Goal: Answer question/provide support: Share knowledge or assist other users

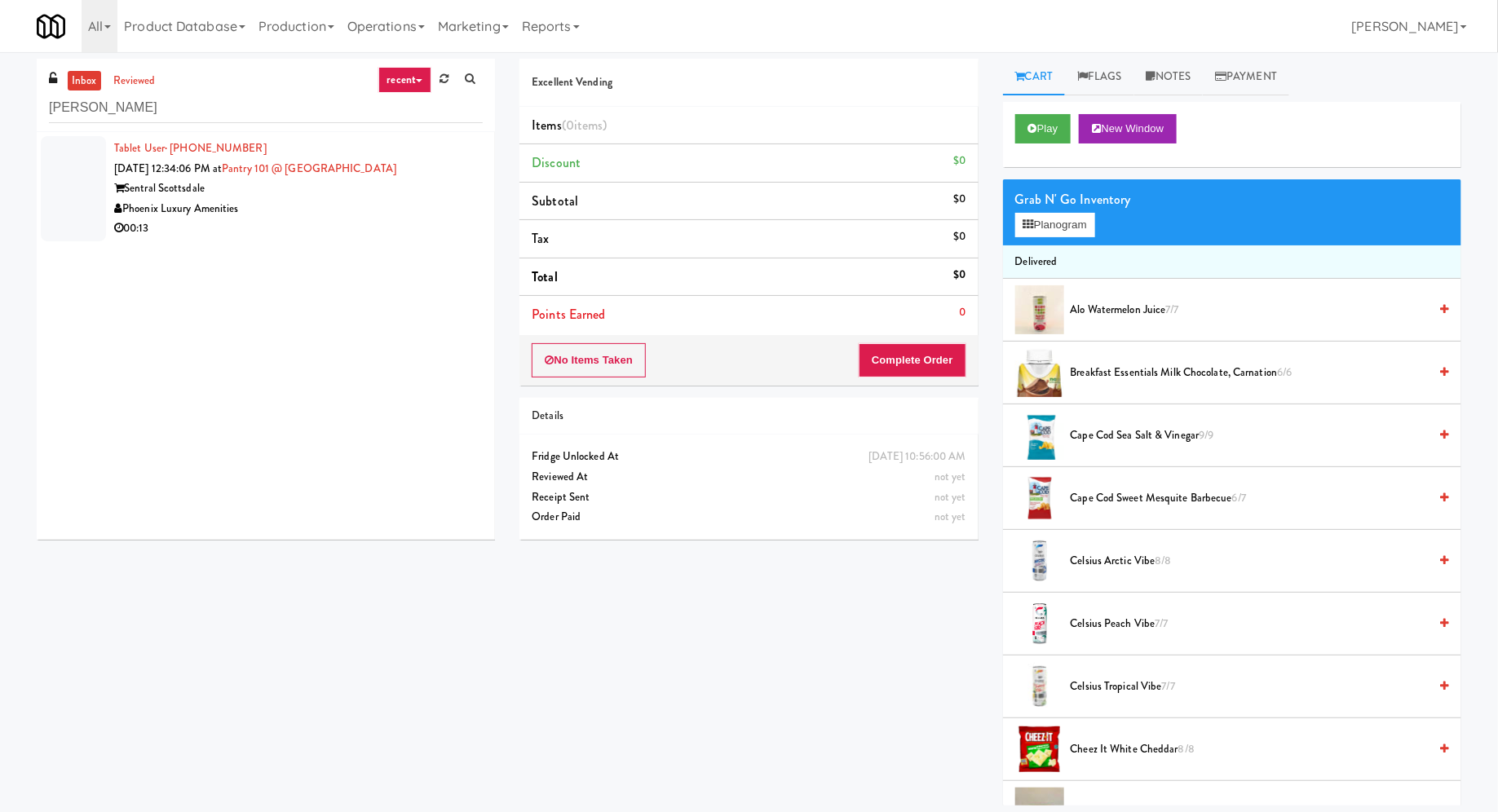
click at [266, 214] on div "Phoenix Luxury Amenities" at bounding box center [298, 209] width 368 height 21
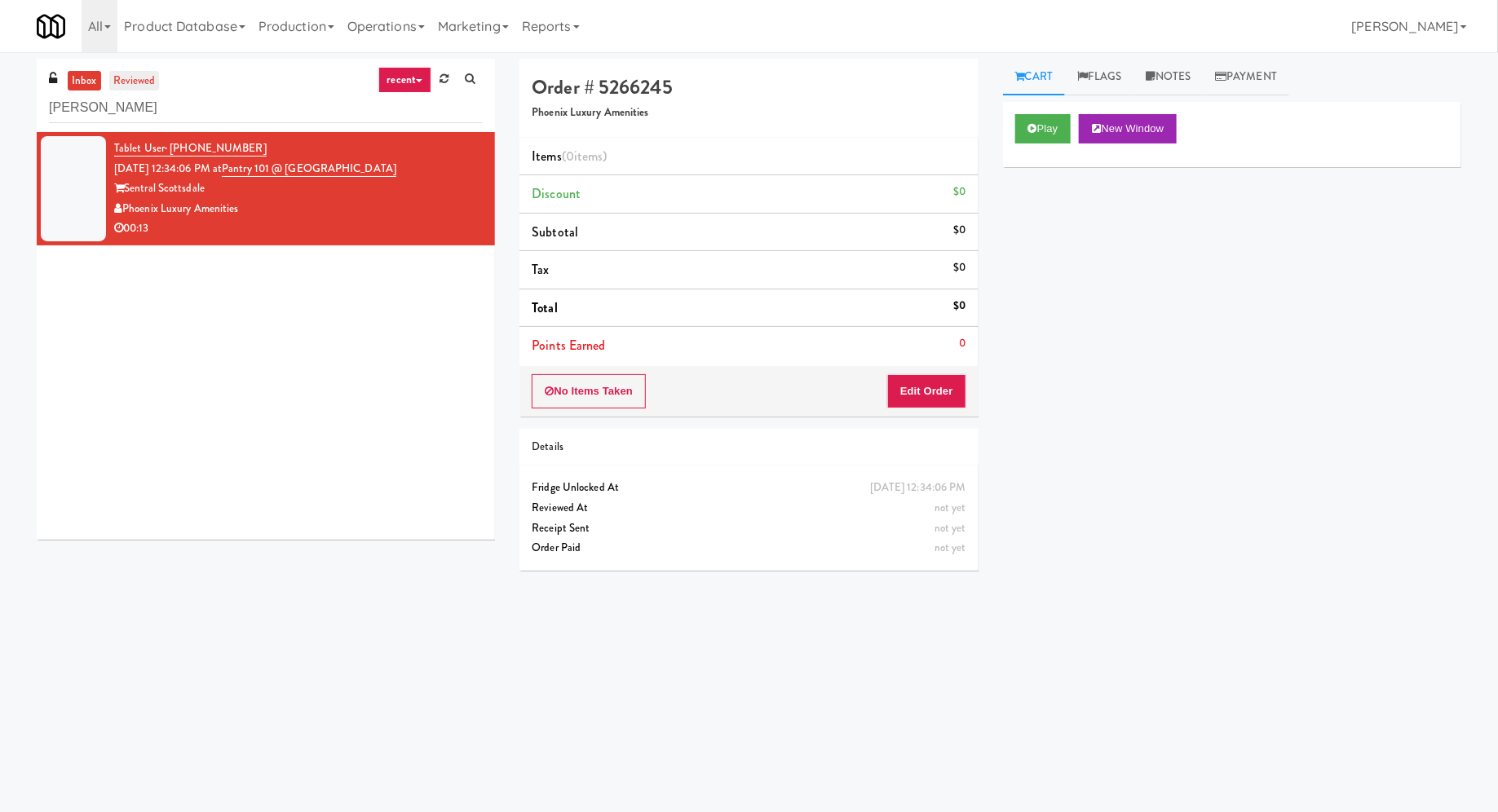
click at [135, 74] on link "reviewed" at bounding box center [134, 81] width 50 height 21
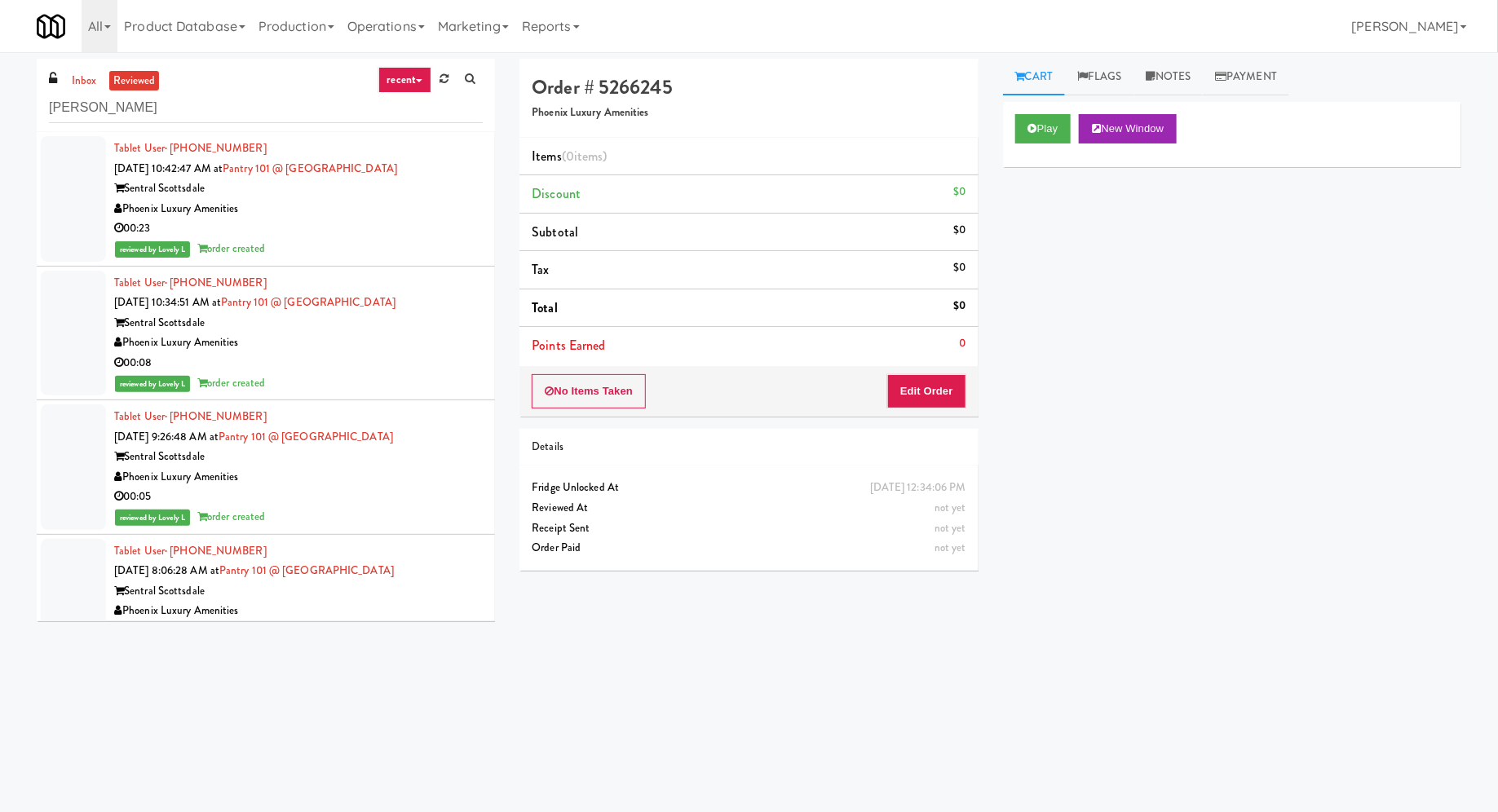
click at [135, 74] on link "reviewed" at bounding box center [134, 81] width 50 height 21
click at [88, 78] on link "inbox" at bounding box center [84, 81] width 33 height 21
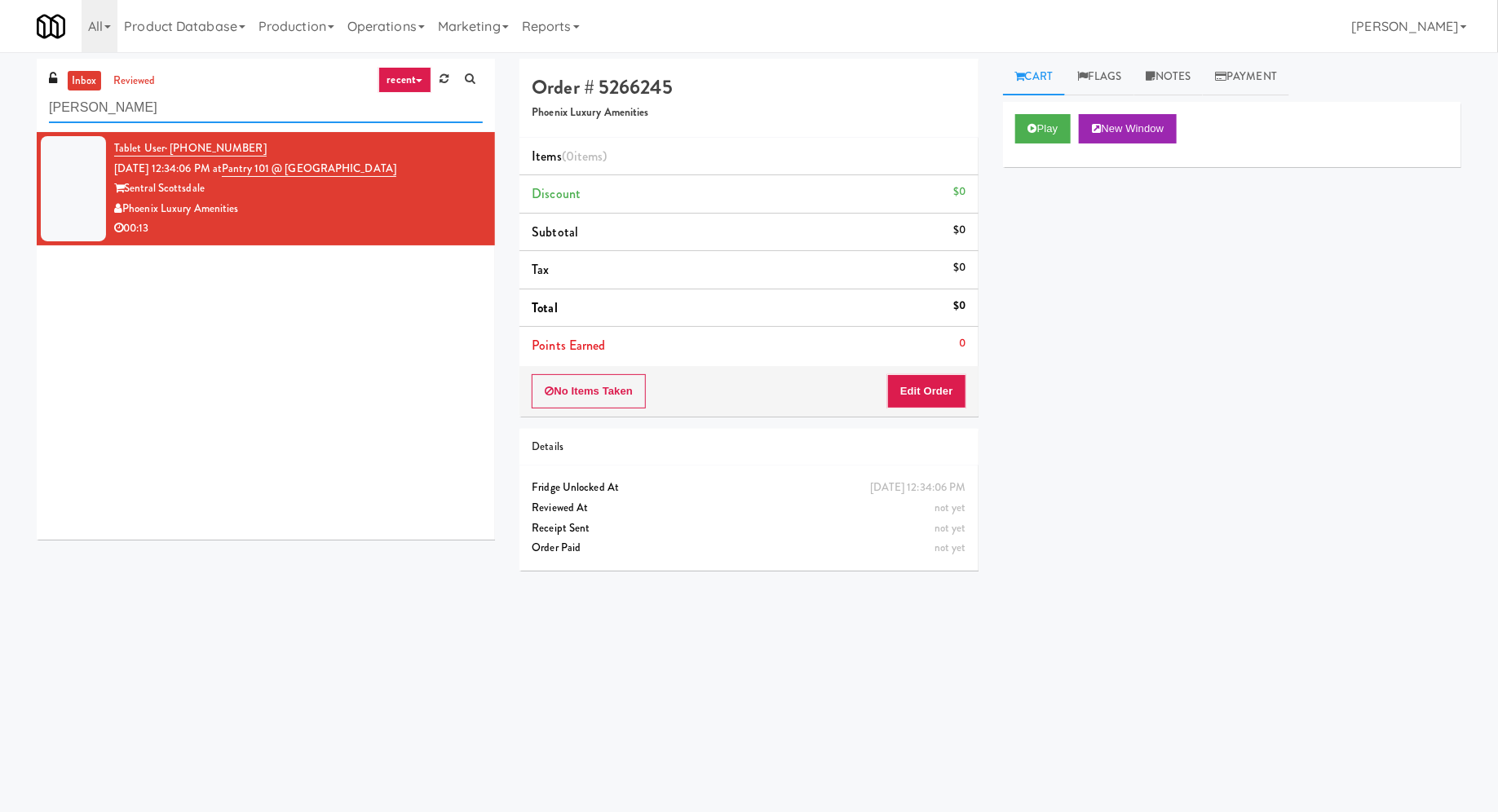
click at [212, 103] on input "scott" at bounding box center [266, 108] width 434 height 31
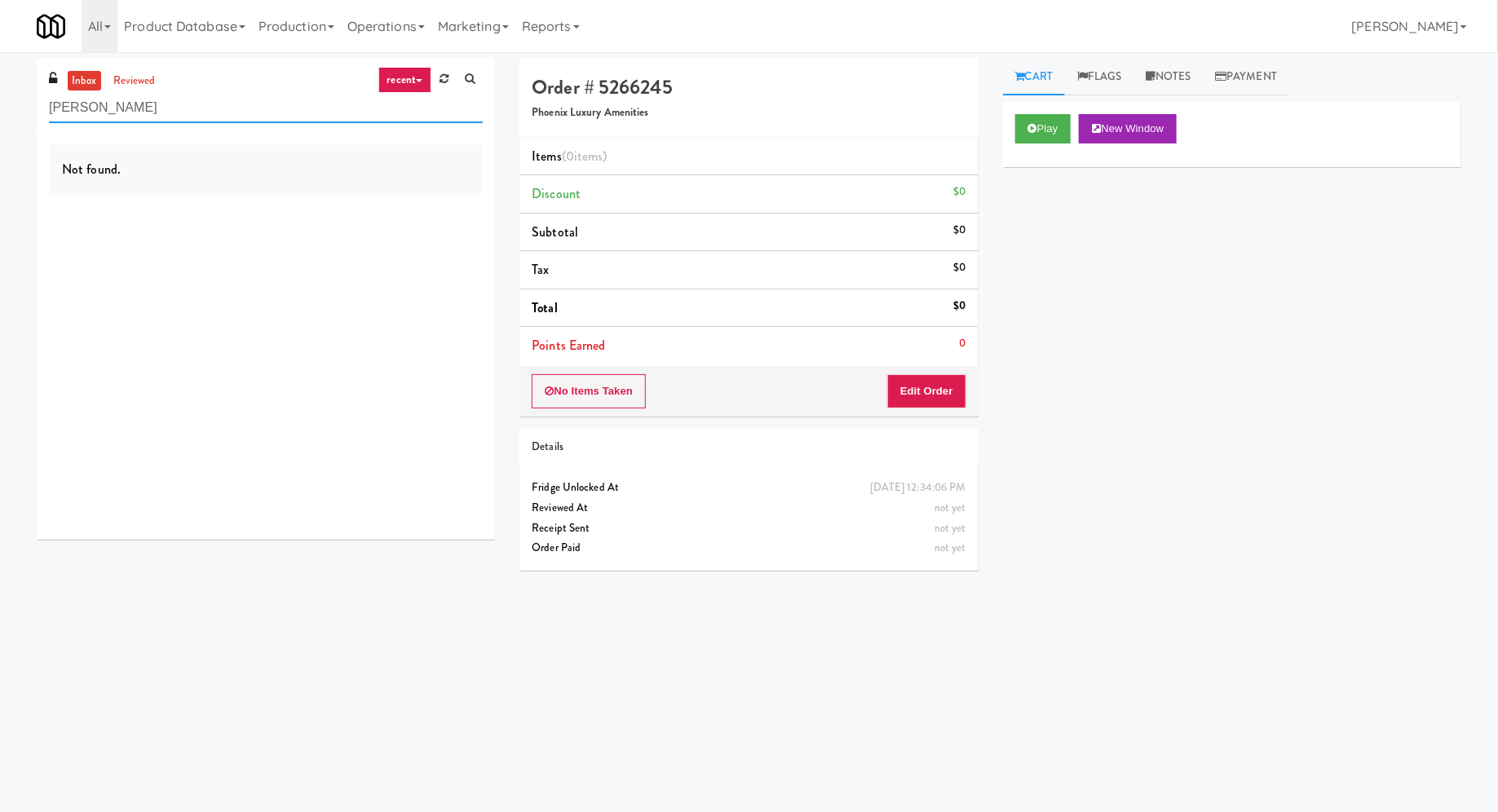
click at [107, 117] on input "scott mc" at bounding box center [266, 108] width 434 height 31
type input "scan"
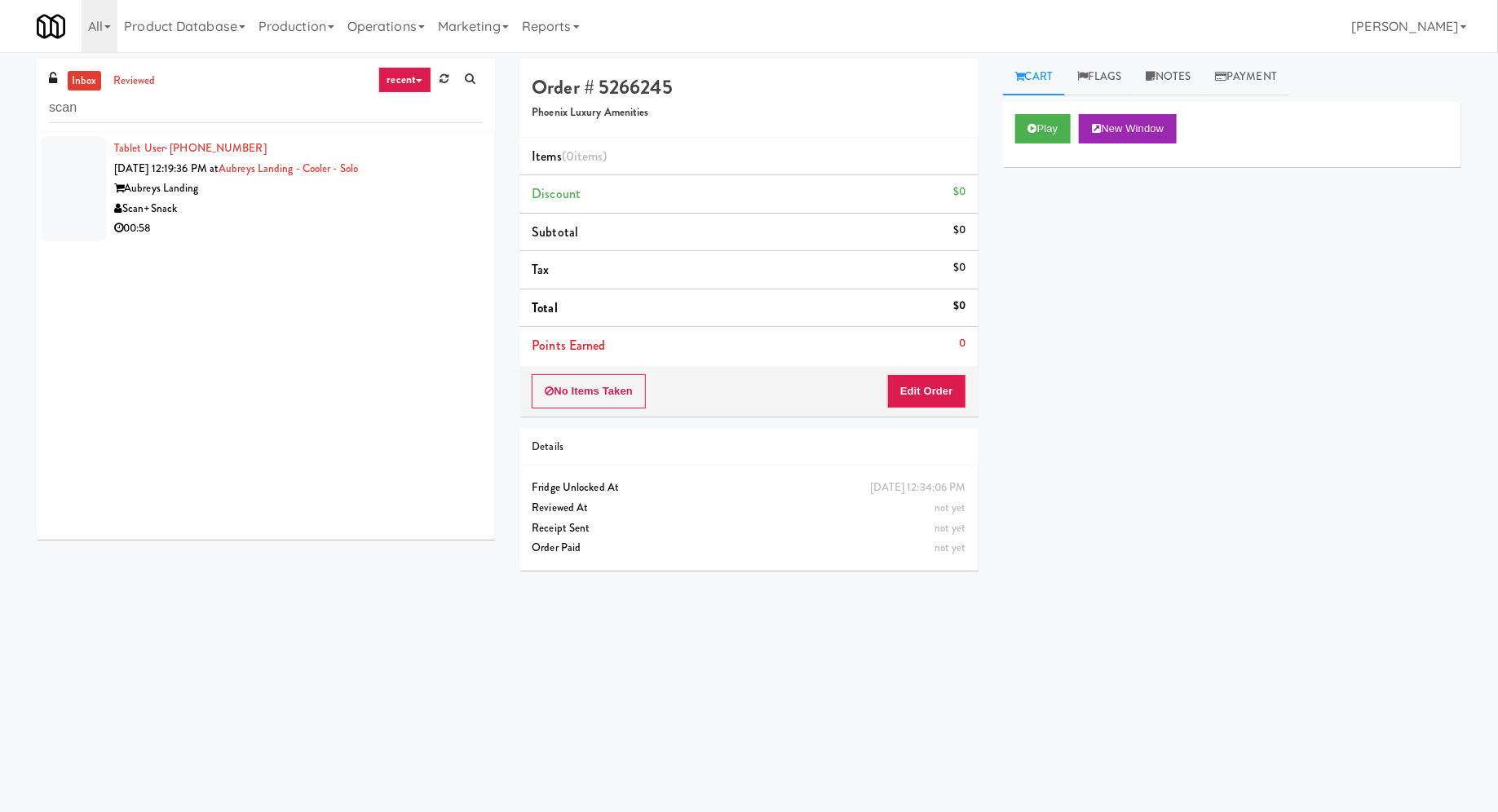
click at [215, 221] on div "00:58" at bounding box center [298, 229] width 368 height 21
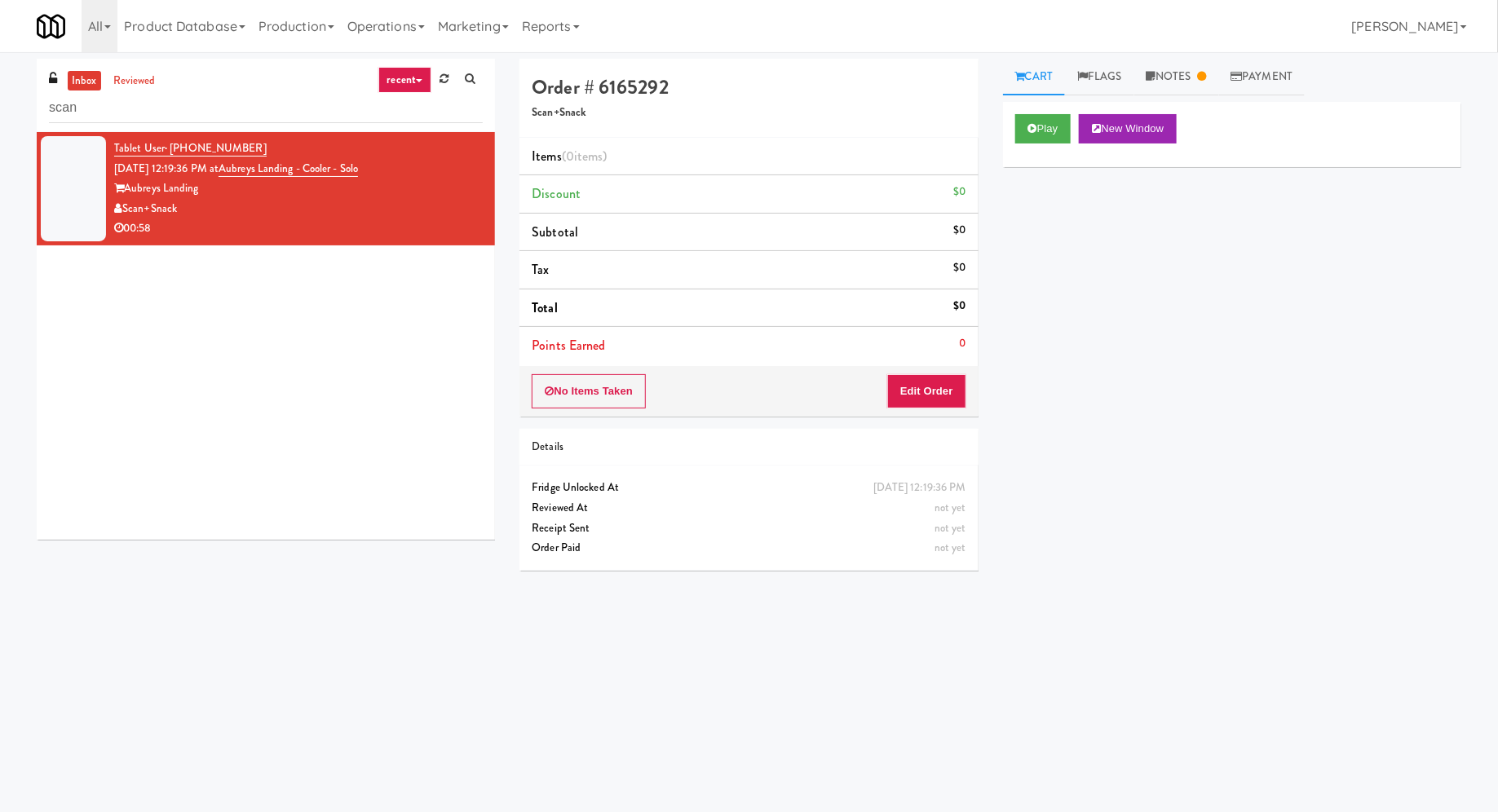
click at [1180, 96] on div "Cart Flags Notes Payment Play New Window Primary Flag Clear Flag if unable to d…" at bounding box center [1232, 385] width 483 height 654
click at [1180, 91] on link "Notes" at bounding box center [1177, 77] width 85 height 37
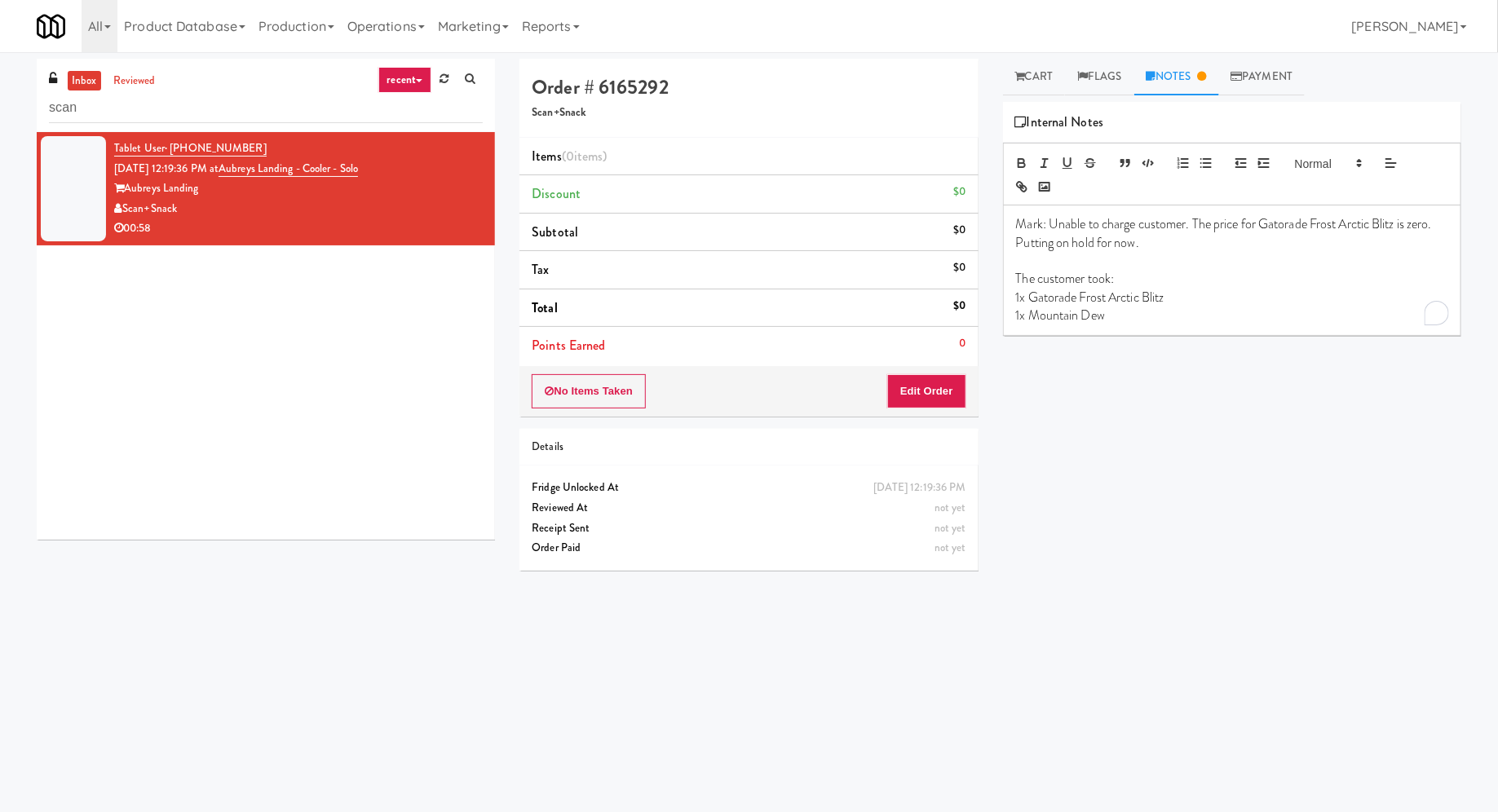
drag, startPoint x: 1029, startPoint y: 294, endPoint x: 1182, endPoint y: 297, distance: 153.0
click at [1182, 297] on p "1x Gatorade Frost Arctic Blitz" at bounding box center [1232, 298] width 432 height 18
copy p "Gatorade Frost Arctic Blitz"
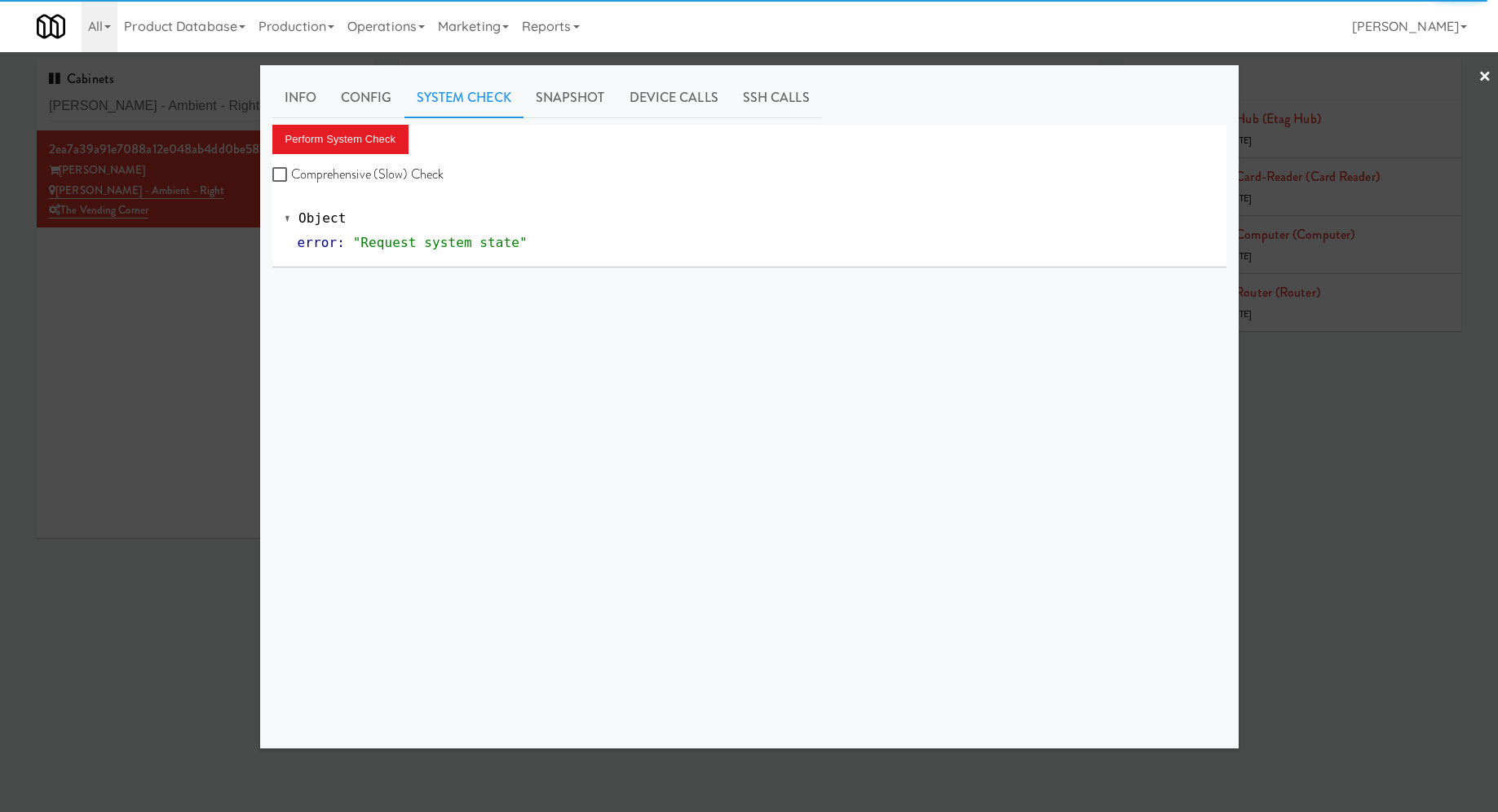
click at [179, 116] on div at bounding box center [749, 406] width 1498 height 812
click at [179, 116] on input "Bradlee - Ambient - Right" at bounding box center [205, 106] width 313 height 31
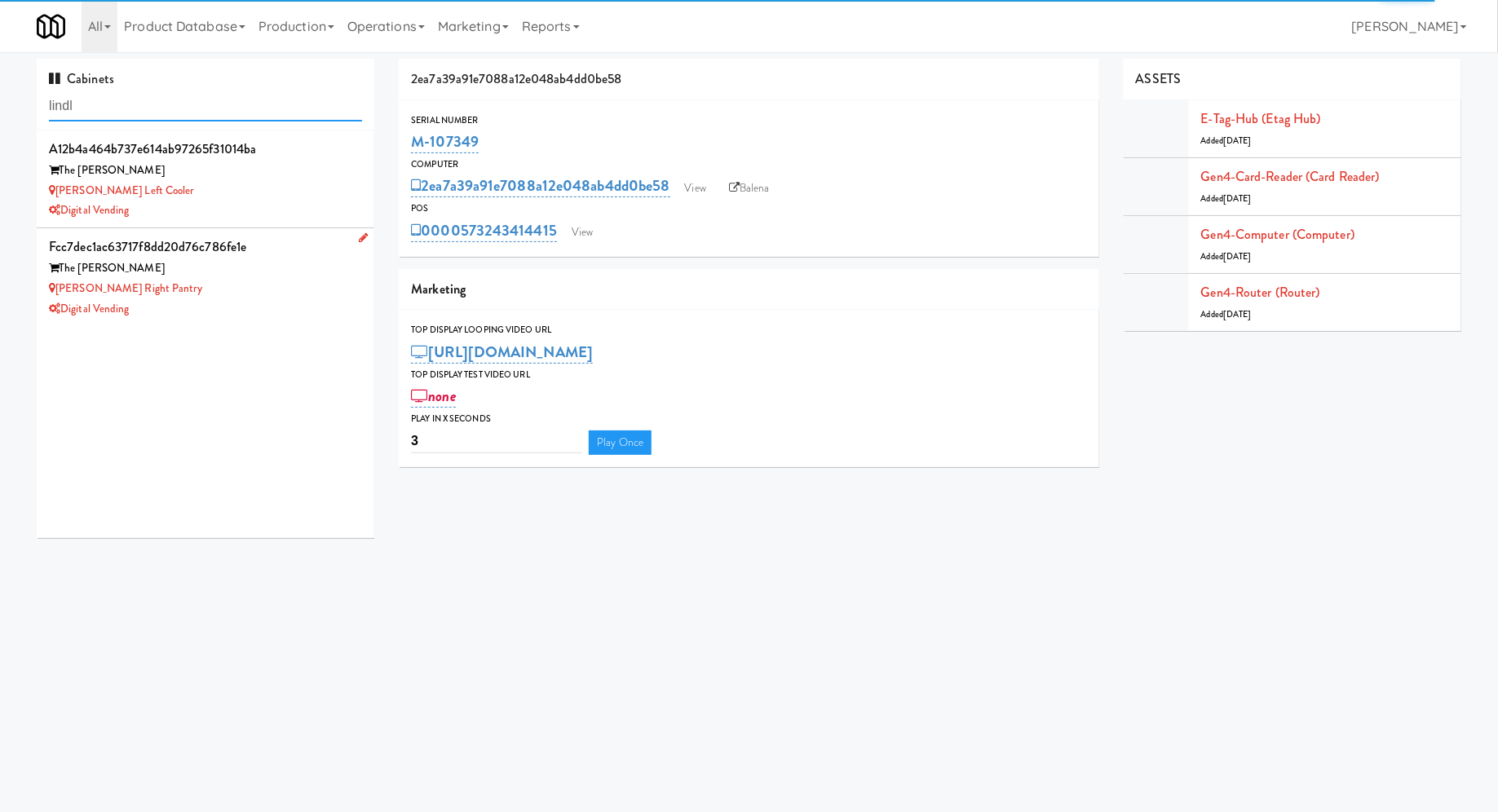
type input "lindl"
click at [239, 317] on div "Digital Vending" at bounding box center [205, 309] width 313 height 21
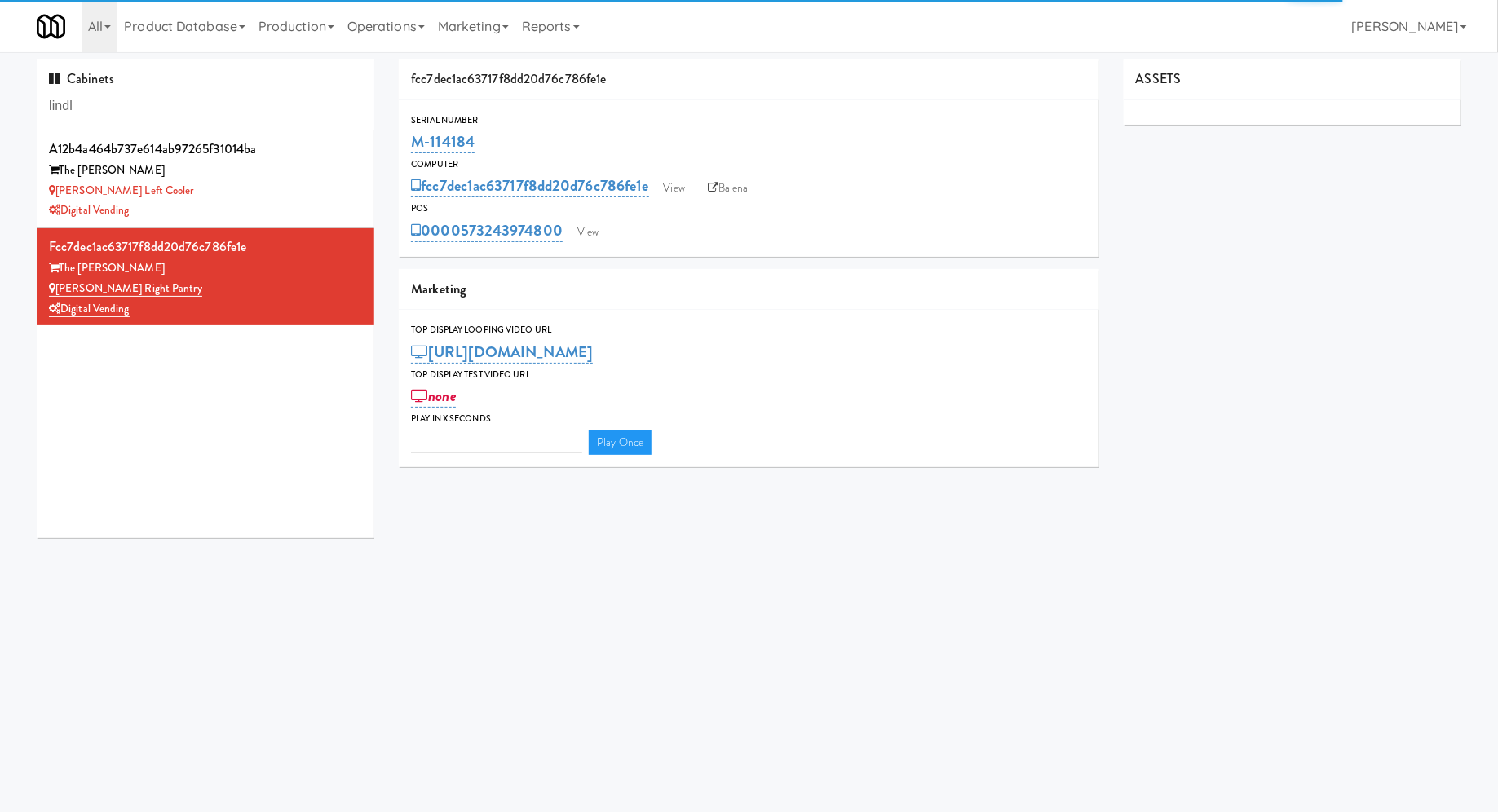
type input "3"
click at [591, 235] on link "View" at bounding box center [588, 232] width 38 height 24
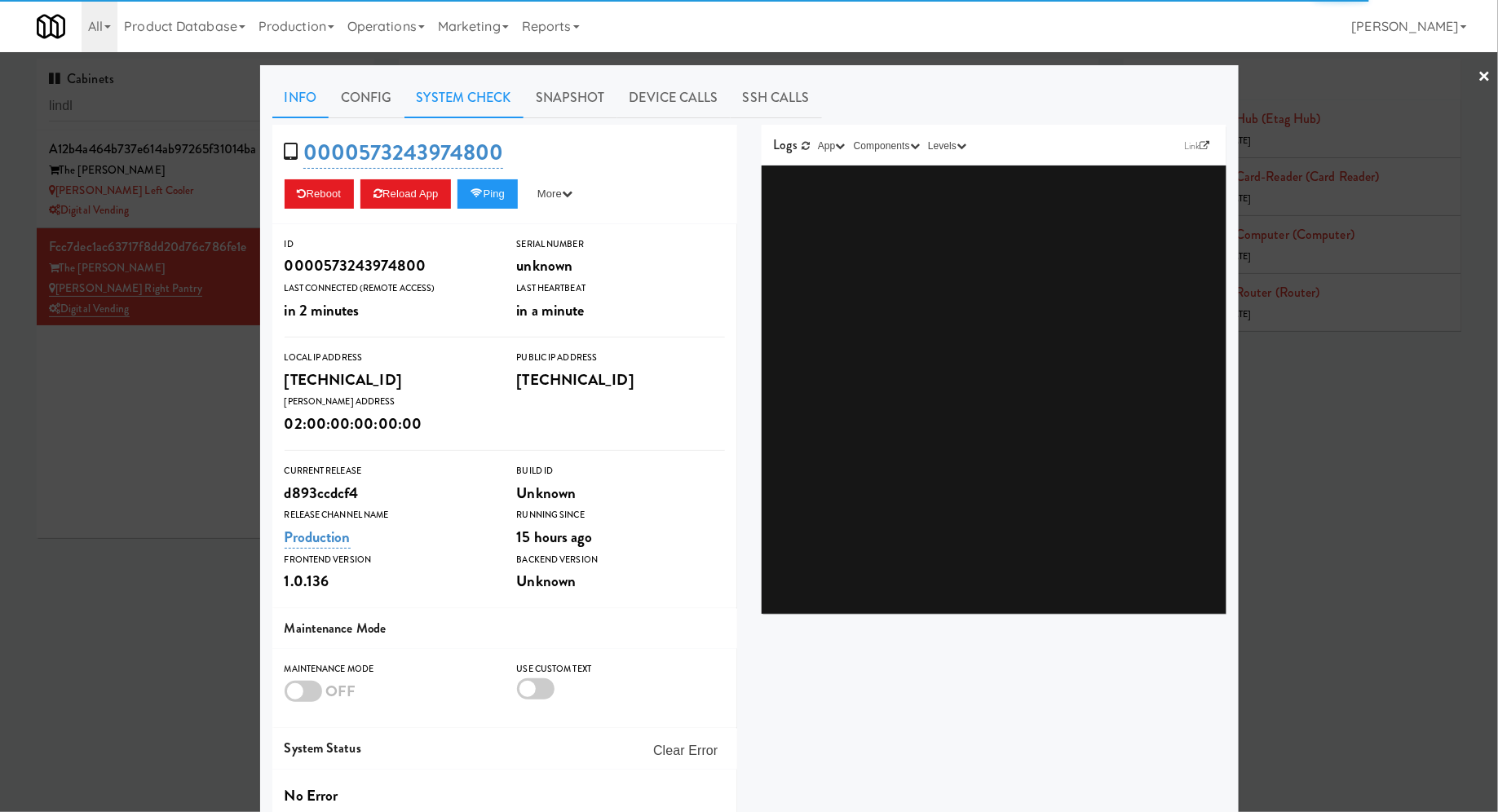
click at [479, 104] on link "System Check" at bounding box center [464, 97] width 119 height 41
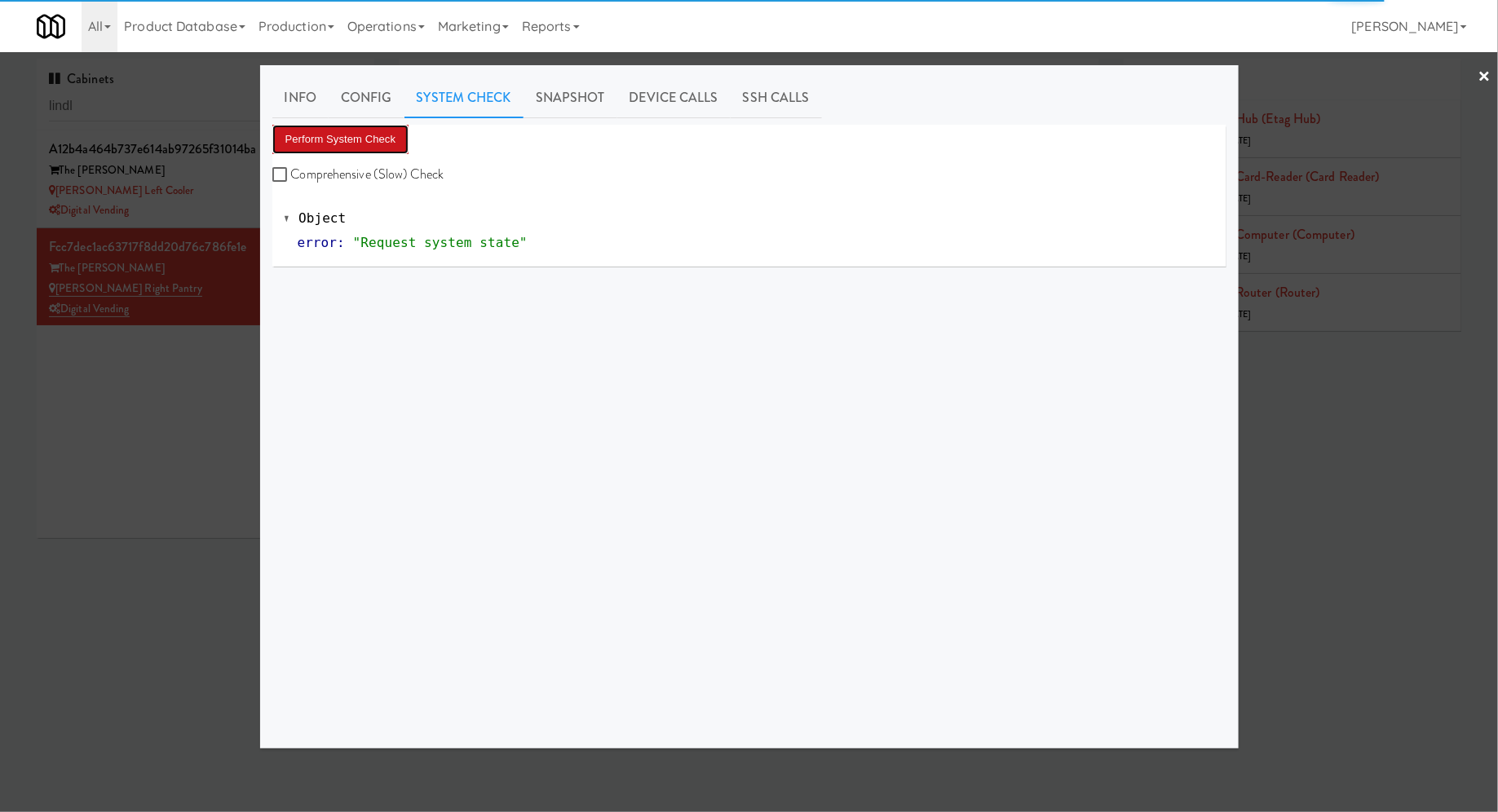
click at [388, 143] on button "Perform System Check" at bounding box center [341, 140] width 137 height 30
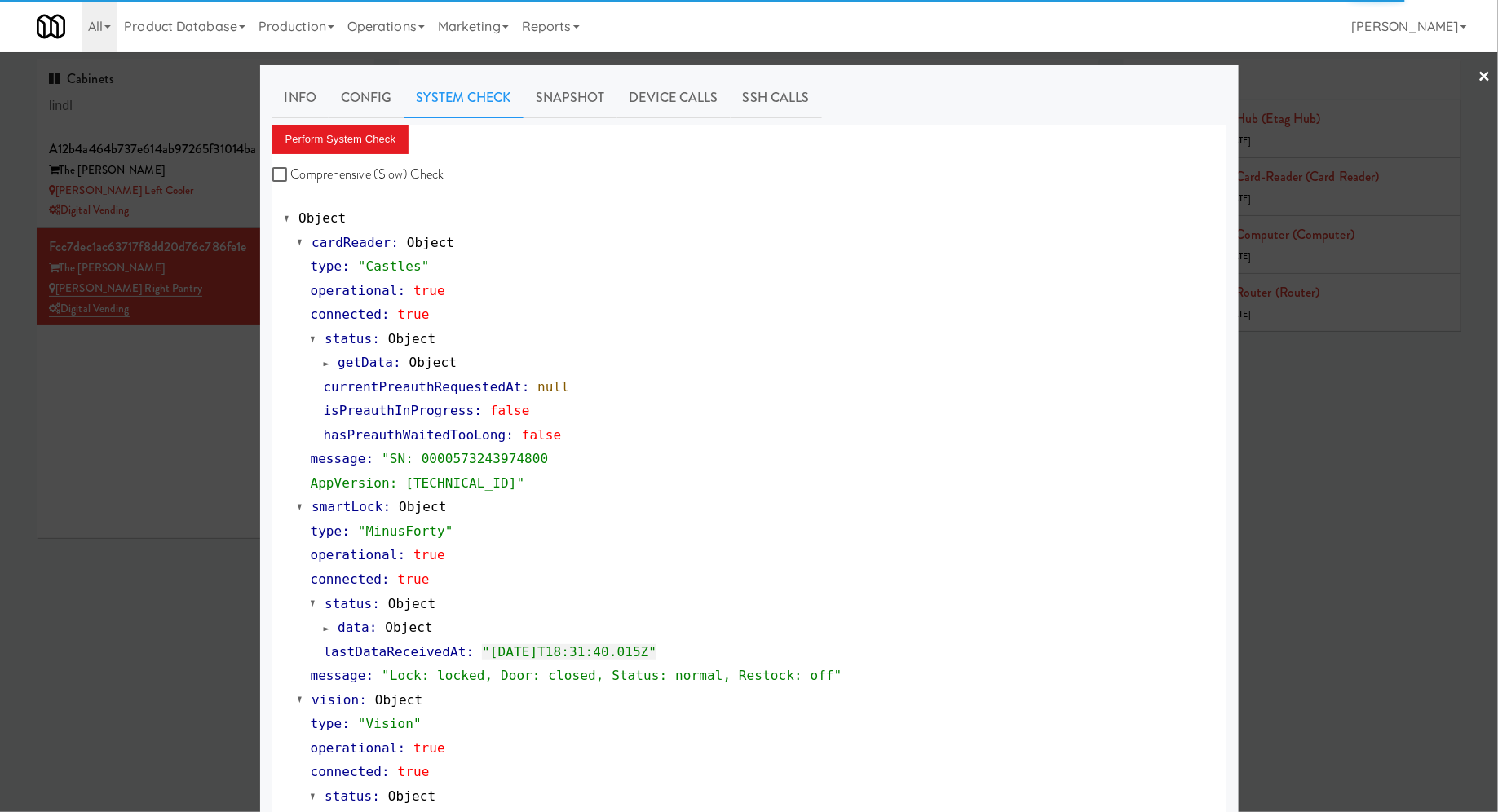
click at [164, 172] on div at bounding box center [749, 406] width 1498 height 812
click at [164, 172] on div "The Lindley" at bounding box center [205, 170] width 313 height 21
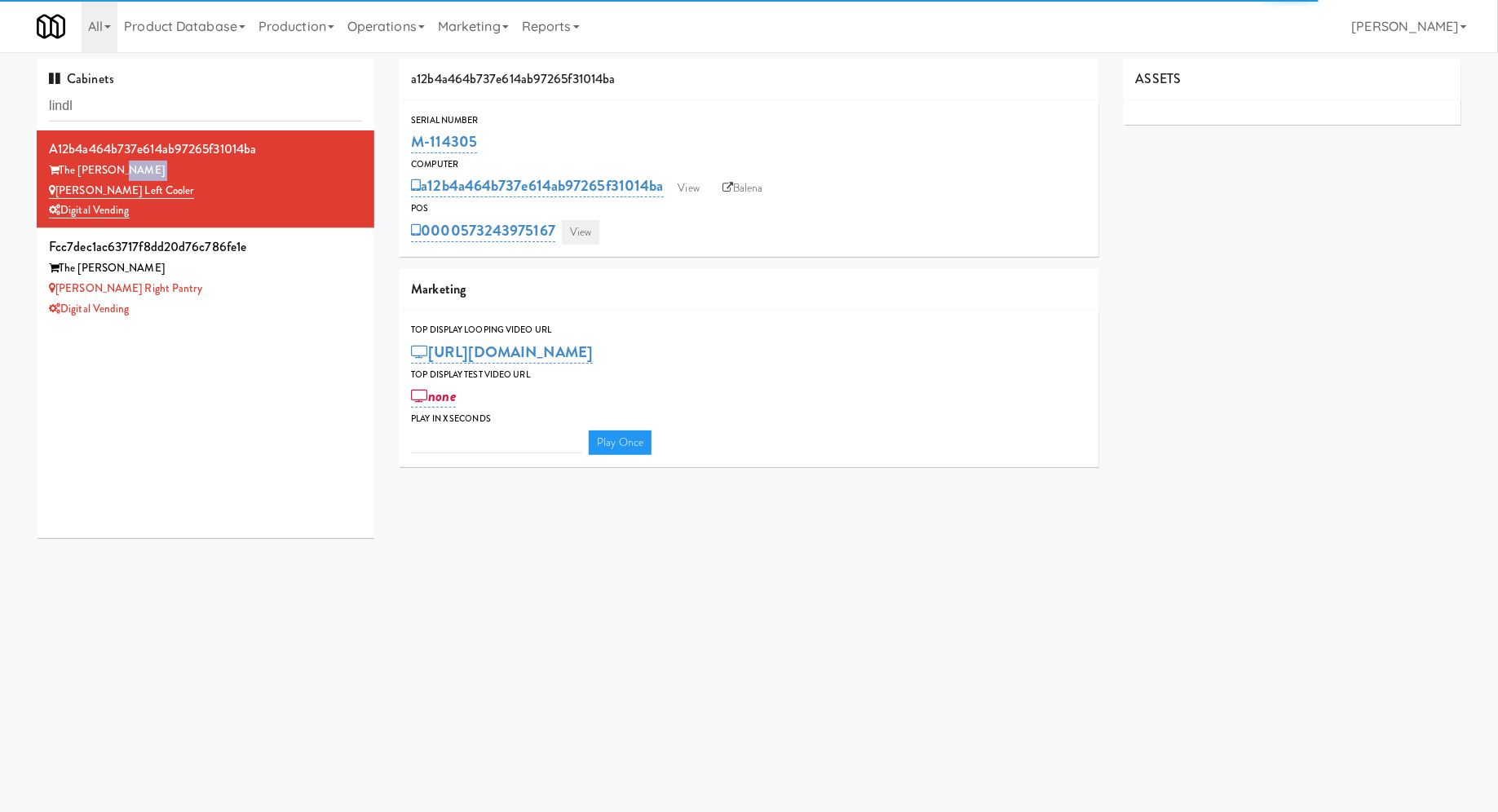
type input "3"
click at [591, 225] on link "View" at bounding box center [581, 232] width 38 height 24
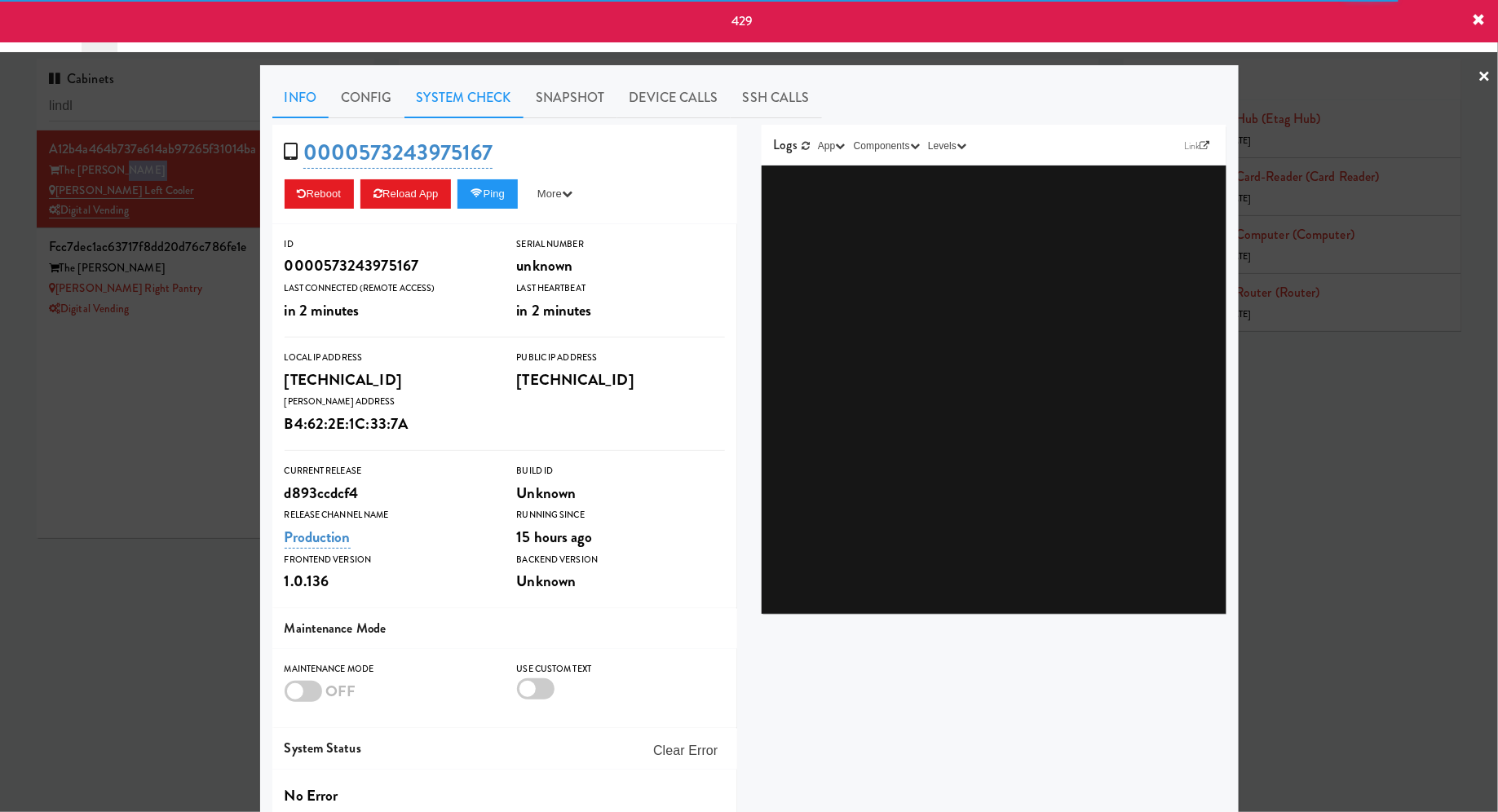
click at [478, 108] on link "System Check" at bounding box center [464, 97] width 119 height 41
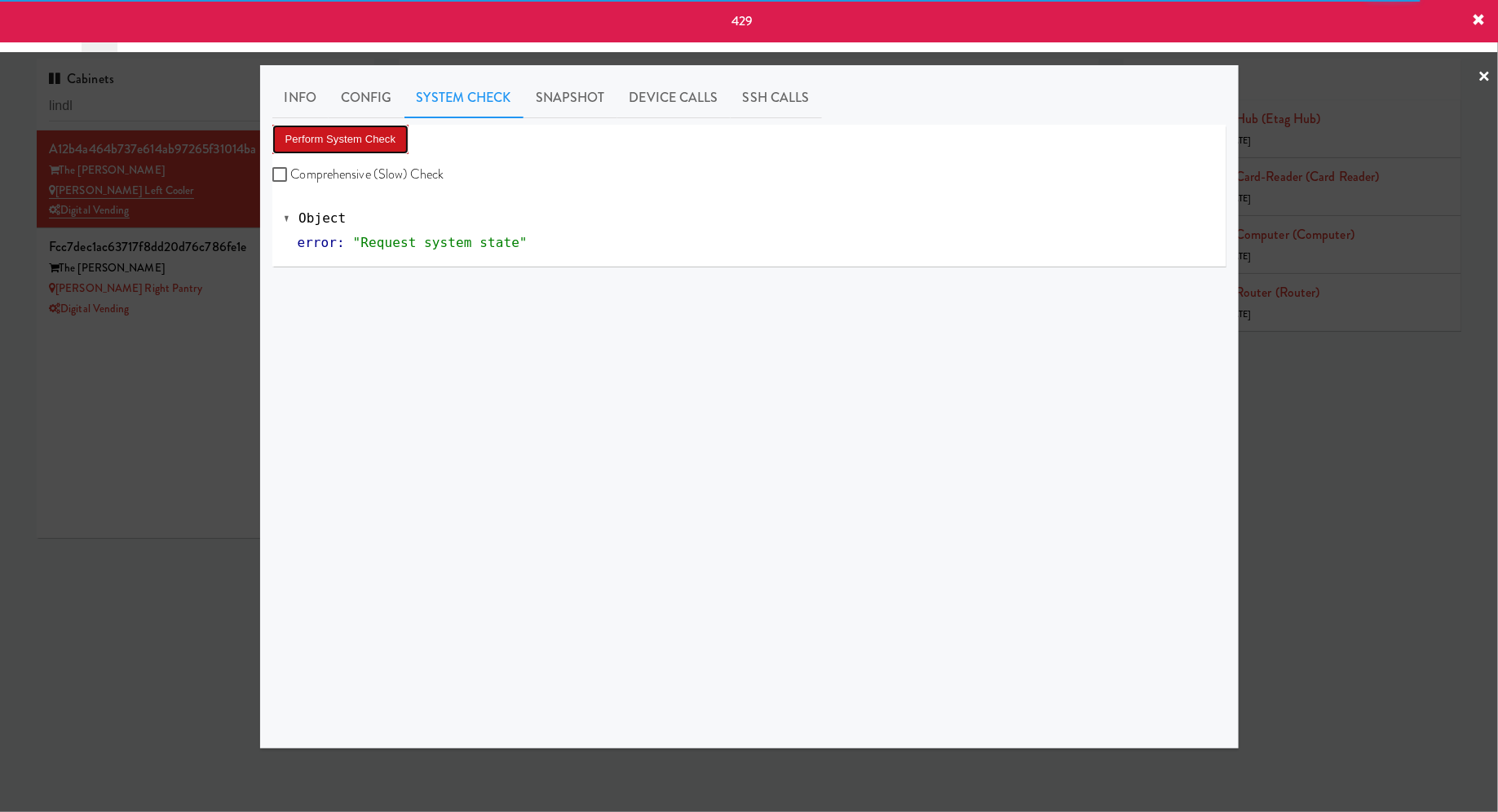
click at [387, 128] on button "Perform System Check" at bounding box center [341, 140] width 137 height 30
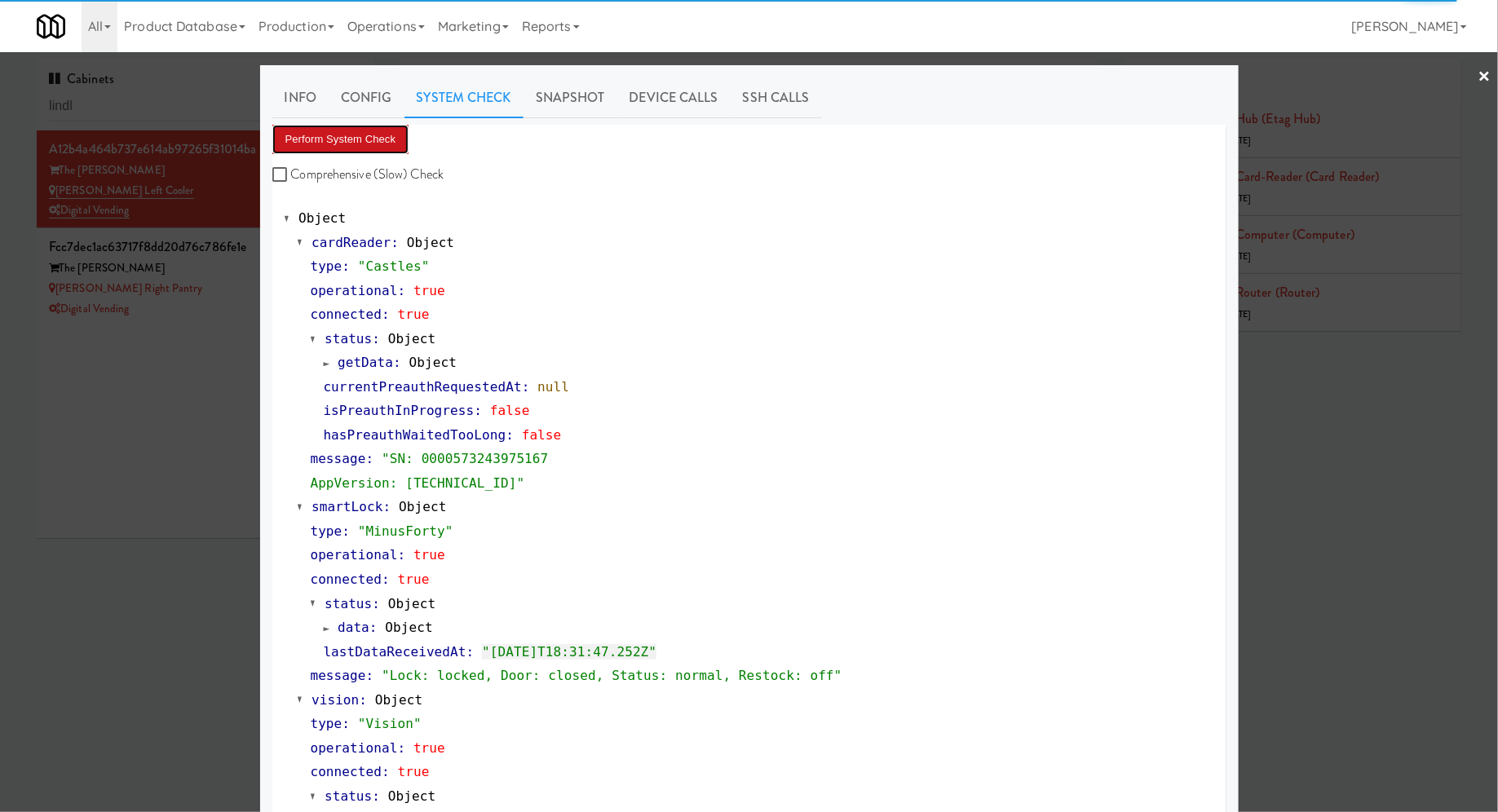
click at [367, 143] on button "Perform System Check" at bounding box center [341, 140] width 137 height 30
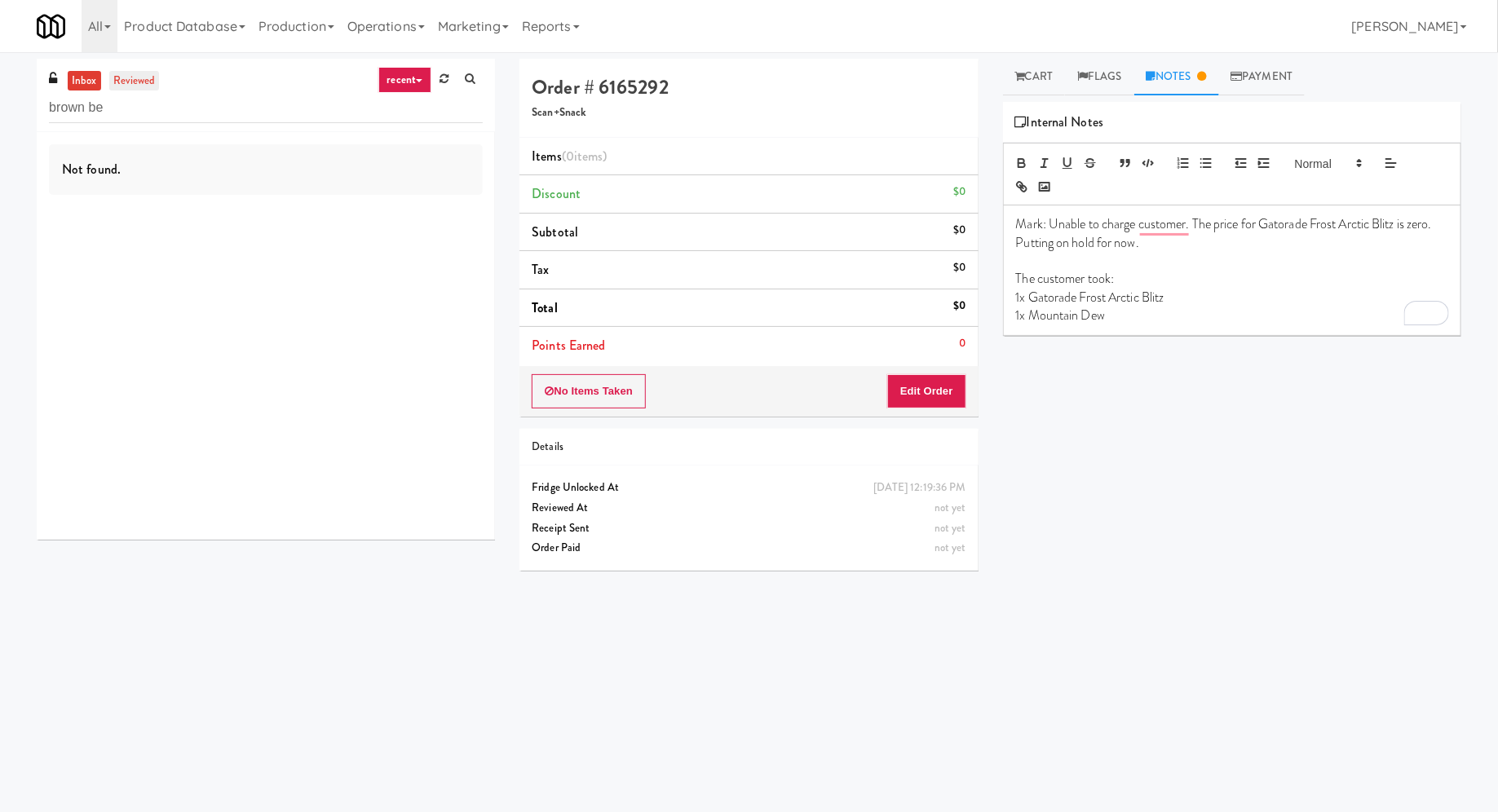
type input "brown be"
click at [131, 78] on link "reviewed" at bounding box center [134, 81] width 50 height 21
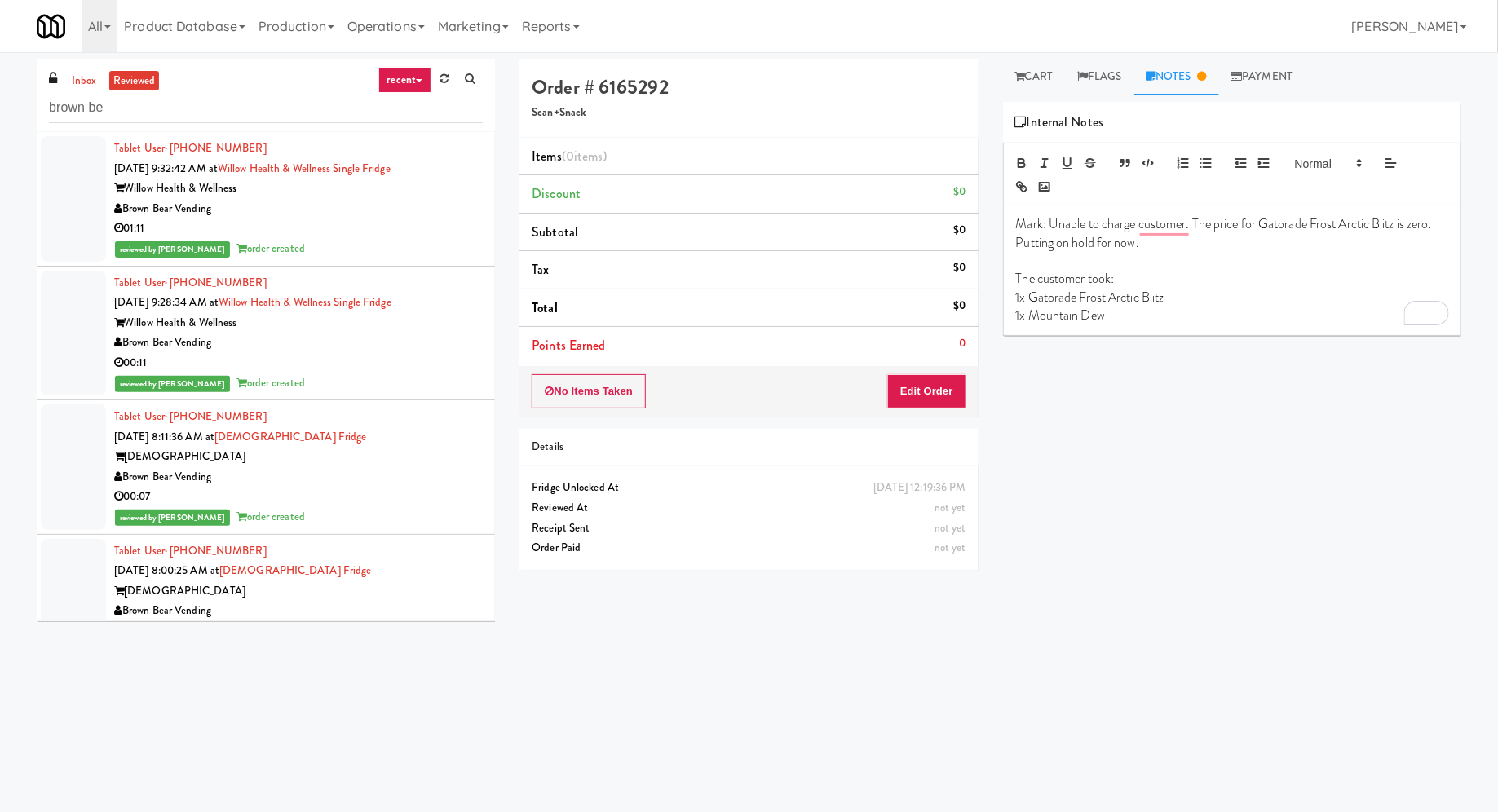
click at [294, 219] on div "01:11" at bounding box center [298, 229] width 368 height 21
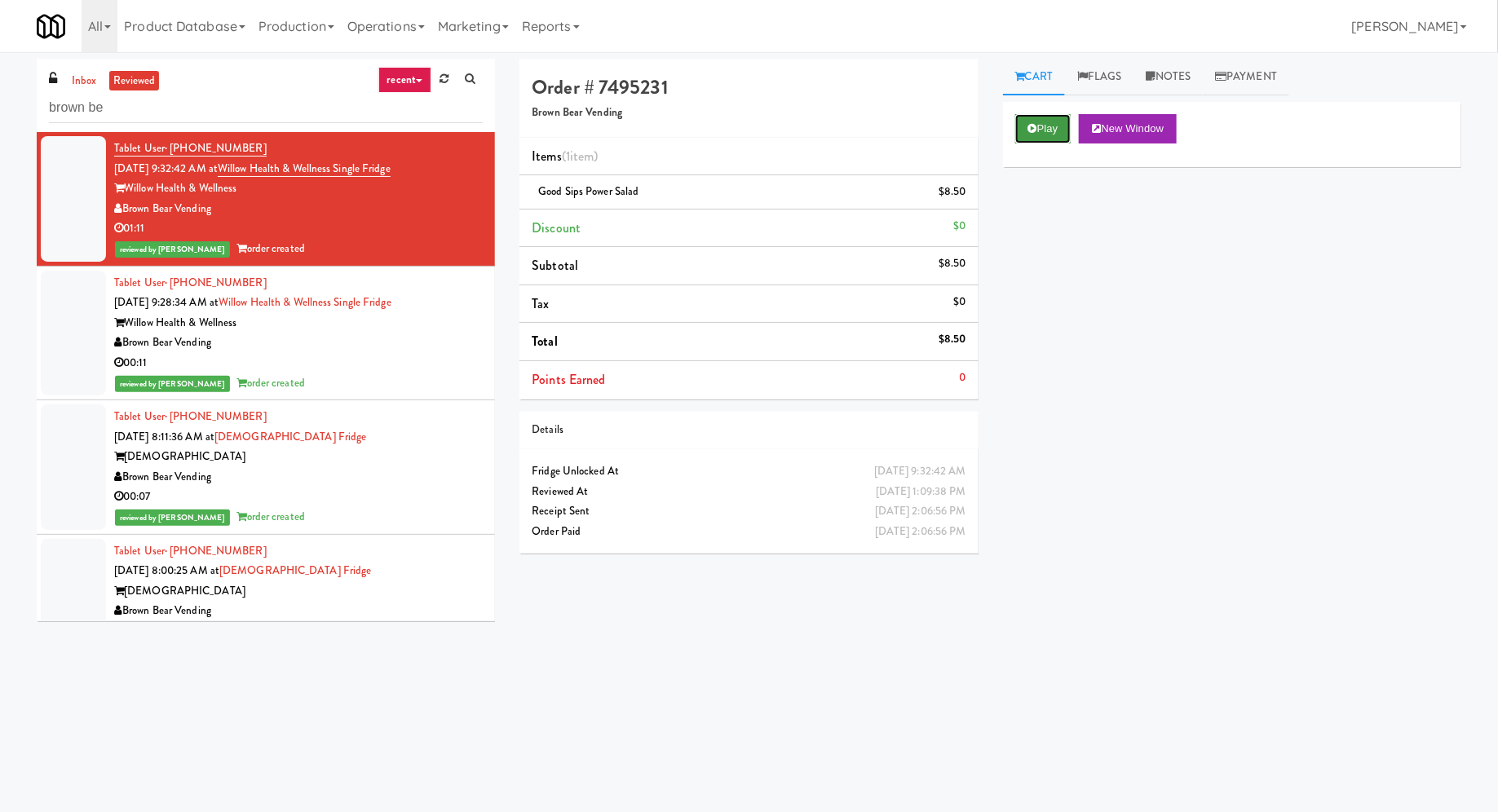
click at [1060, 123] on button "Play" at bounding box center [1043, 129] width 56 height 30
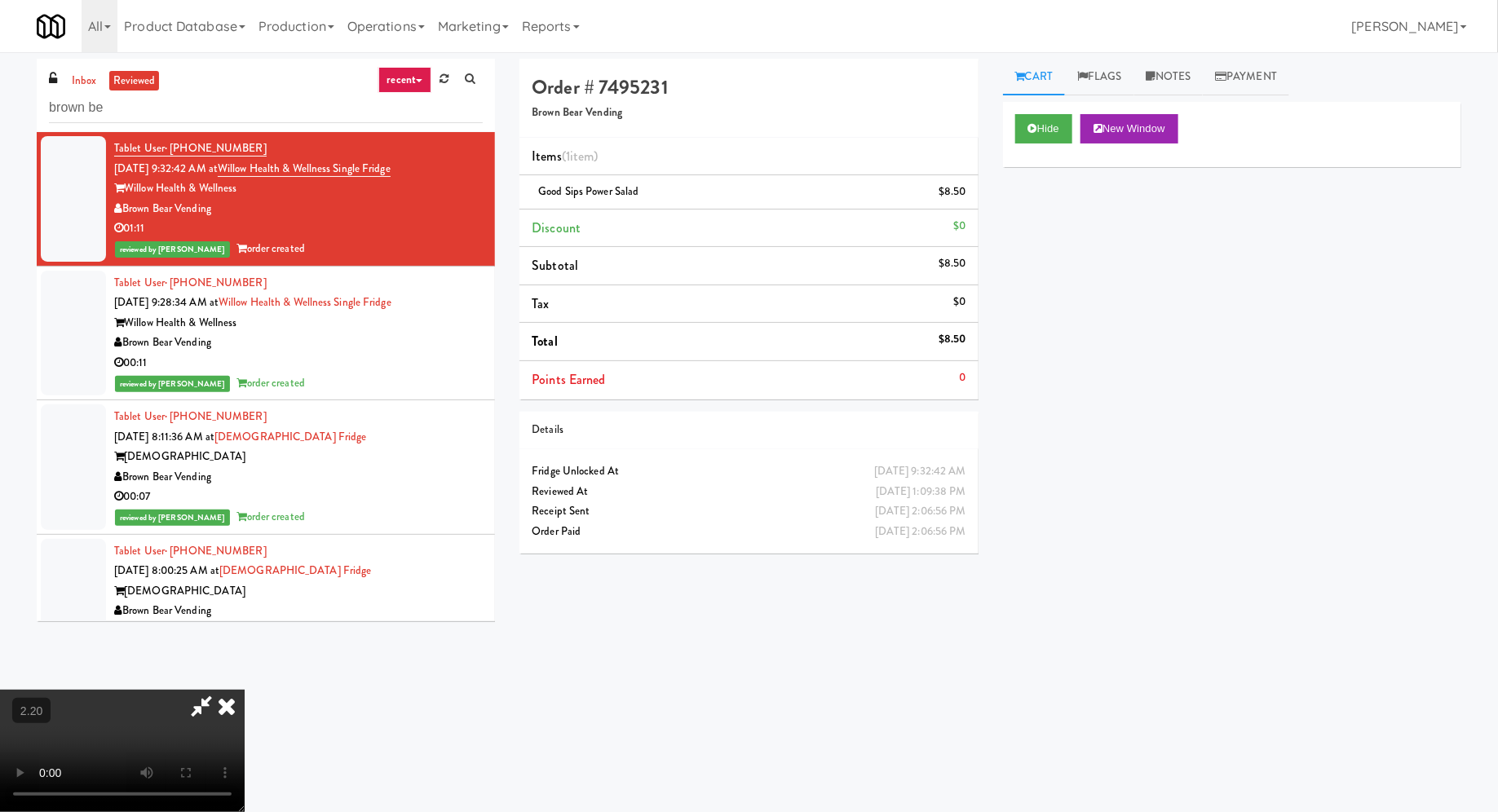
click at [221, 690] on icon at bounding box center [202, 706] width 38 height 32
click at [245, 690] on icon at bounding box center [227, 706] width 36 height 32
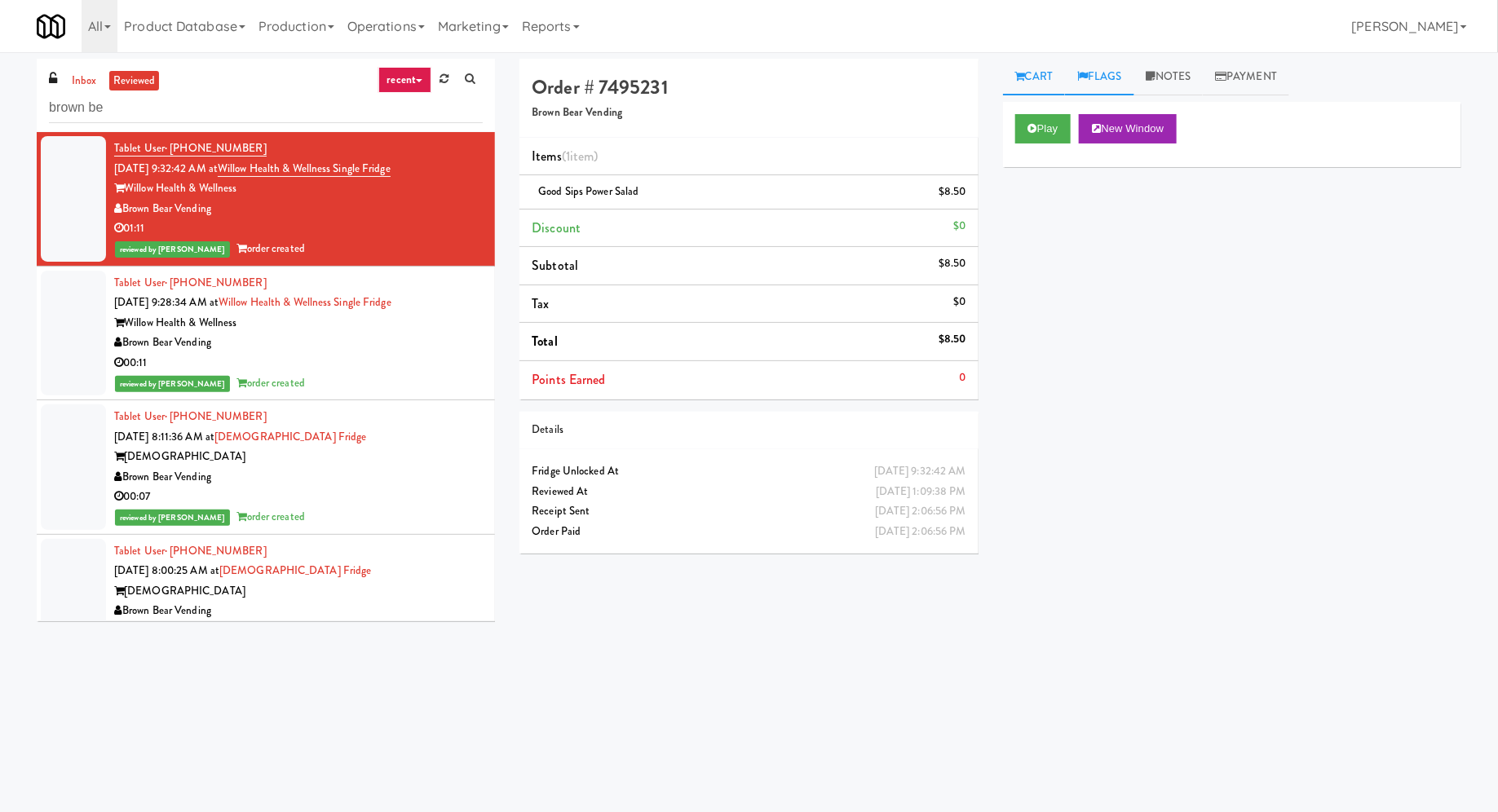
click at [1104, 63] on link "Flags" at bounding box center [1099, 77] width 69 height 37
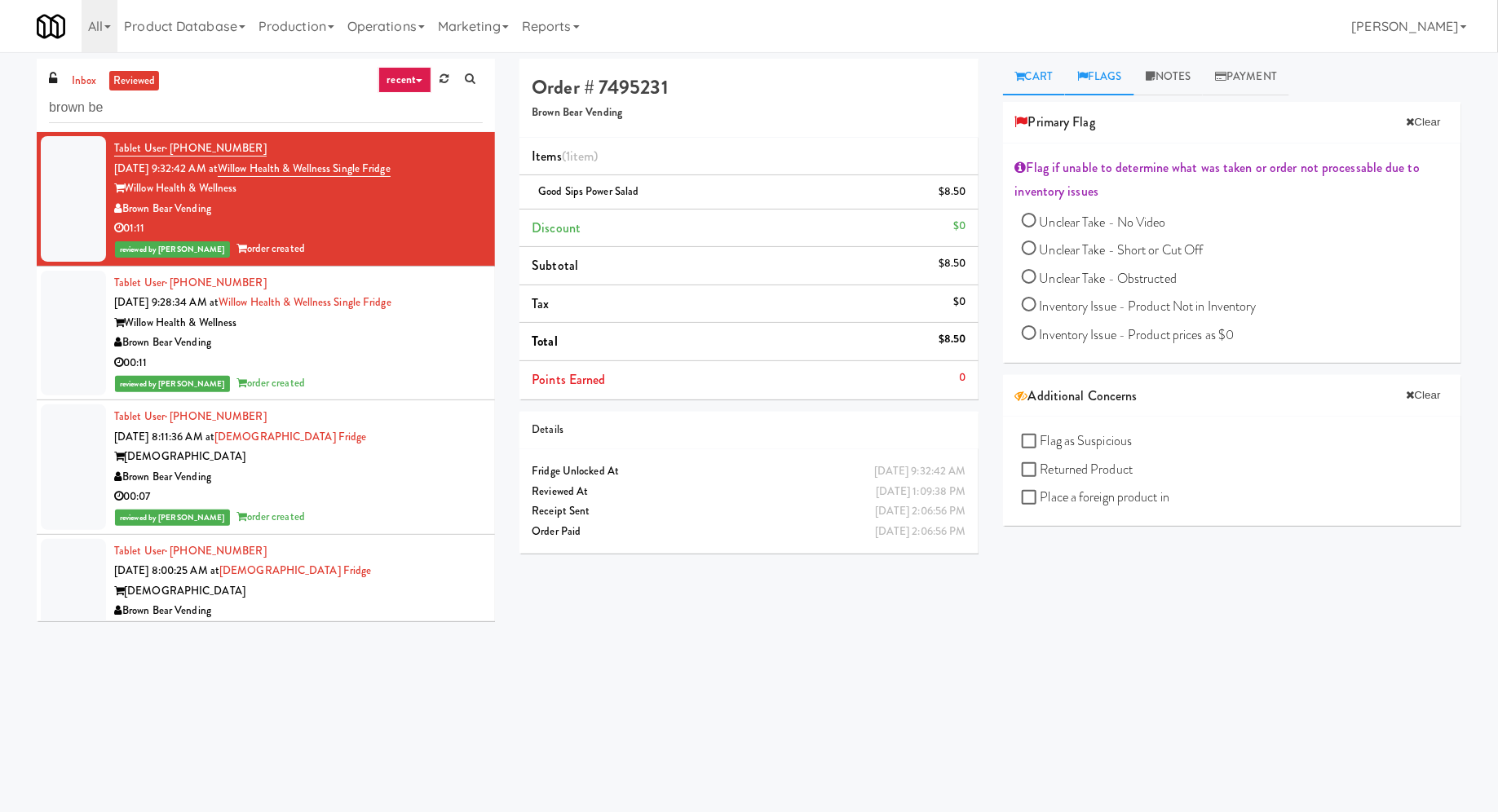
click at [1020, 71] on icon at bounding box center [1020, 77] width 10 height 11
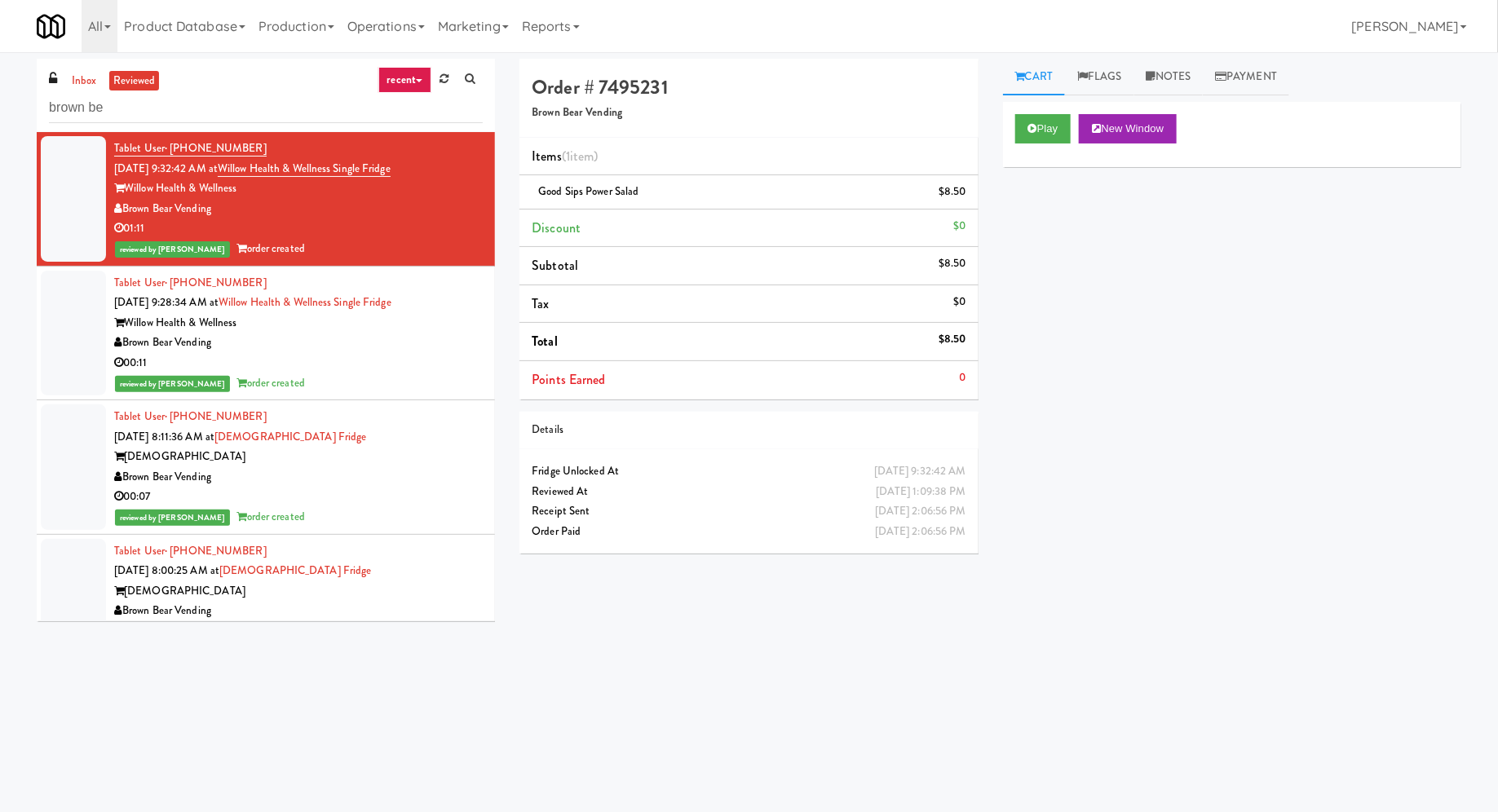
click at [328, 333] on div "Brown Bear Vending" at bounding box center [298, 343] width 368 height 21
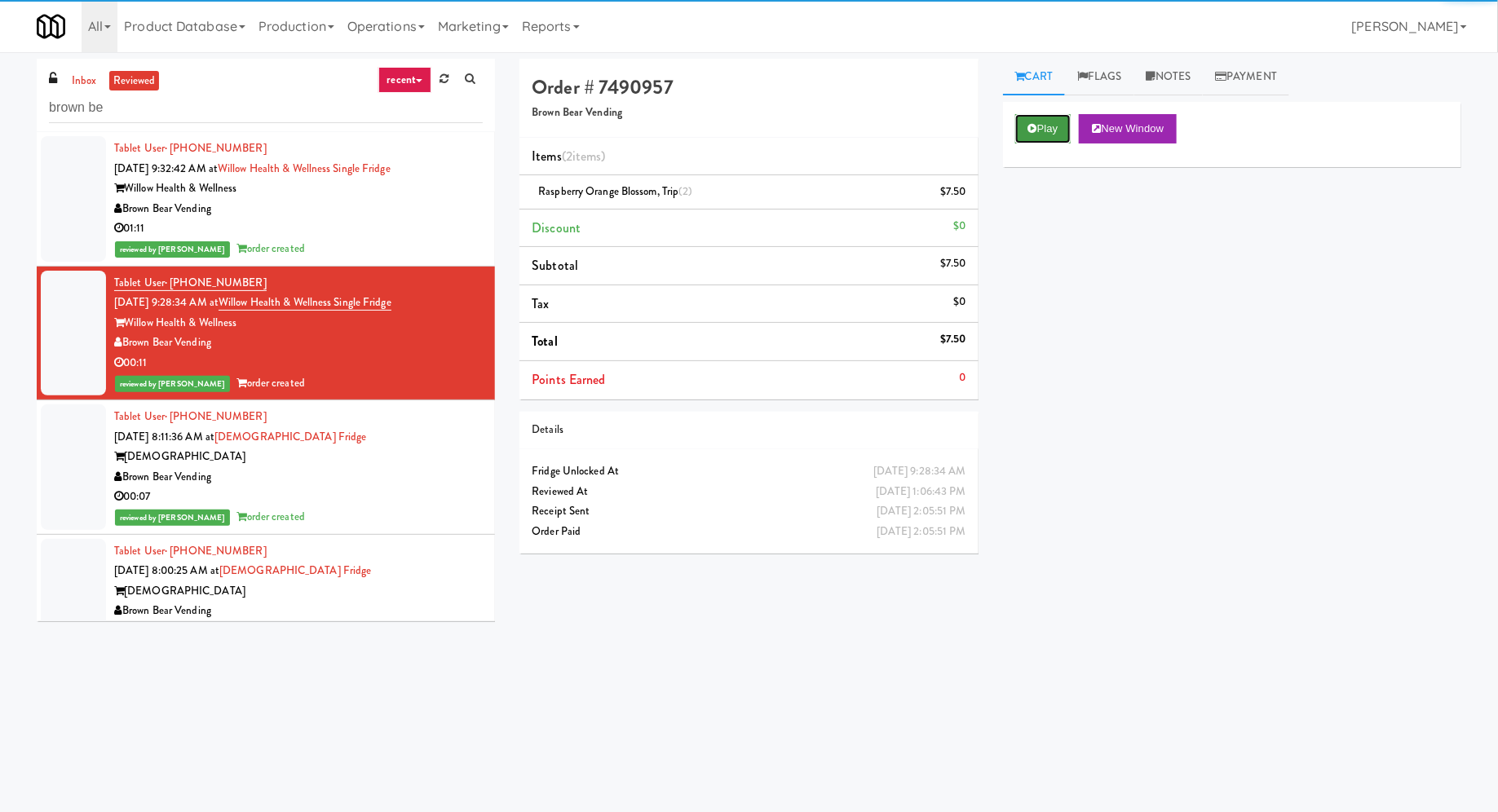
click at [1059, 134] on button "Play" at bounding box center [1043, 129] width 56 height 30
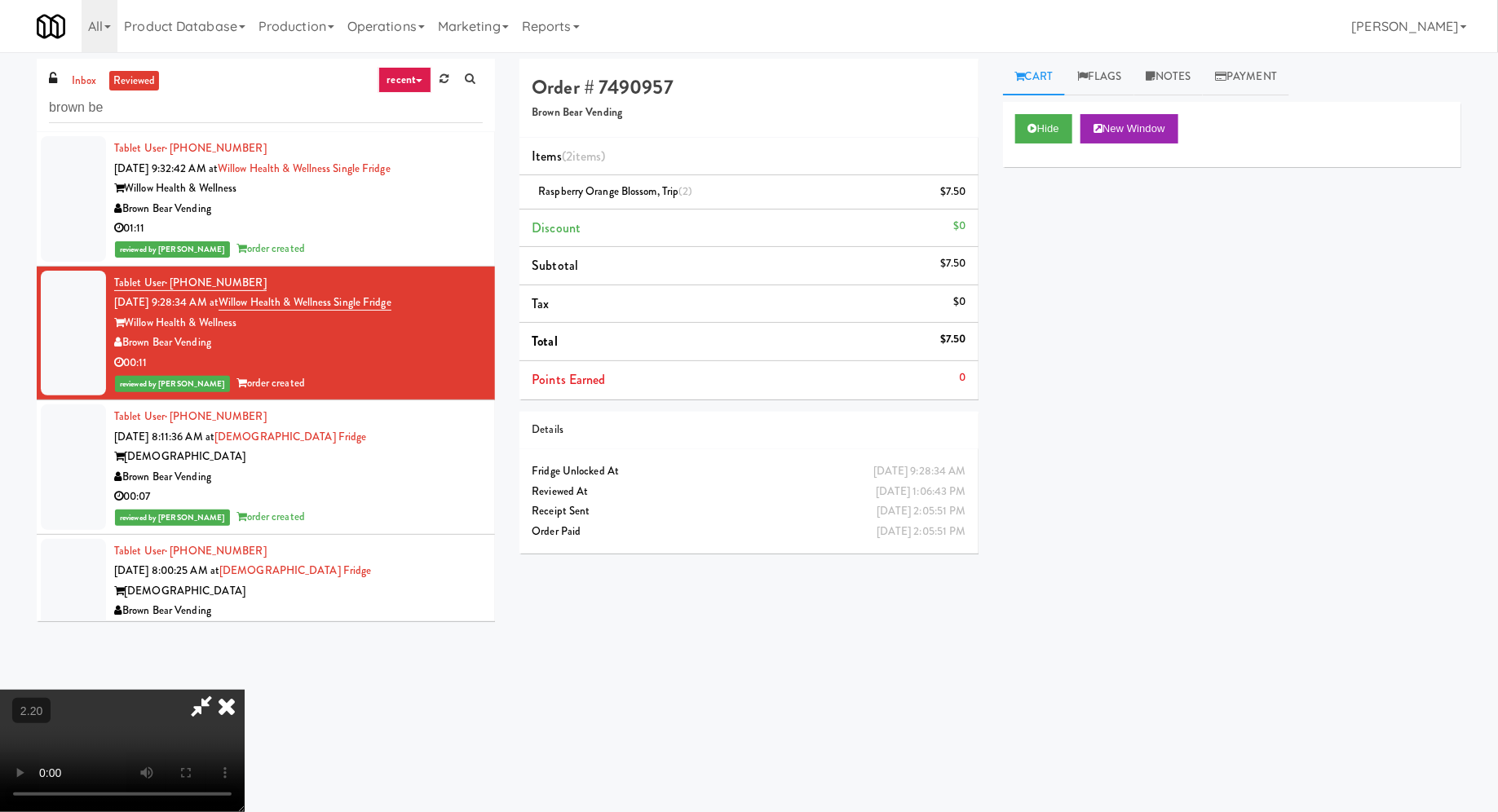
click at [221, 690] on icon at bounding box center [202, 706] width 38 height 32
click at [245, 690] on icon at bounding box center [227, 706] width 36 height 32
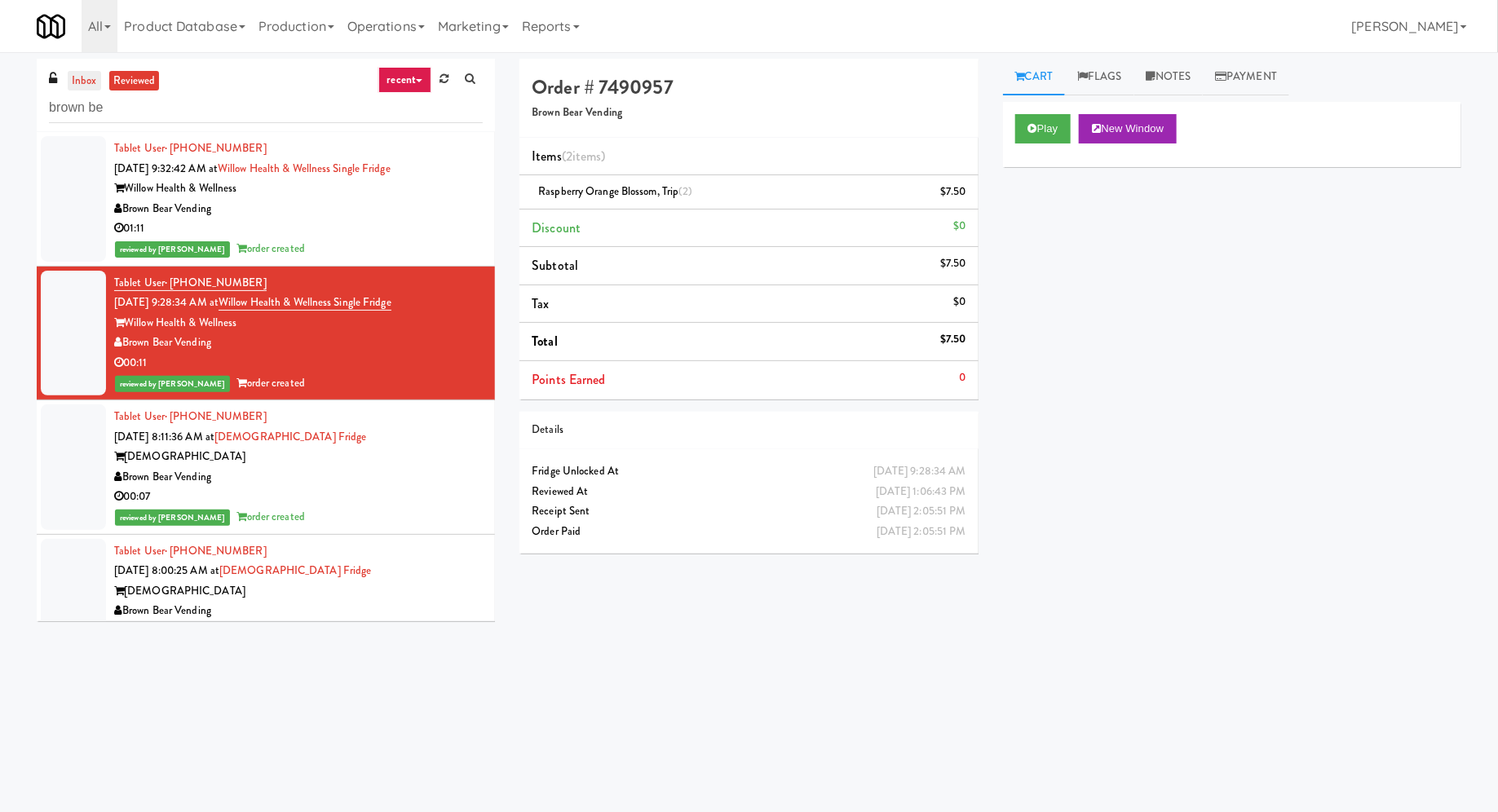
click at [91, 86] on link "inbox" at bounding box center [84, 81] width 33 height 21
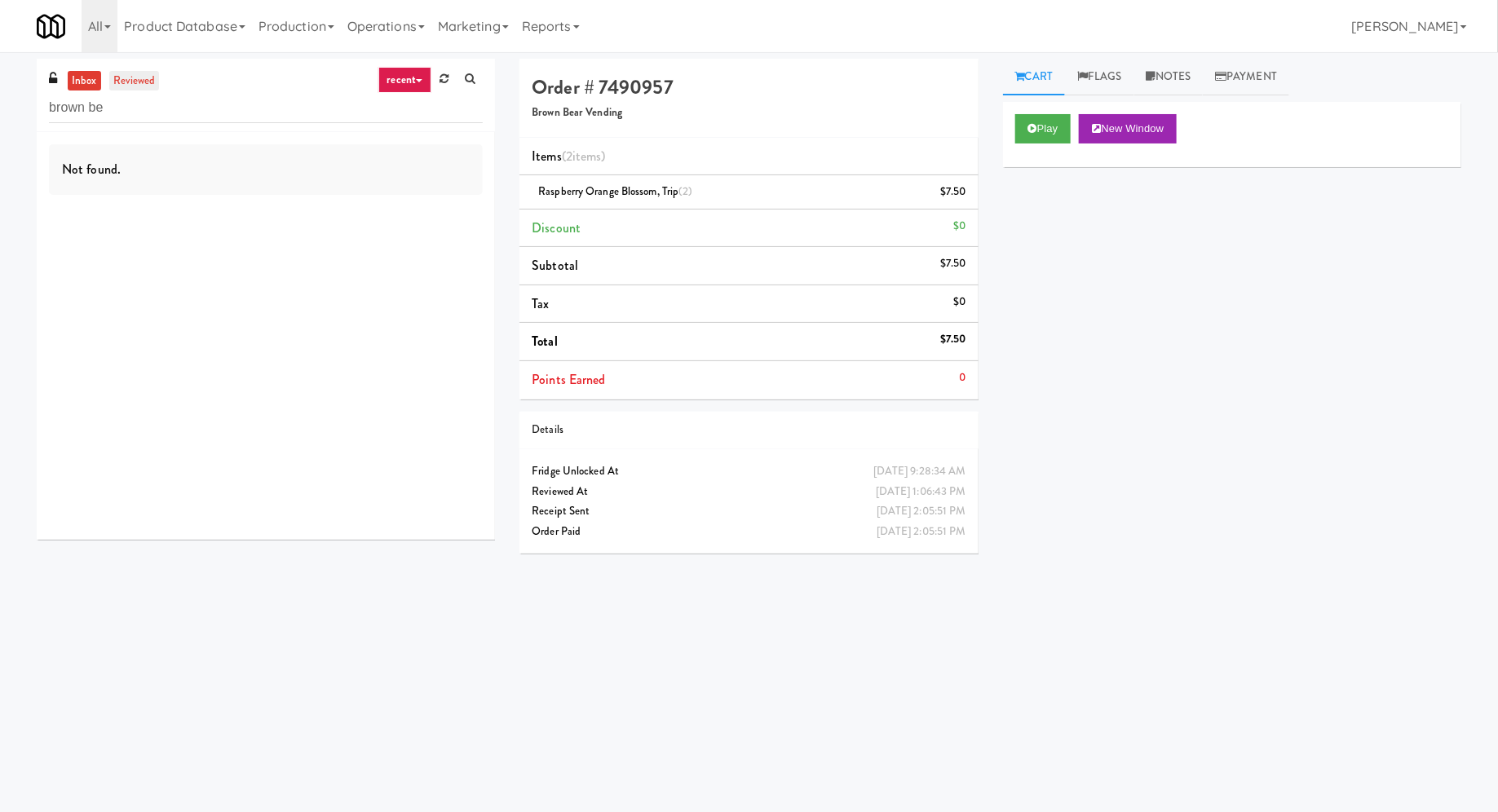
click at [122, 83] on link "reviewed" at bounding box center [134, 81] width 50 height 21
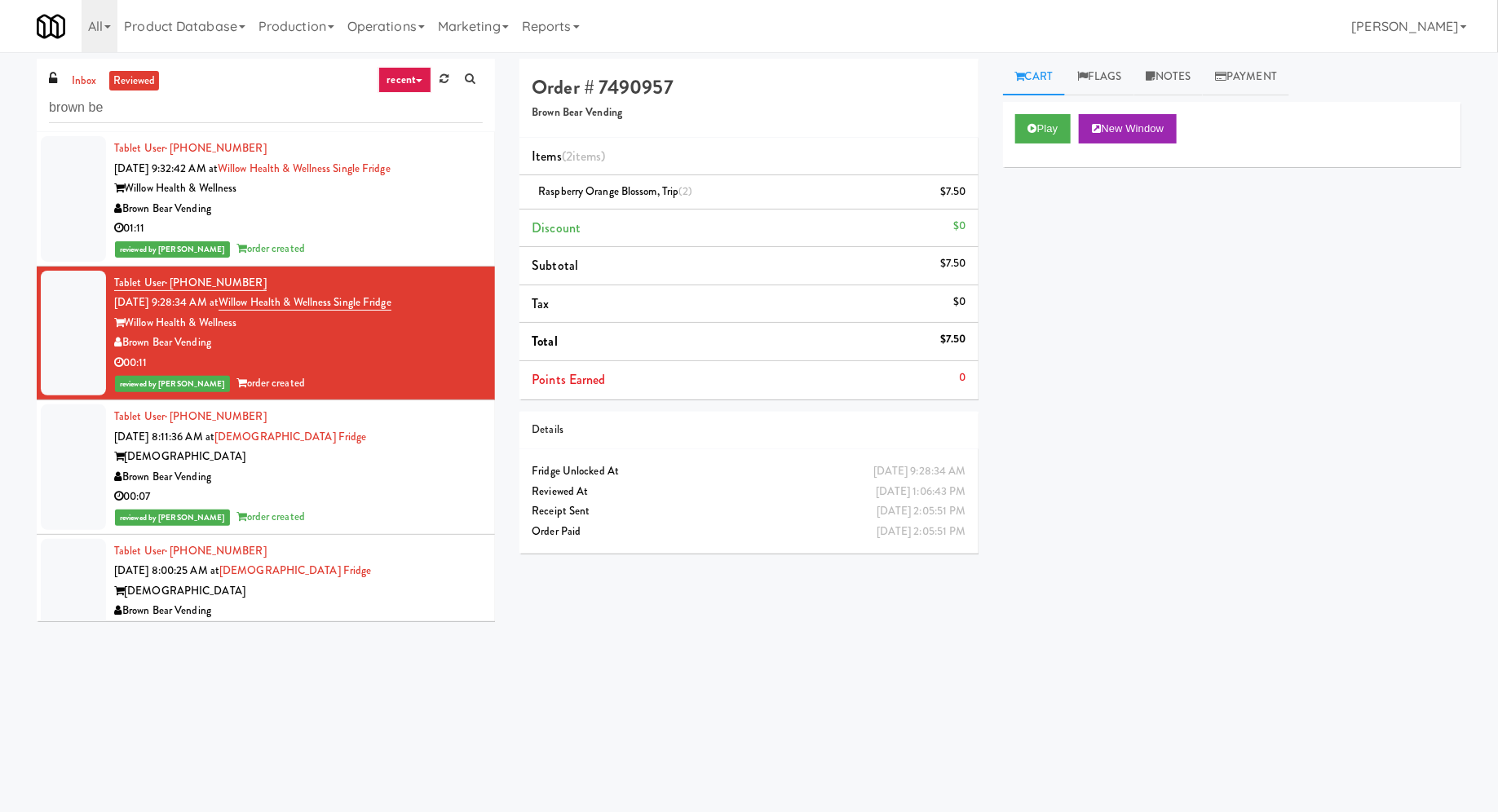
click at [404, 447] on div "Teamsters" at bounding box center [298, 456] width 368 height 21
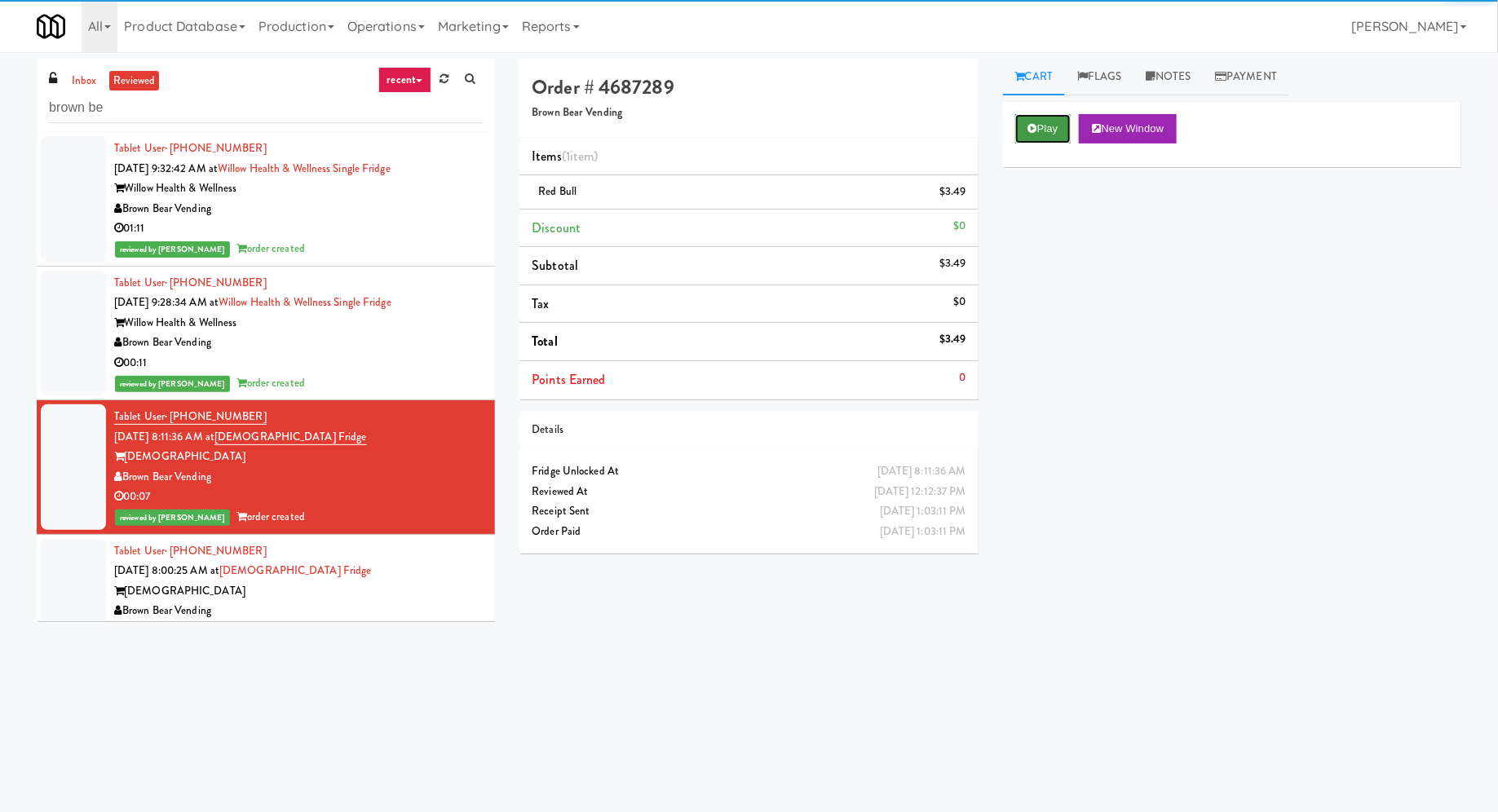
click at [1029, 123] on icon at bounding box center [1033, 129] width 9 height 11
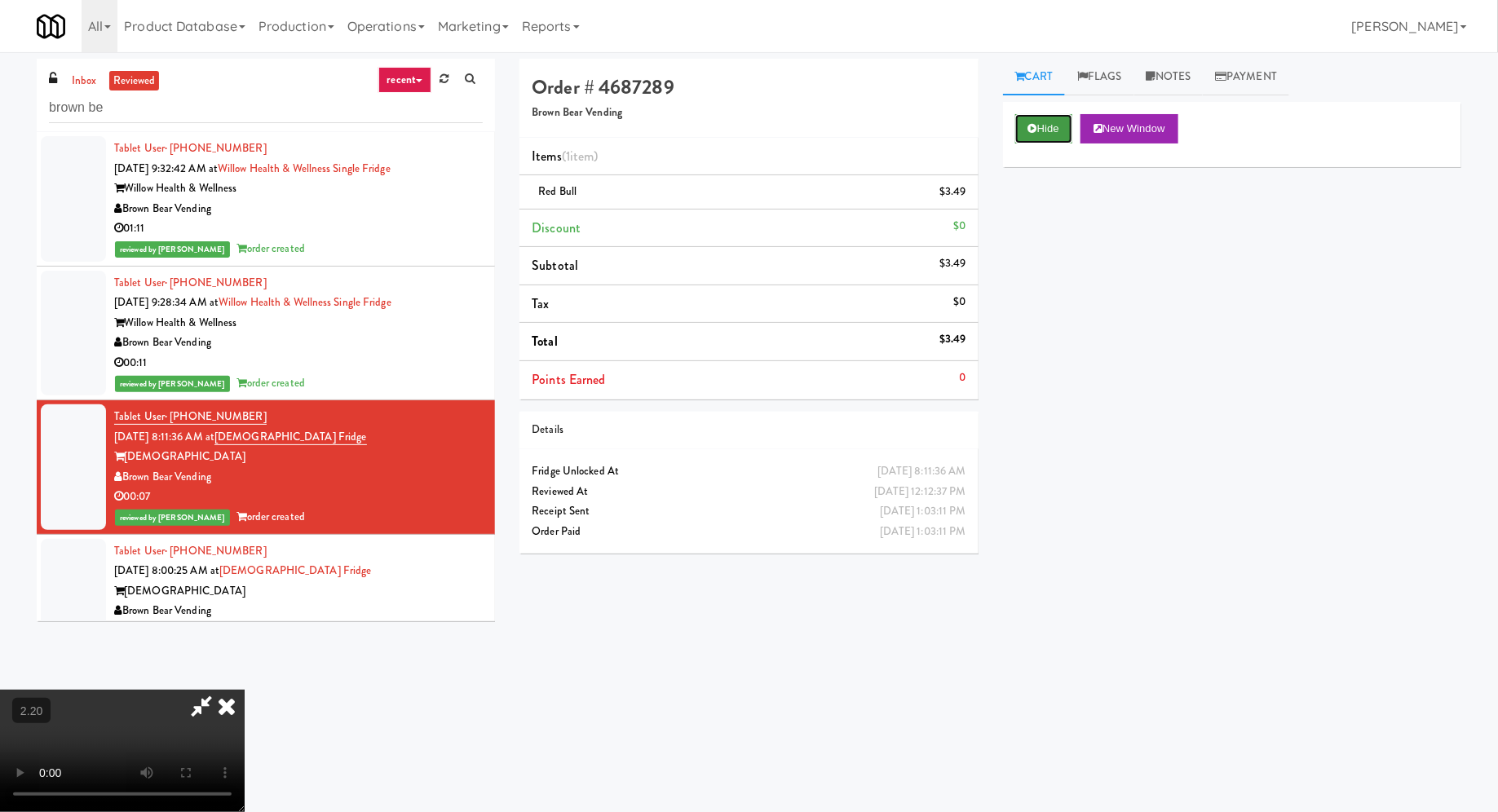
click at [1020, 135] on button "Hide" at bounding box center [1043, 129] width 57 height 30
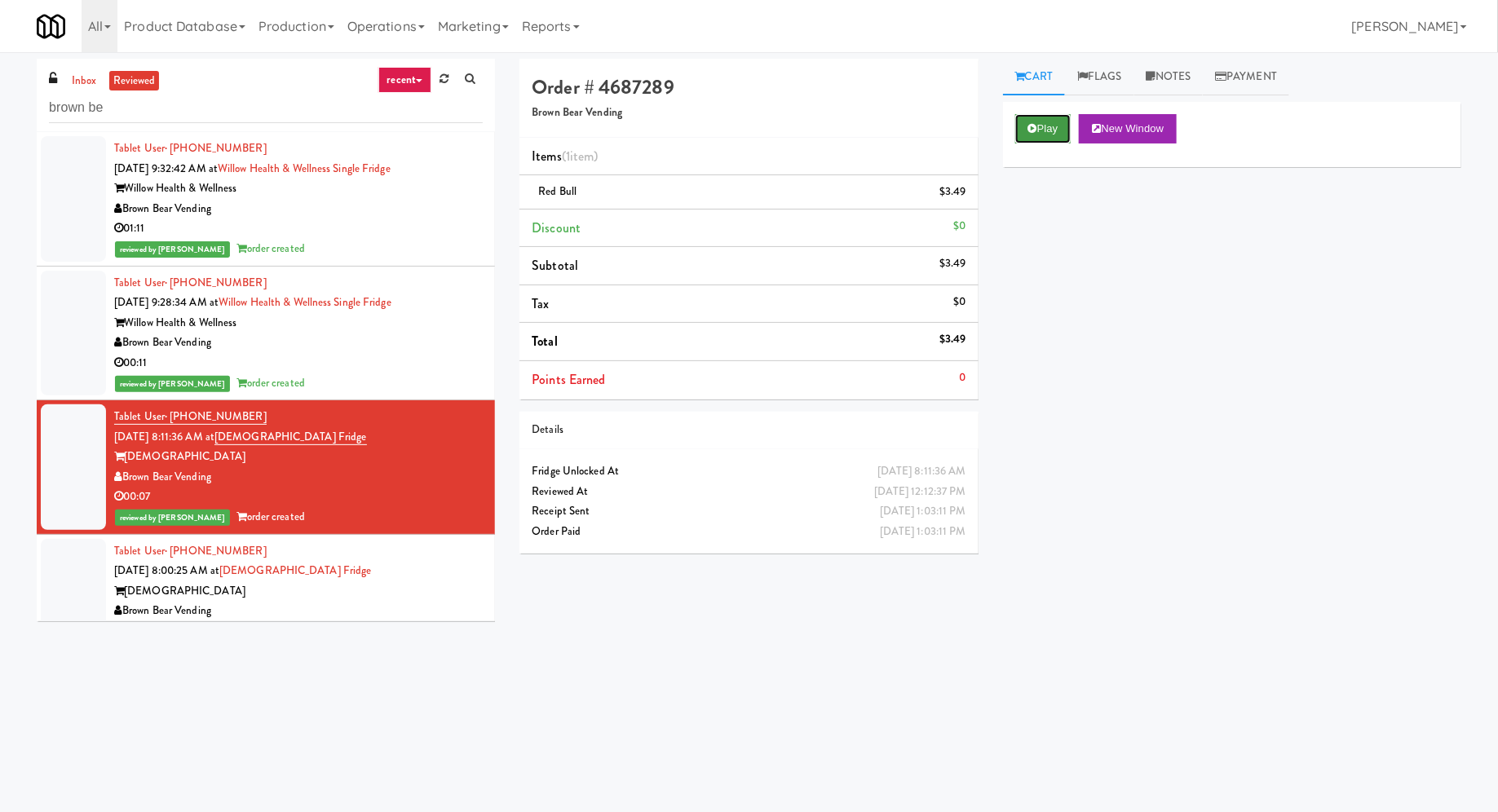
click at [1035, 125] on icon at bounding box center [1033, 129] width 9 height 11
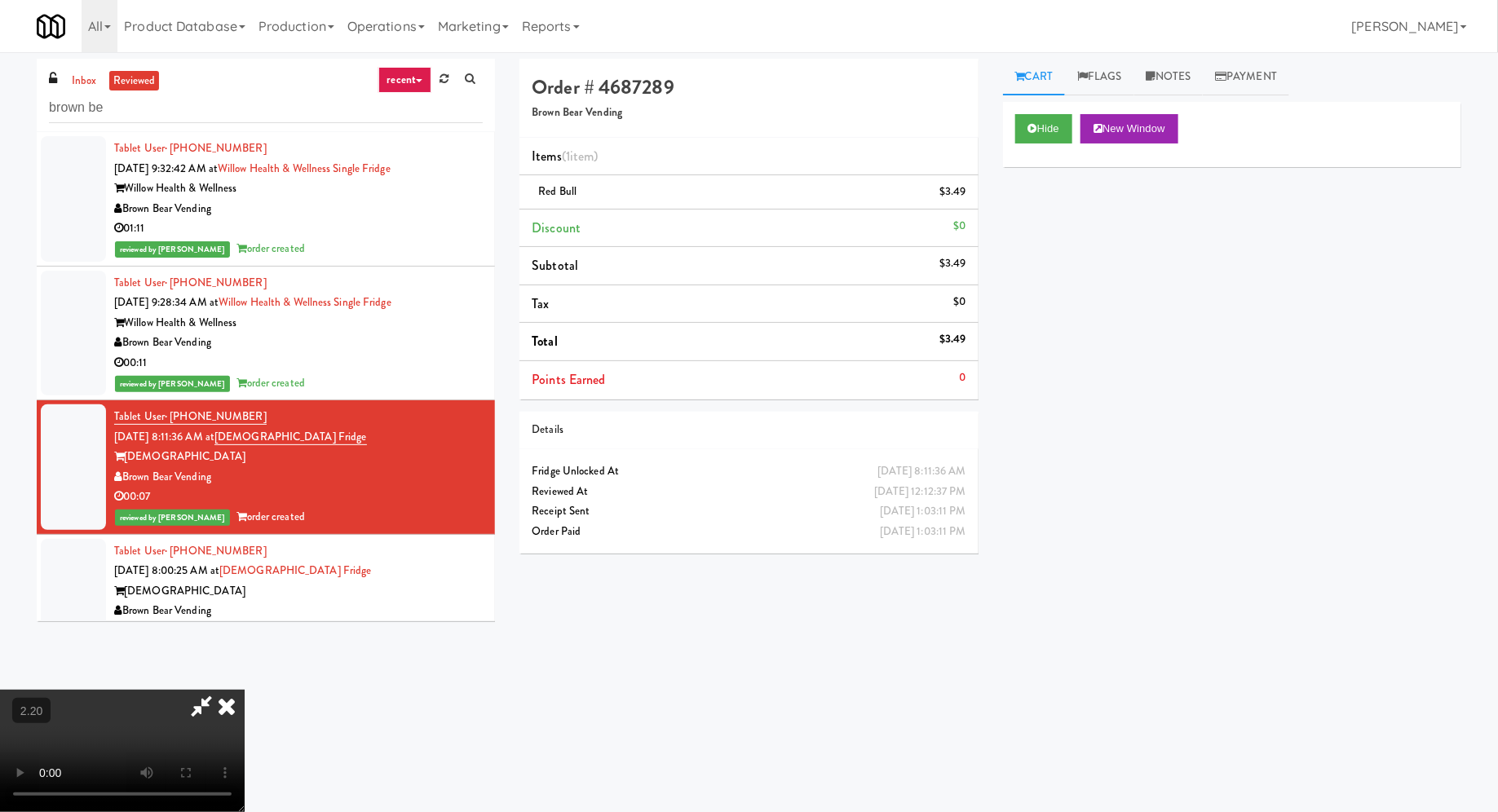
click at [245, 690] on icon at bounding box center [227, 706] width 36 height 32
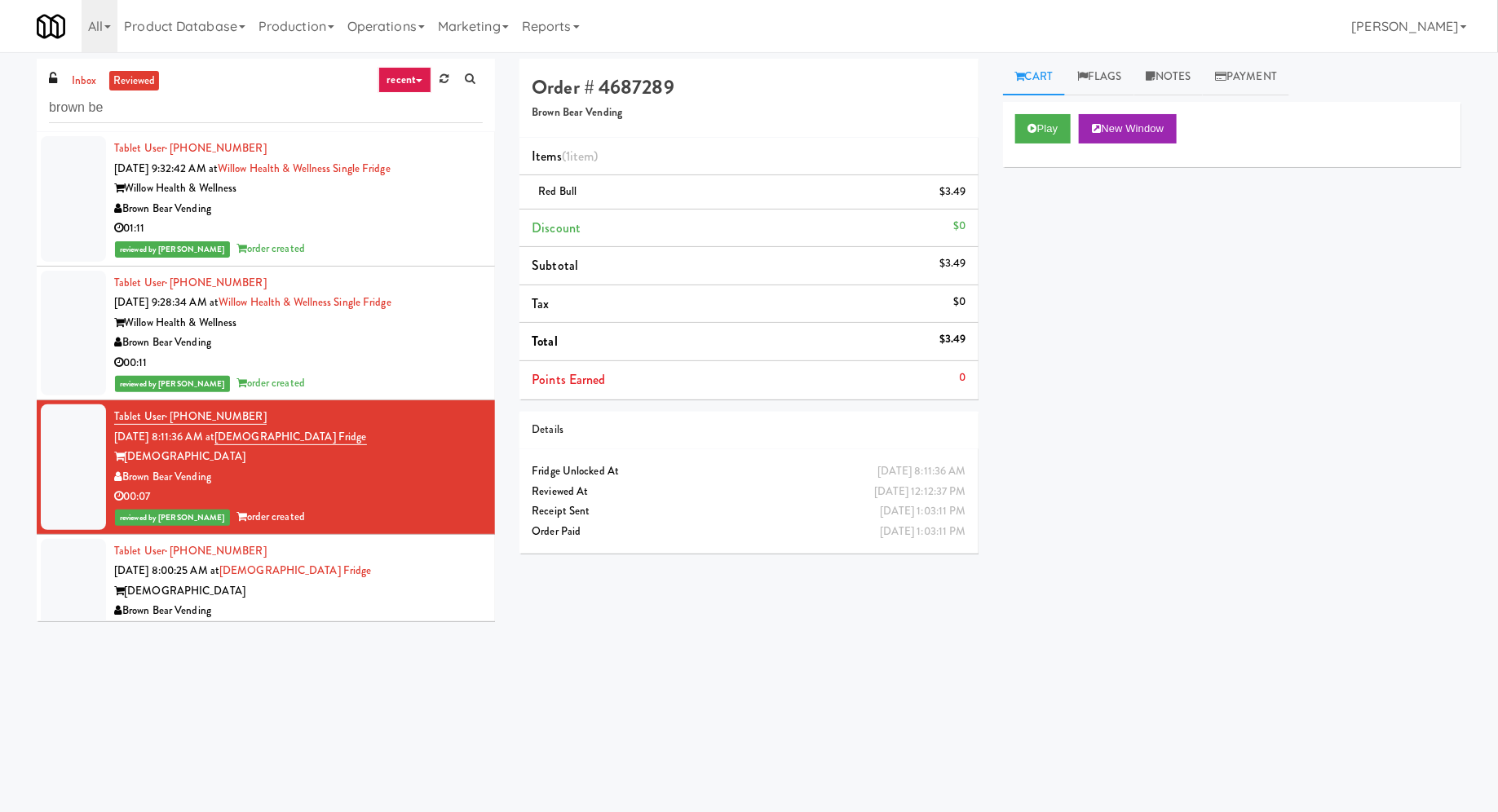
click at [439, 588] on div "Teamsters" at bounding box center [298, 591] width 368 height 21
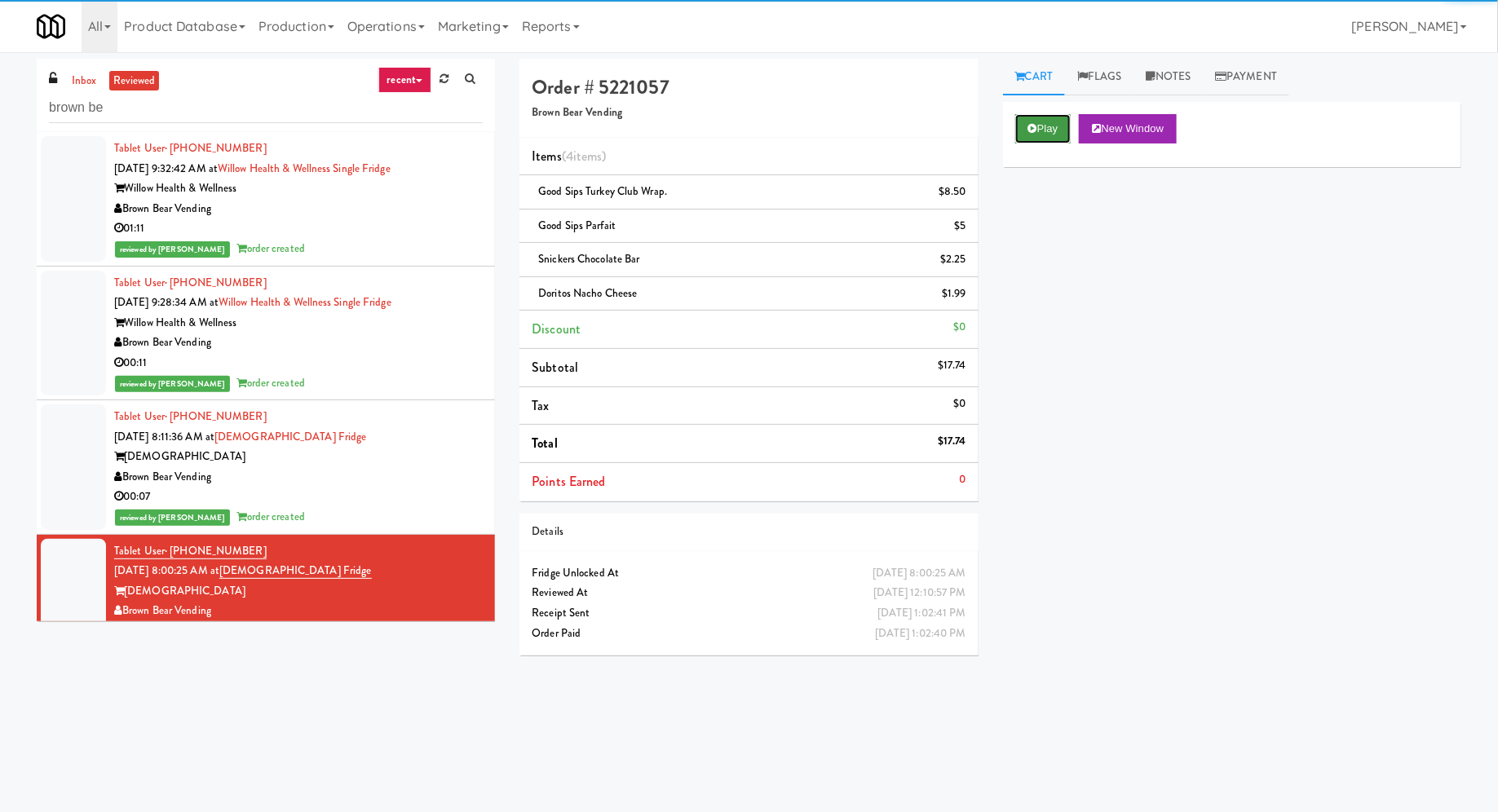
click at [1060, 131] on button "Play" at bounding box center [1043, 129] width 56 height 30
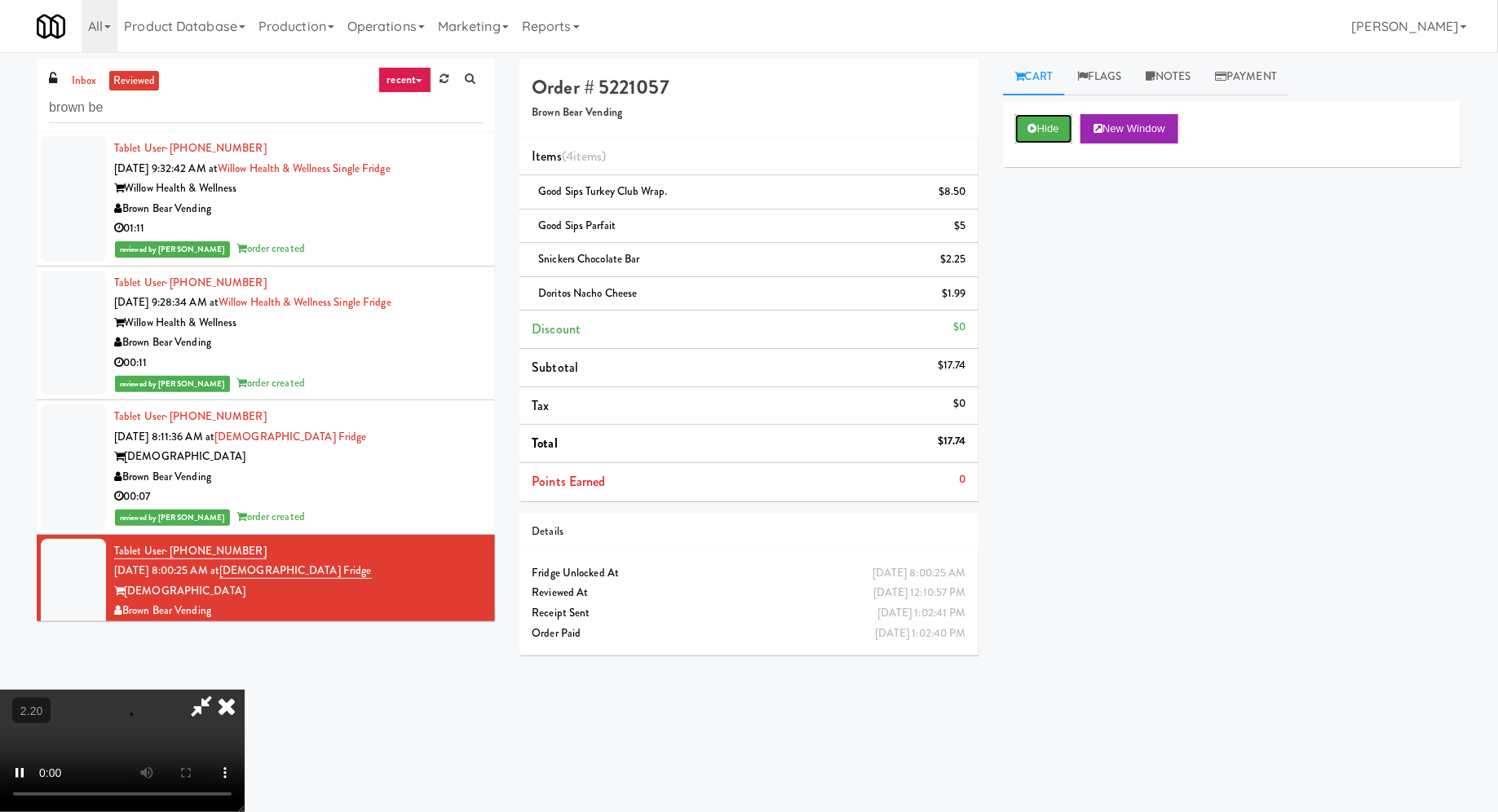
scroll to position [188, 0]
click at [245, 690] on video at bounding box center [122, 751] width 245 height 122
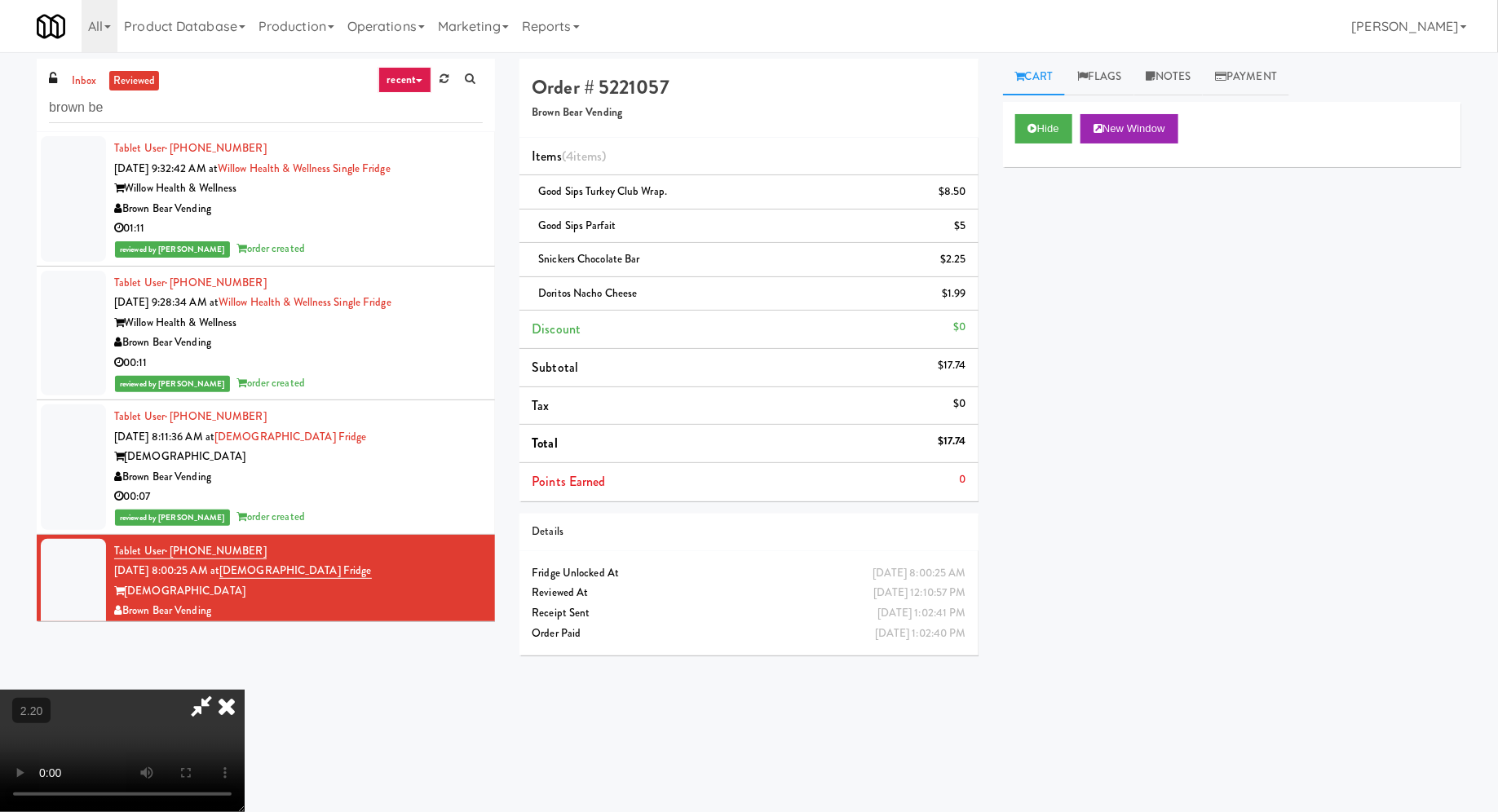
scroll to position [0, 0]
click at [221, 690] on icon at bounding box center [202, 706] width 38 height 32
click at [245, 690] on video at bounding box center [122, 751] width 245 height 122
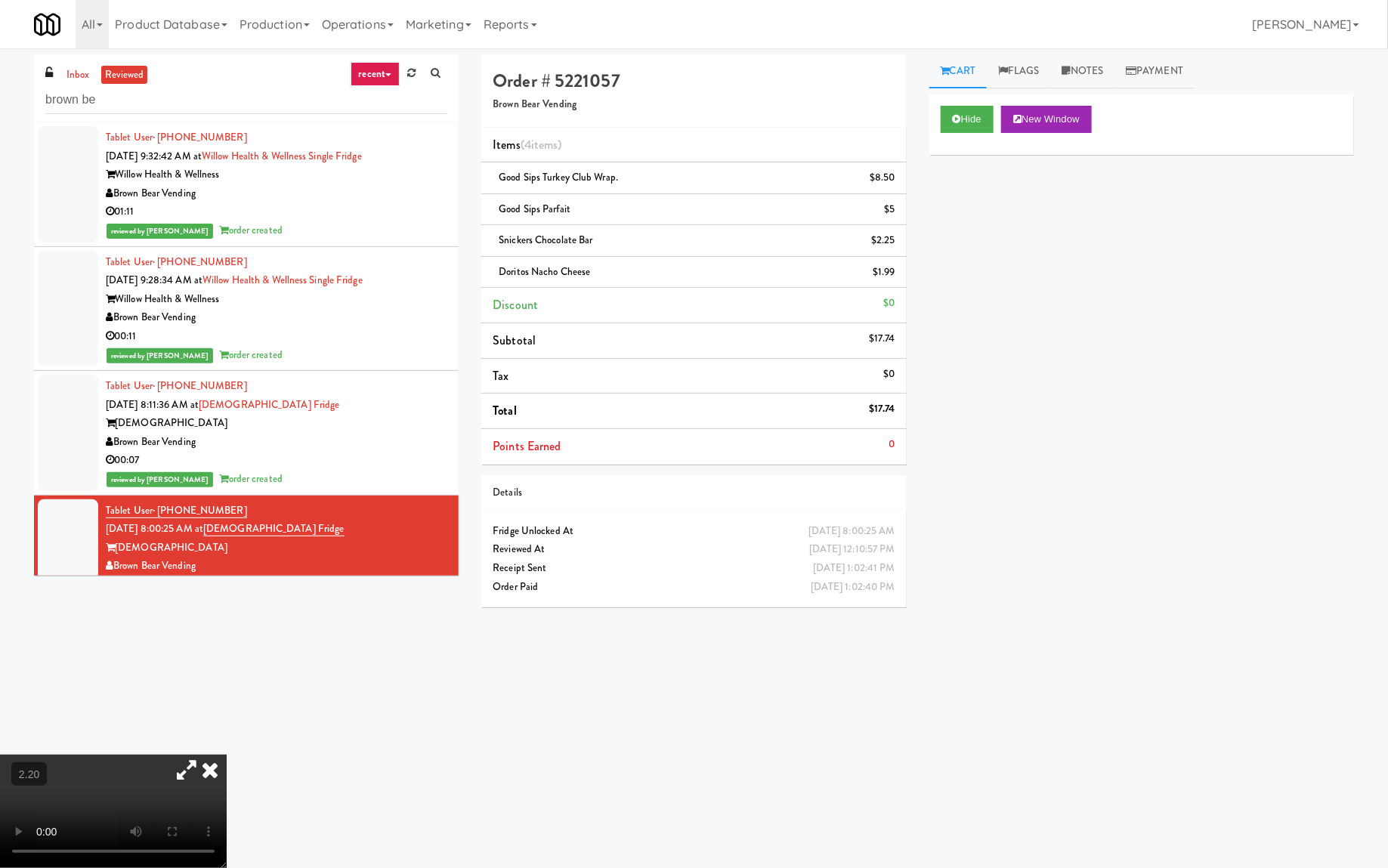
click at [227, 751] on video at bounding box center [113, 811] width 227 height 113
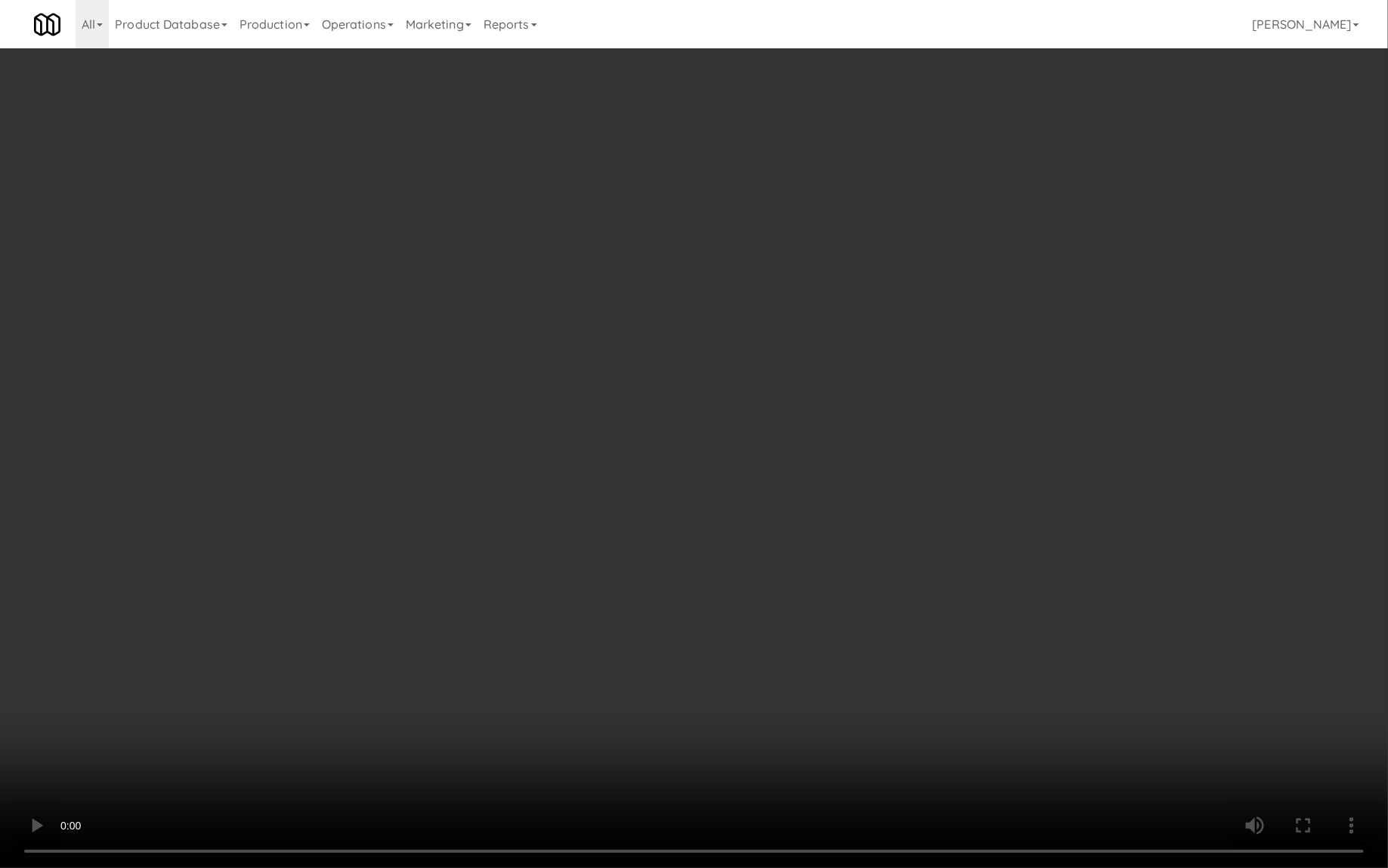
click at [349, 588] on video at bounding box center [694, 434] width 1388 height 868
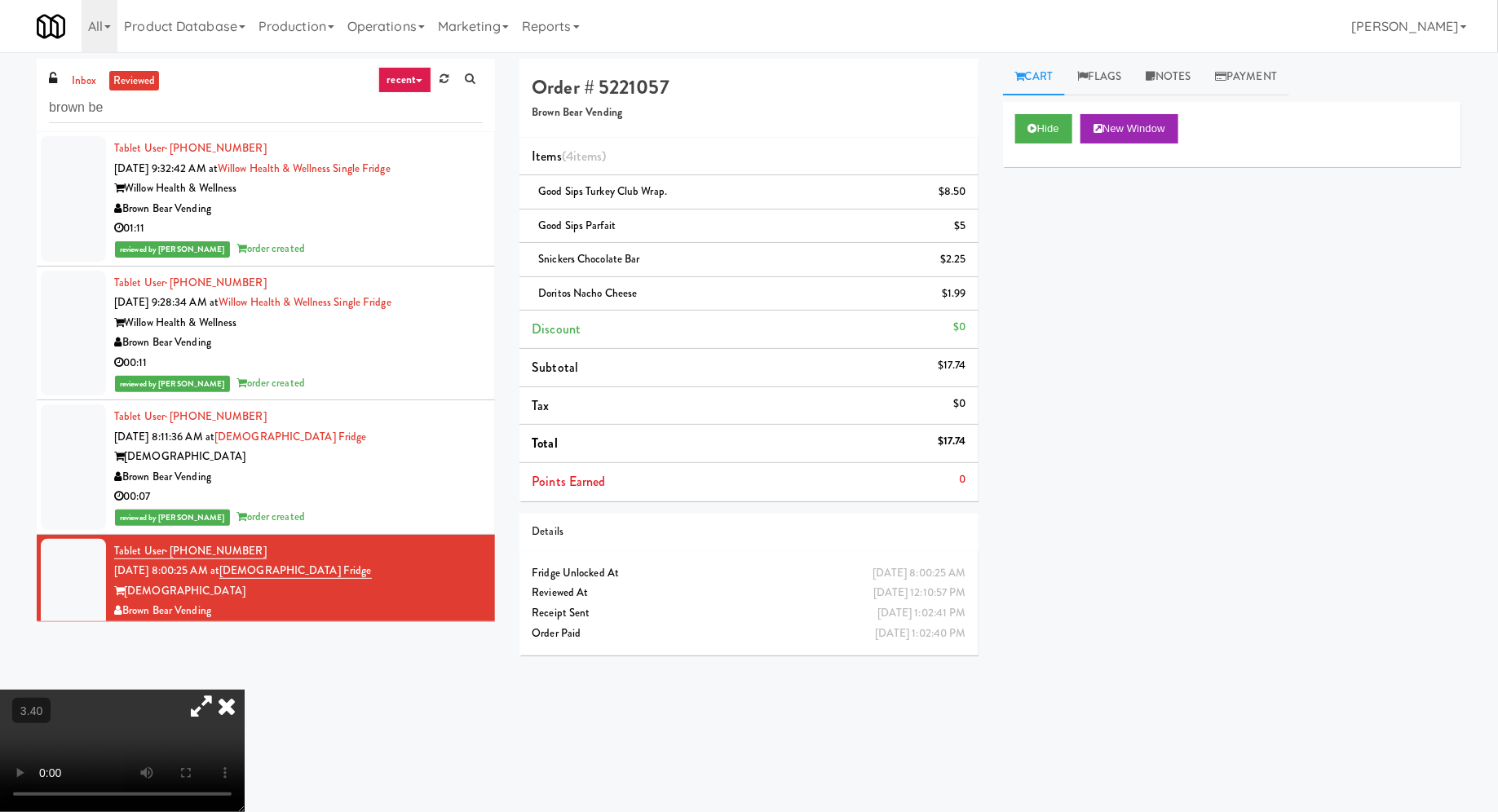
click at [245, 690] on icon at bounding box center [227, 706] width 36 height 32
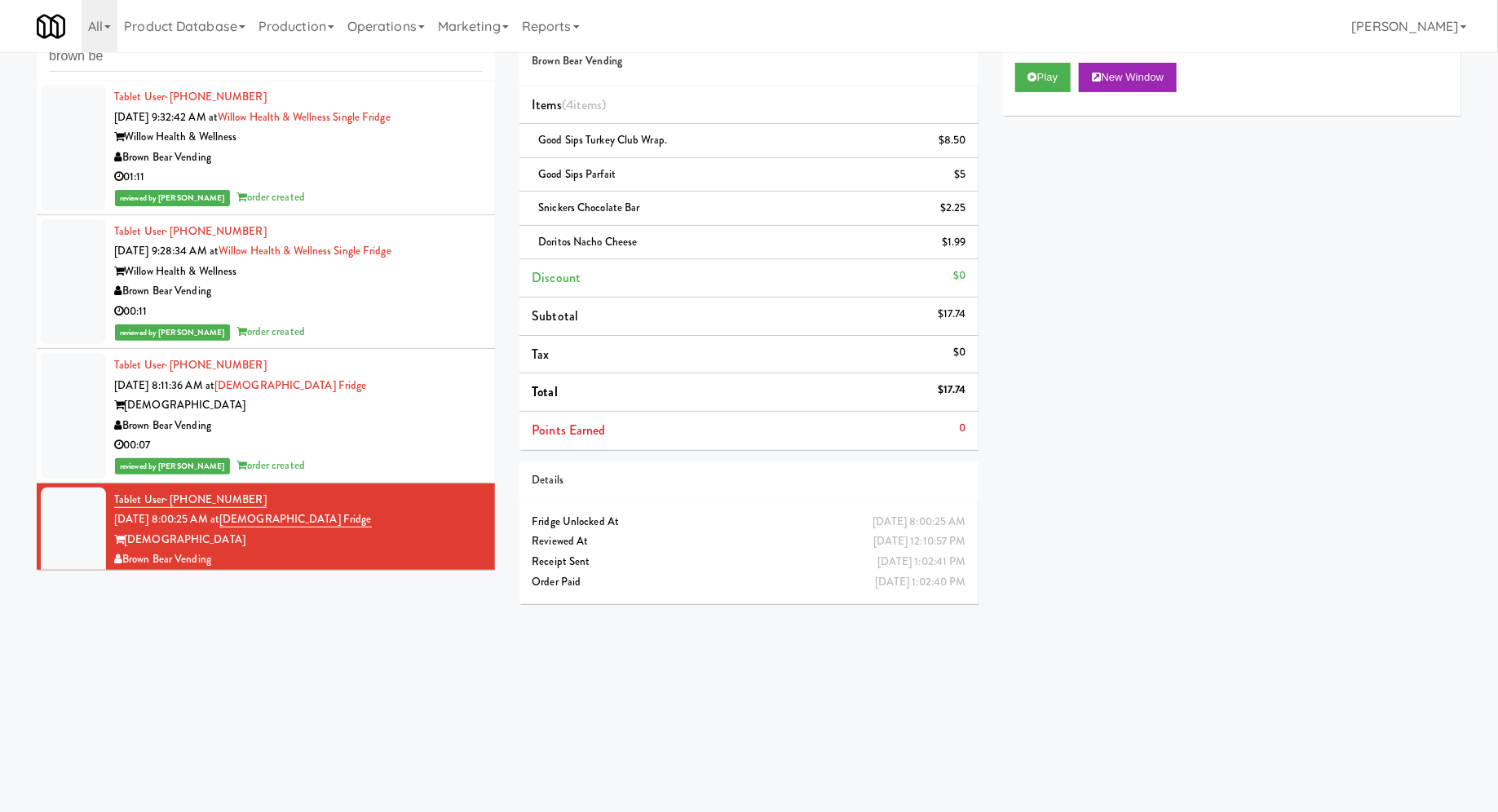
click at [430, 151] on div "Brown Bear Vending" at bounding box center [298, 158] width 368 height 21
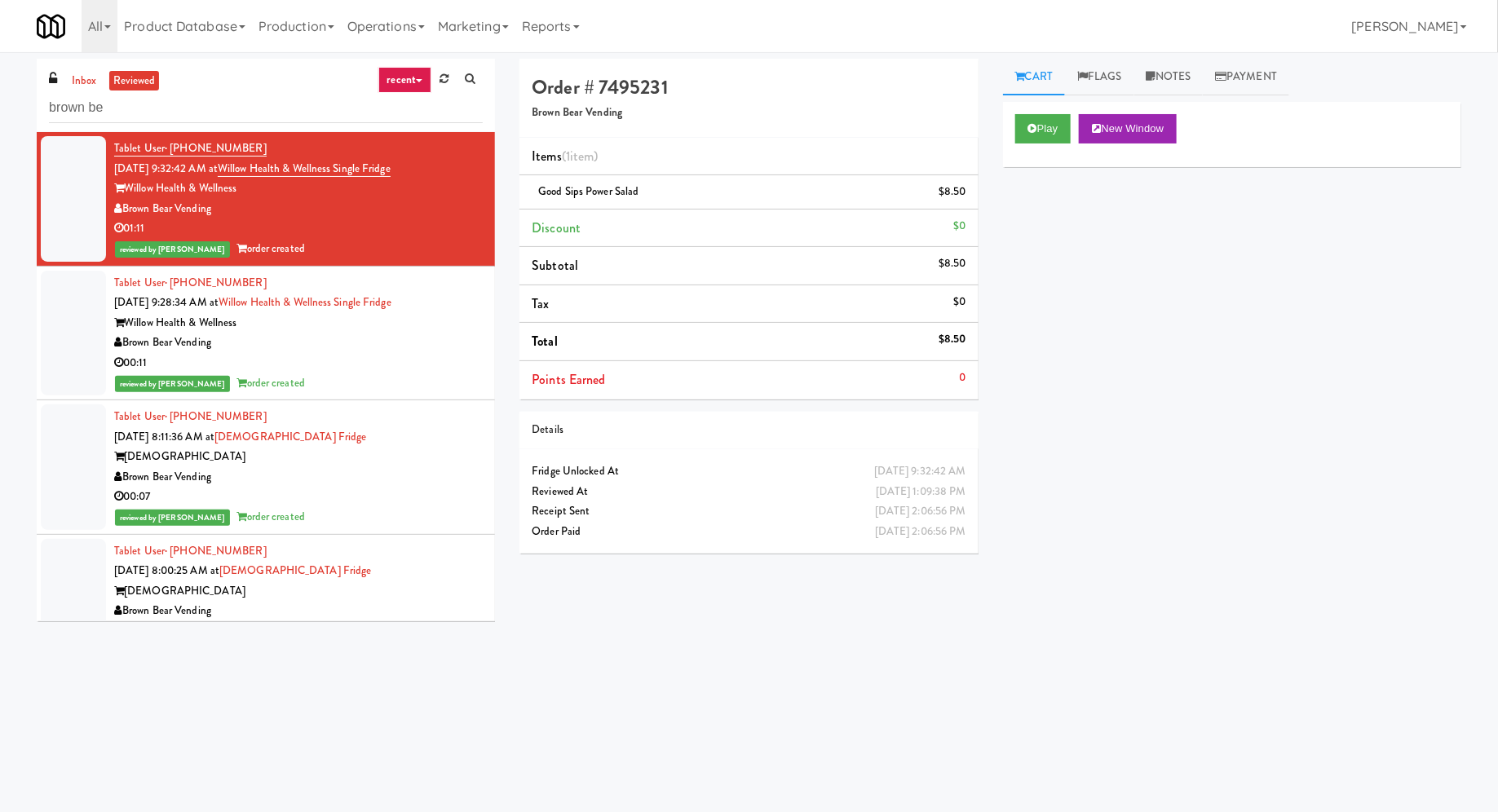
drag, startPoint x: 440, startPoint y: 163, endPoint x: 242, endPoint y: 164, distance: 198.0
click at [242, 164] on div "Tablet User · (315) 414-1307 Sep 19, 2025 9:32:42 AM at Willow Health & Wellnes…" at bounding box center [298, 199] width 368 height 121
click at [86, 80] on link "inbox" at bounding box center [84, 81] width 33 height 21
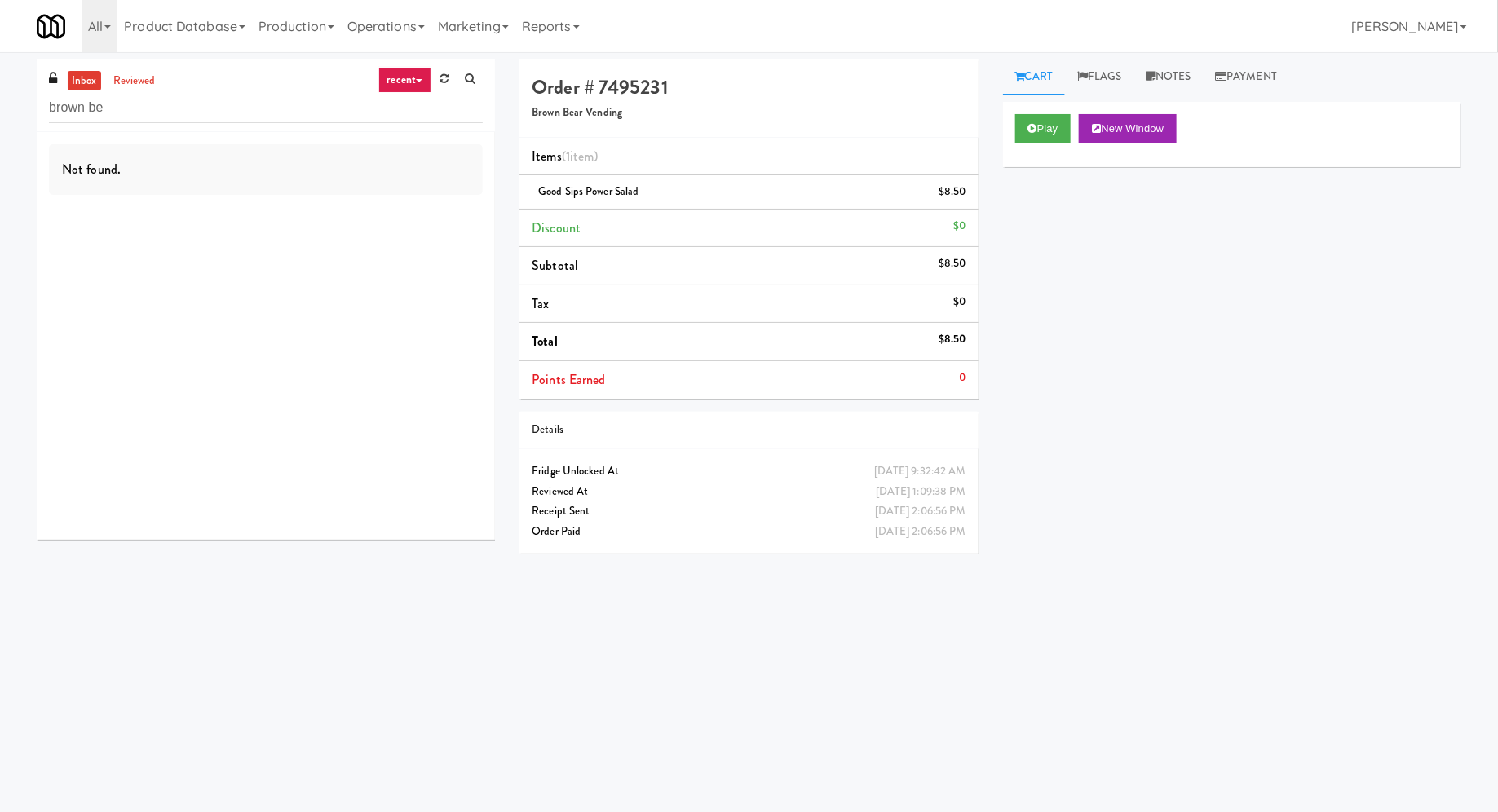
click at [86, 80] on link "inbox" at bounding box center [84, 81] width 33 height 21
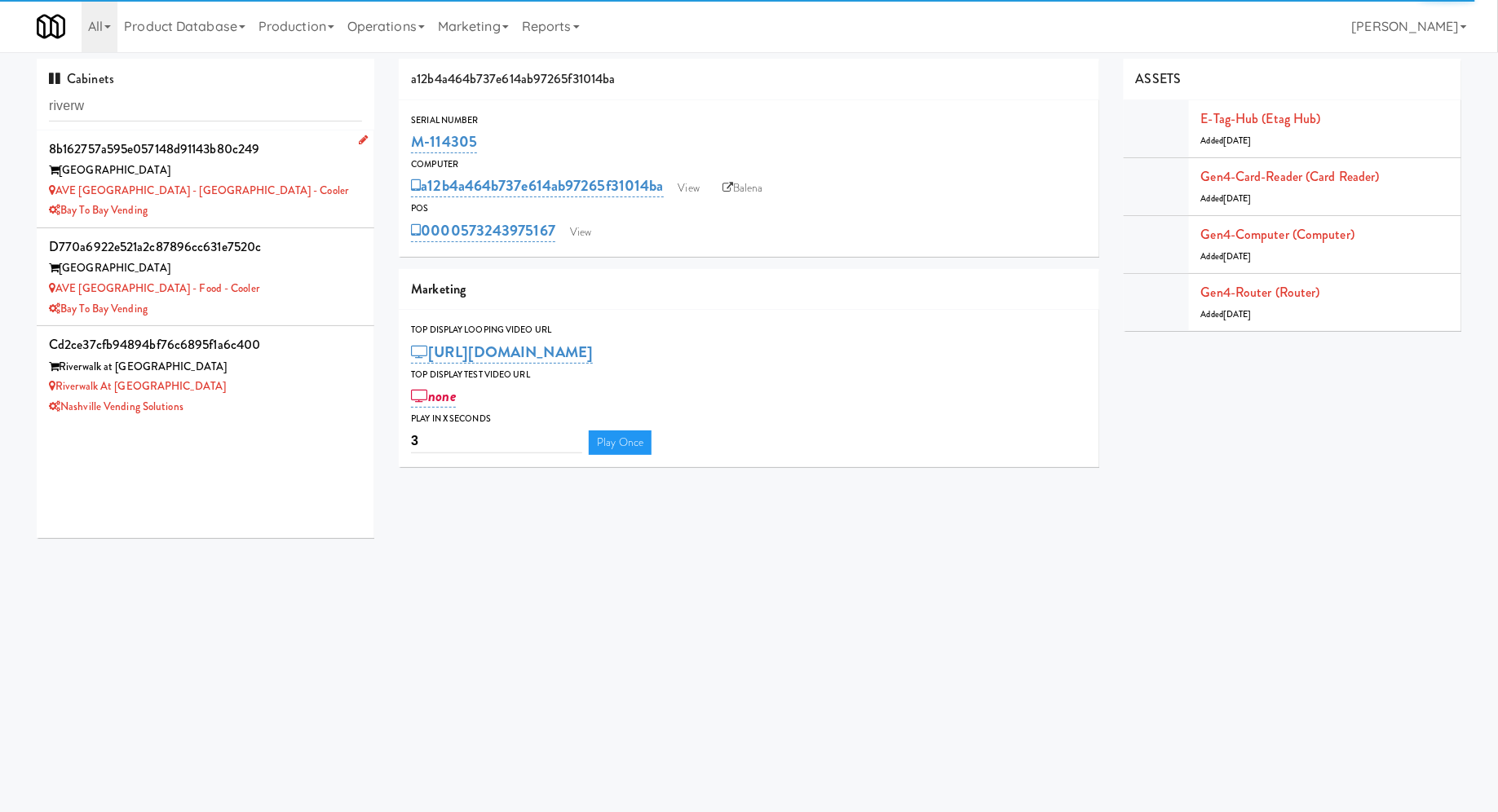
type input "riverw"
click at [289, 201] on div "Bay to Bay Vending" at bounding box center [205, 211] width 313 height 21
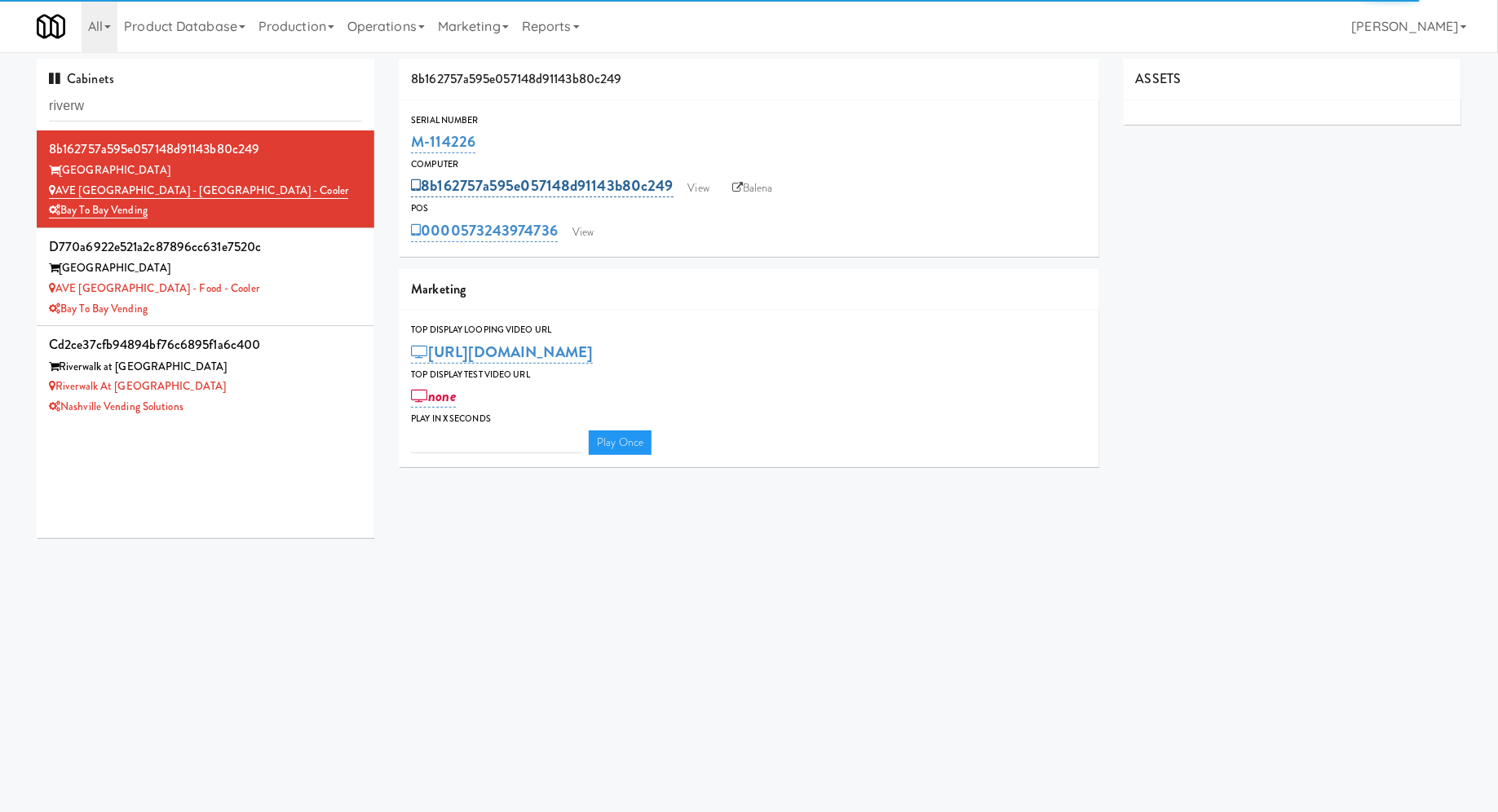
type input "3"
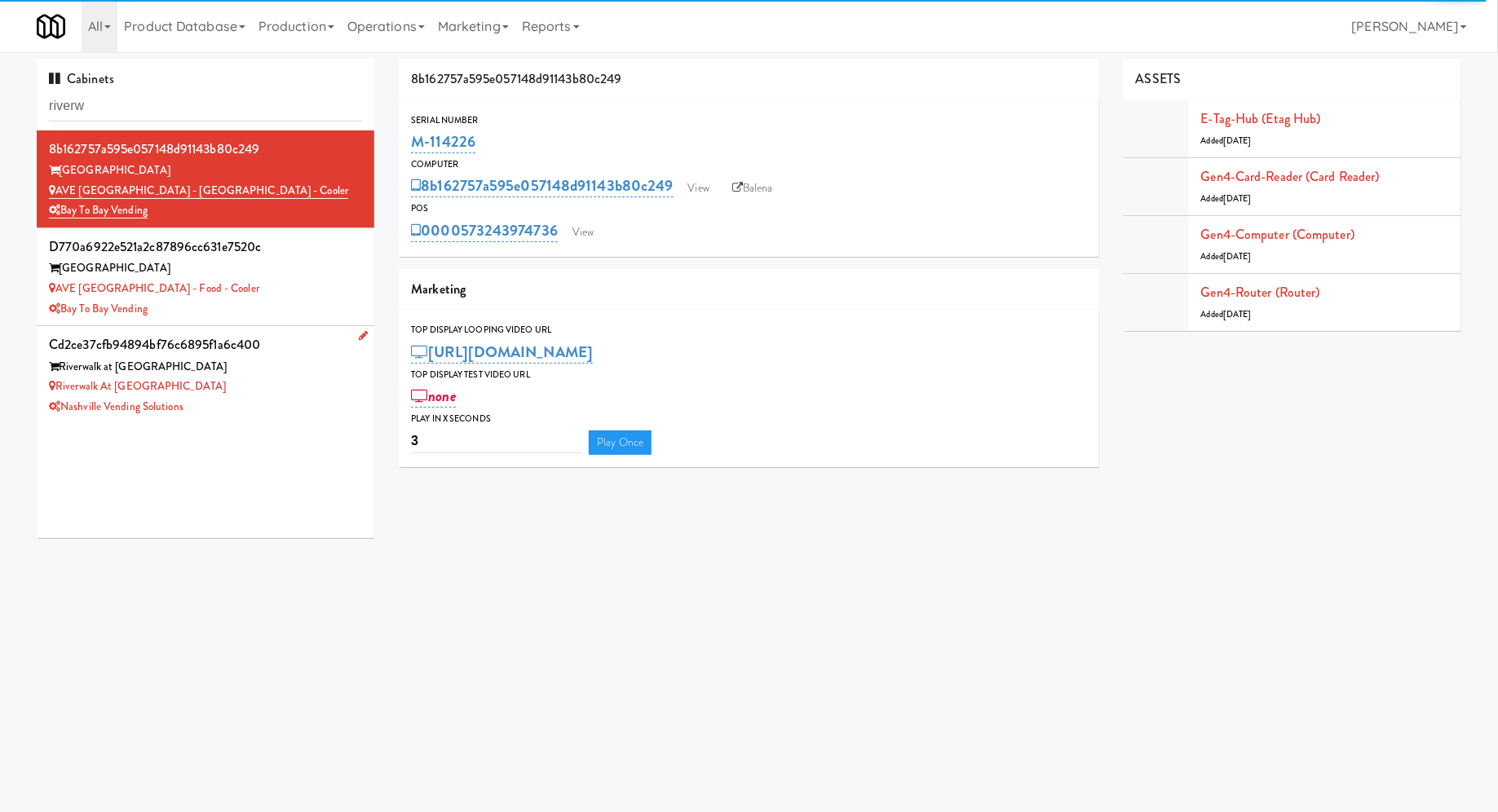
click at [293, 366] on div "Riverwalk at [GEOGRAPHIC_DATA]" at bounding box center [205, 367] width 313 height 21
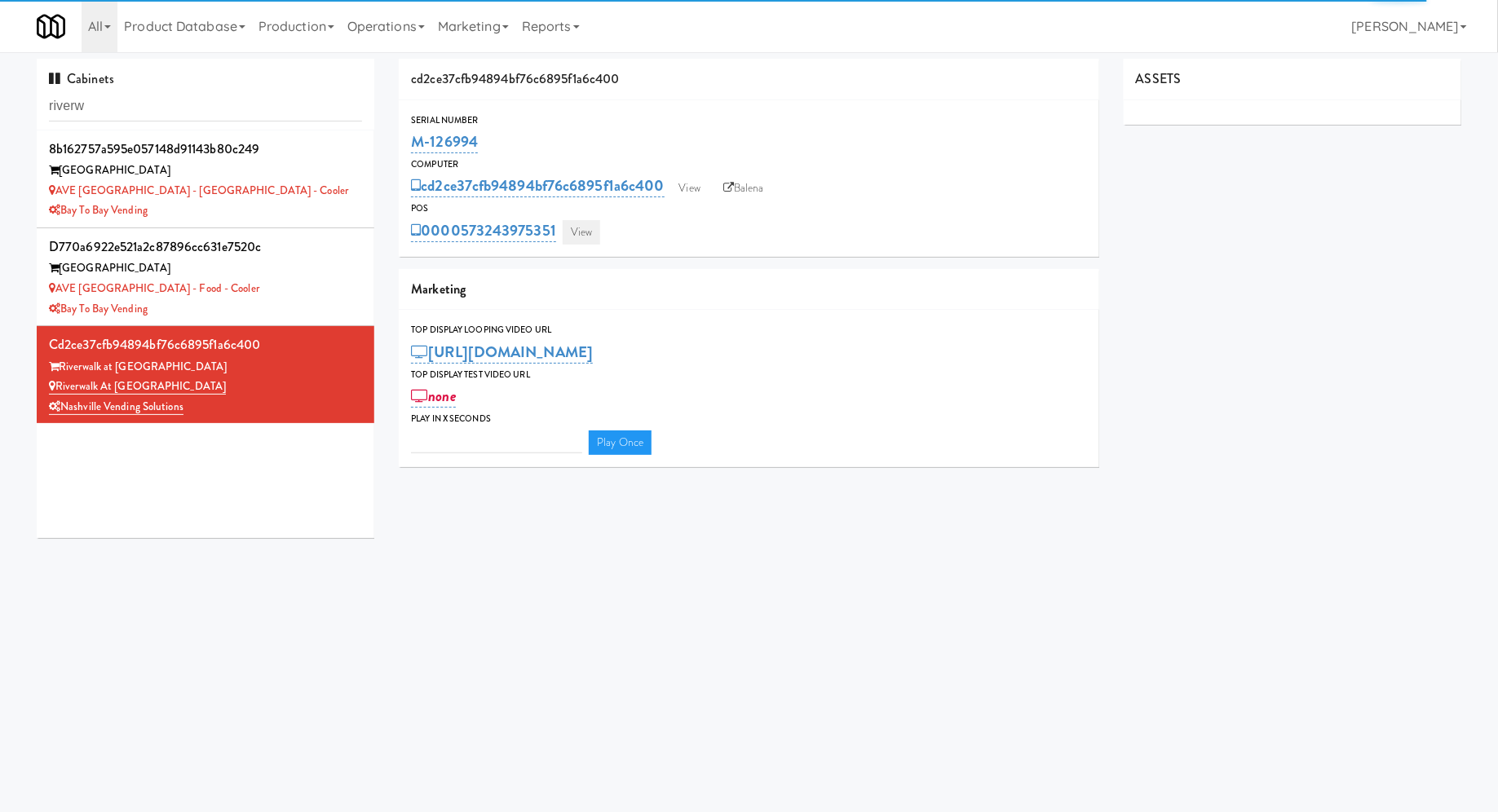
type input "3"
click at [591, 239] on link "View" at bounding box center [582, 232] width 38 height 24
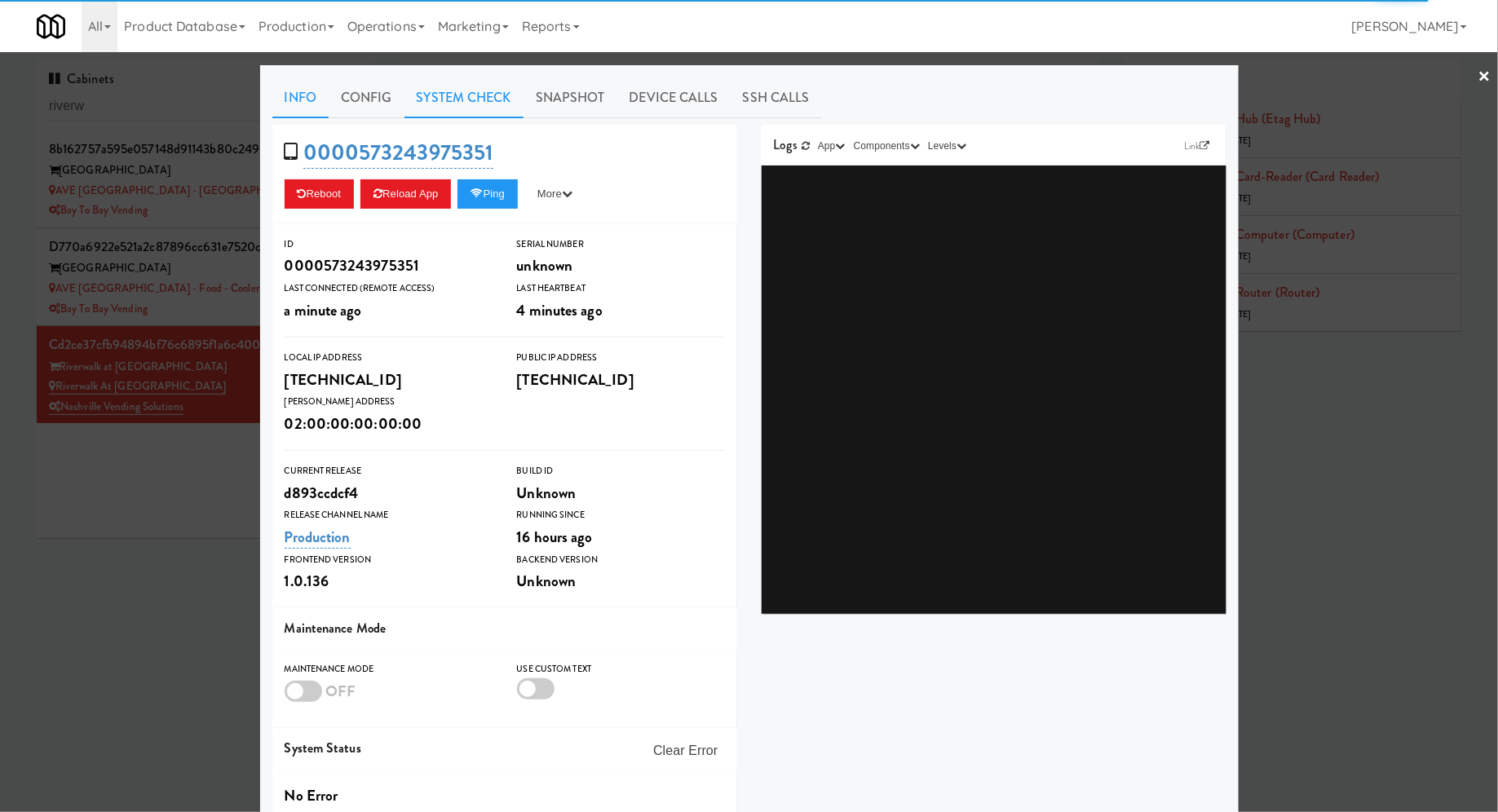
click at [477, 102] on link "System Check" at bounding box center [464, 97] width 119 height 41
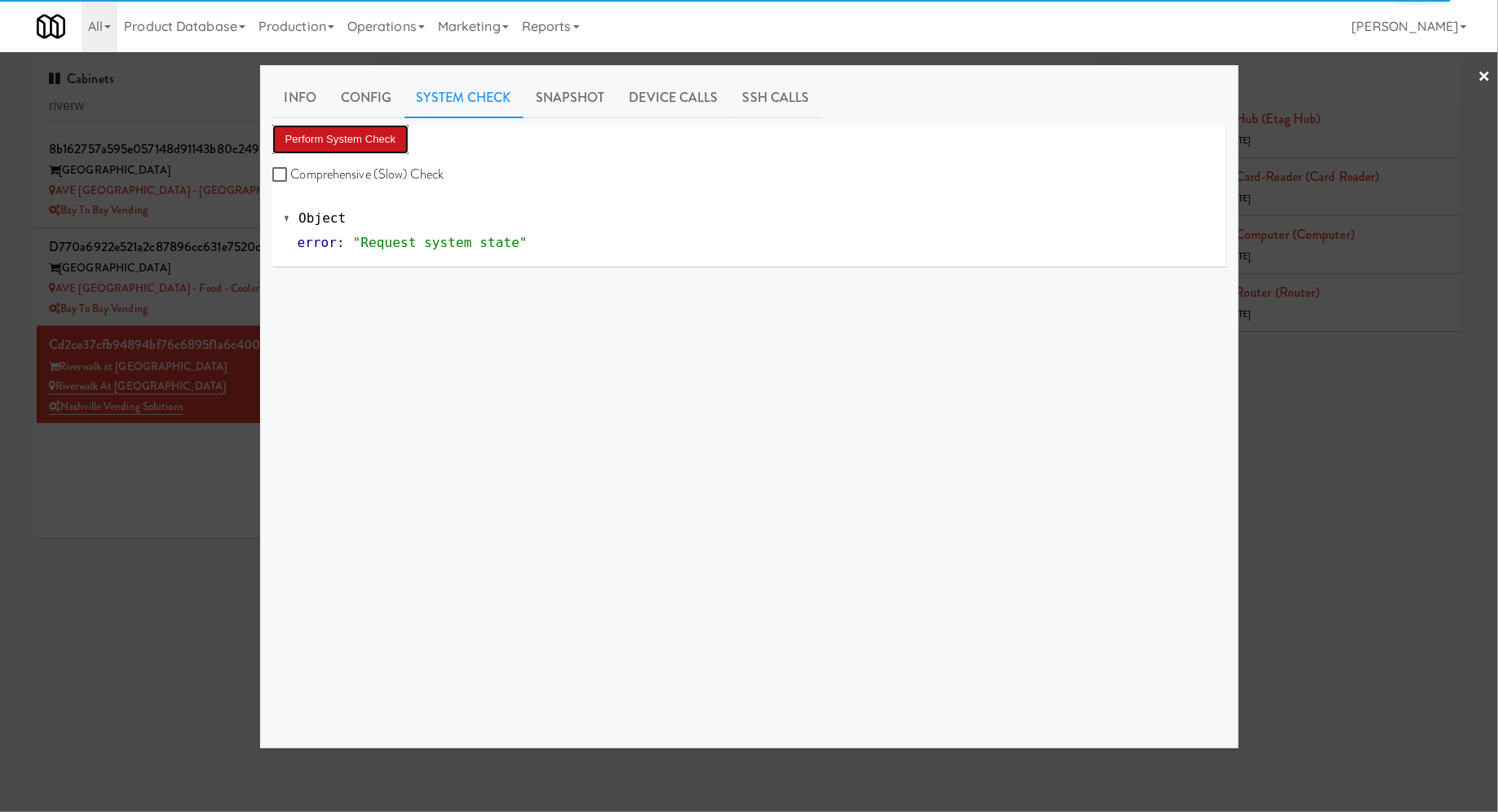
click at [385, 129] on button "Perform System Check" at bounding box center [341, 140] width 137 height 30
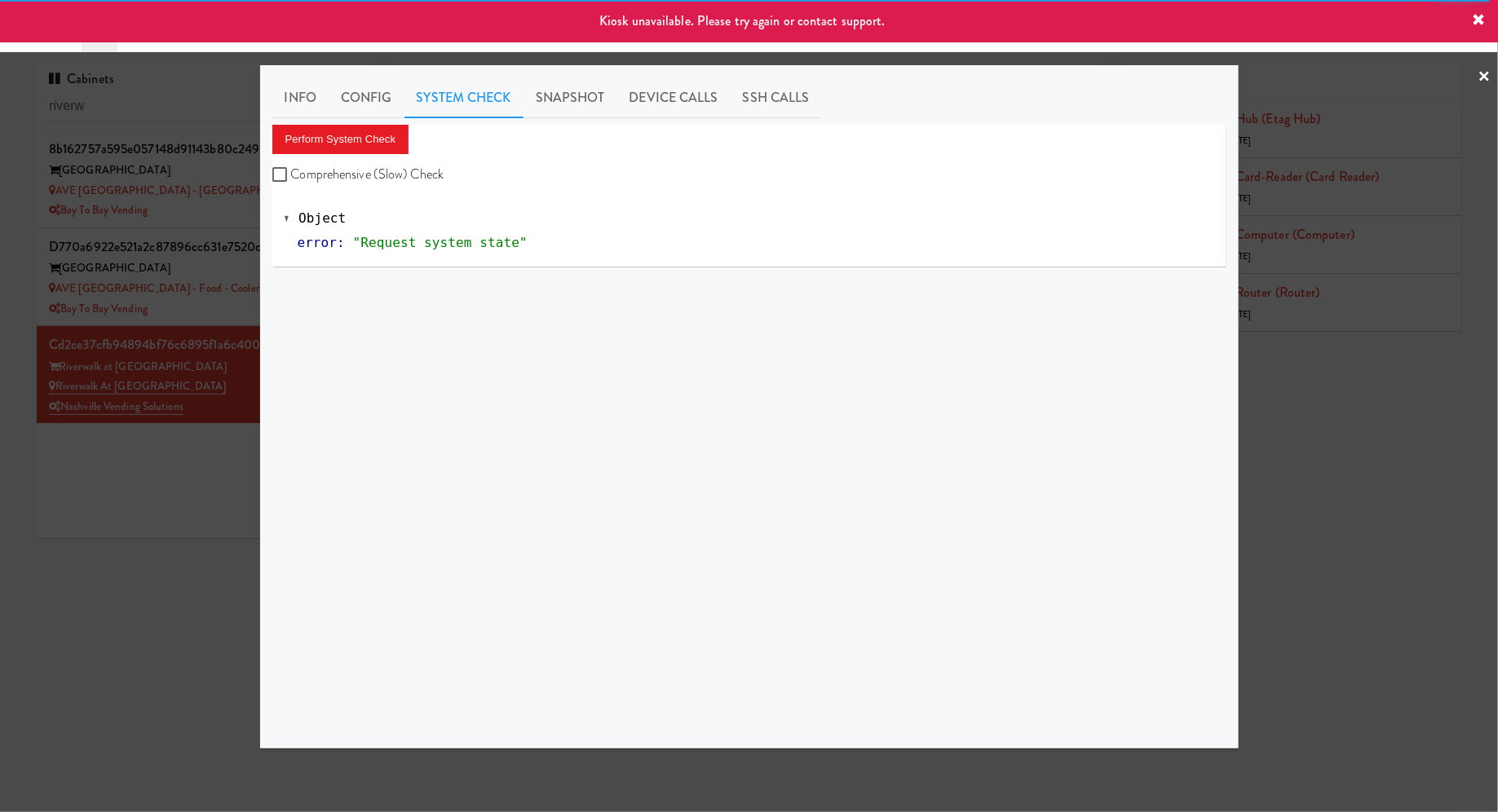
click at [96, 695] on div at bounding box center [749, 406] width 1498 height 812
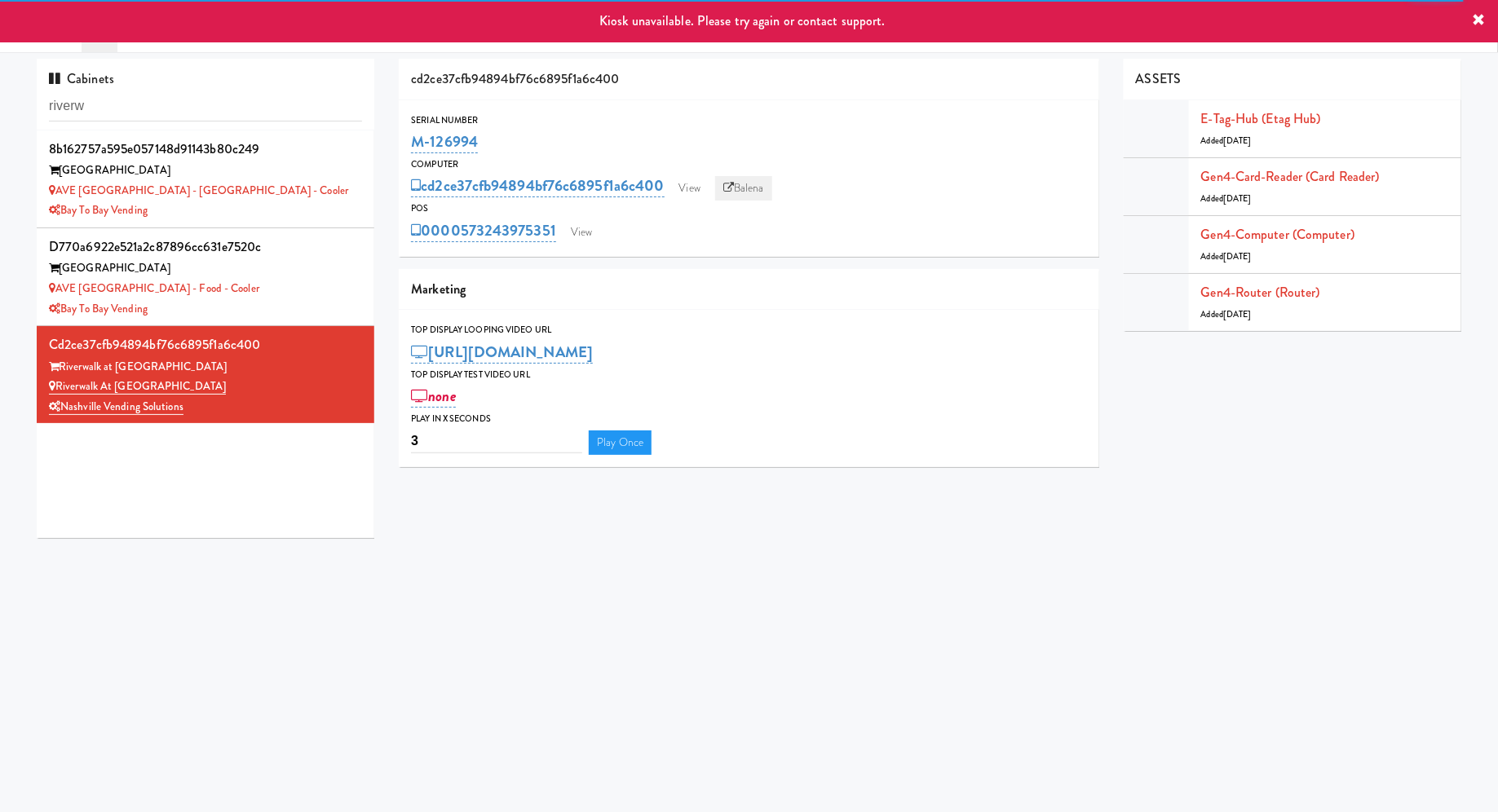
click at [762, 191] on link "Balena" at bounding box center [743, 188] width 57 height 24
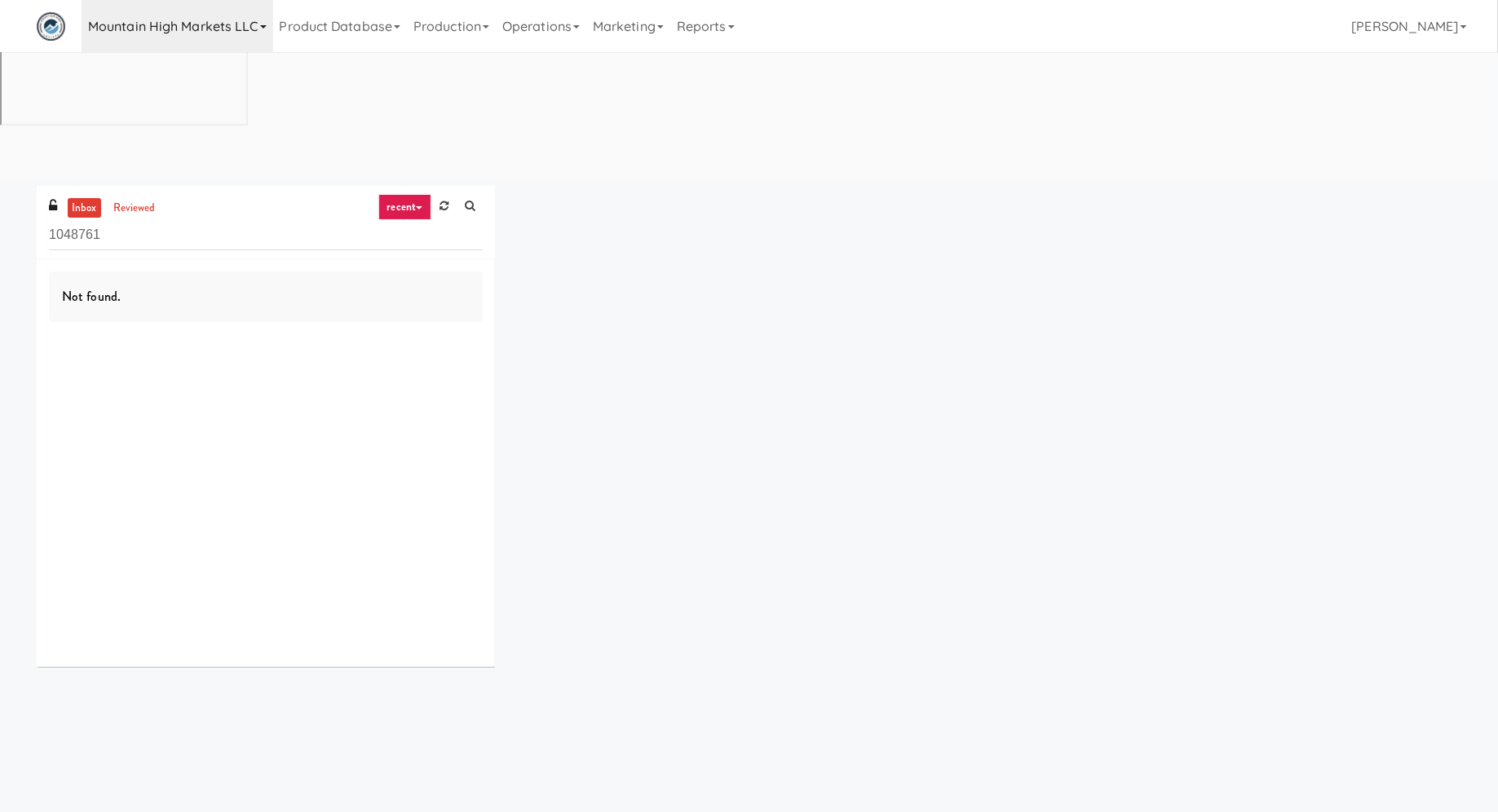
click at [234, 23] on link "Mountain High Markets LLC" at bounding box center [177, 26] width 192 height 52
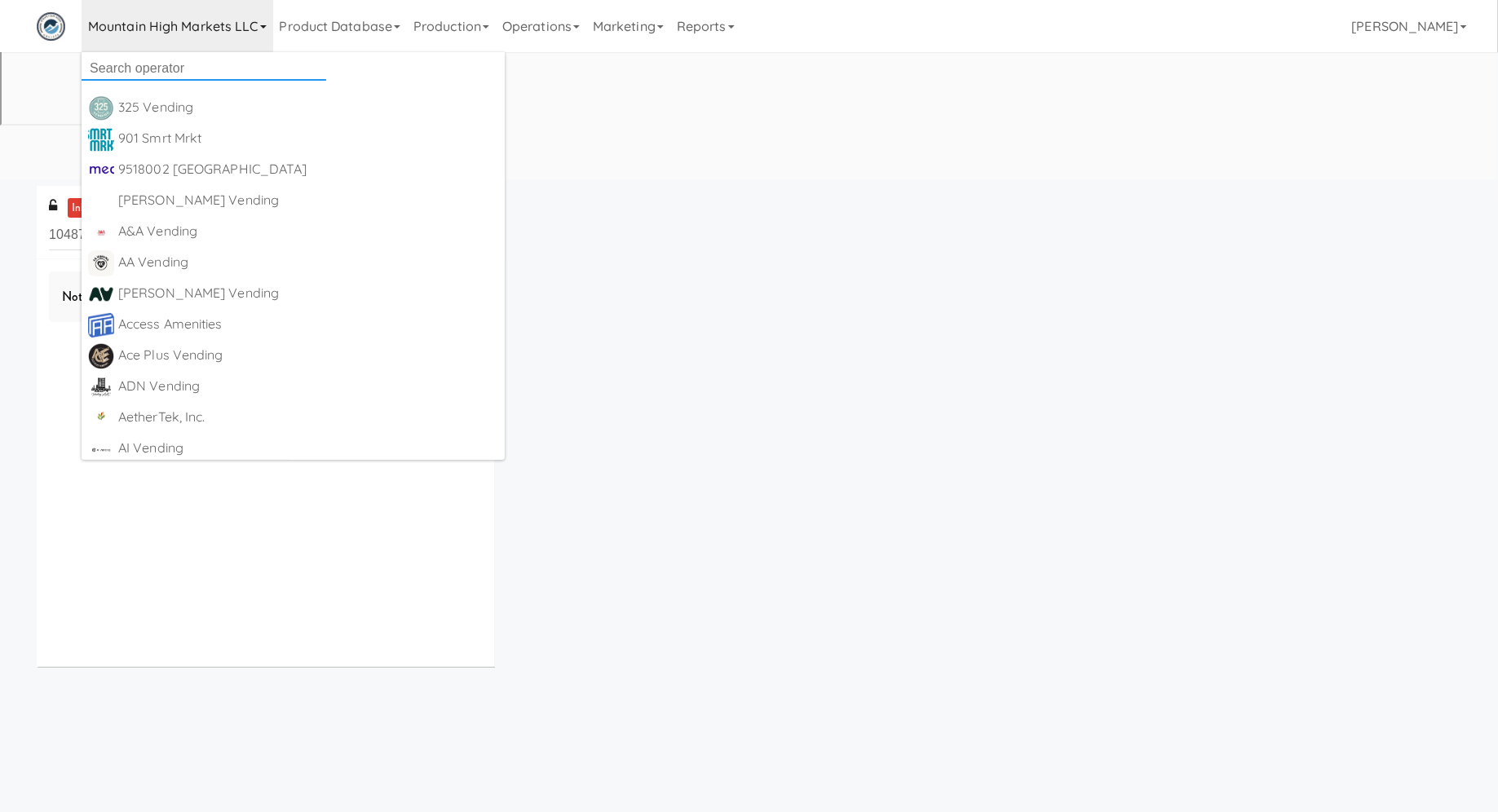
click at [231, 68] on input "text" at bounding box center [204, 68] width 245 height 24
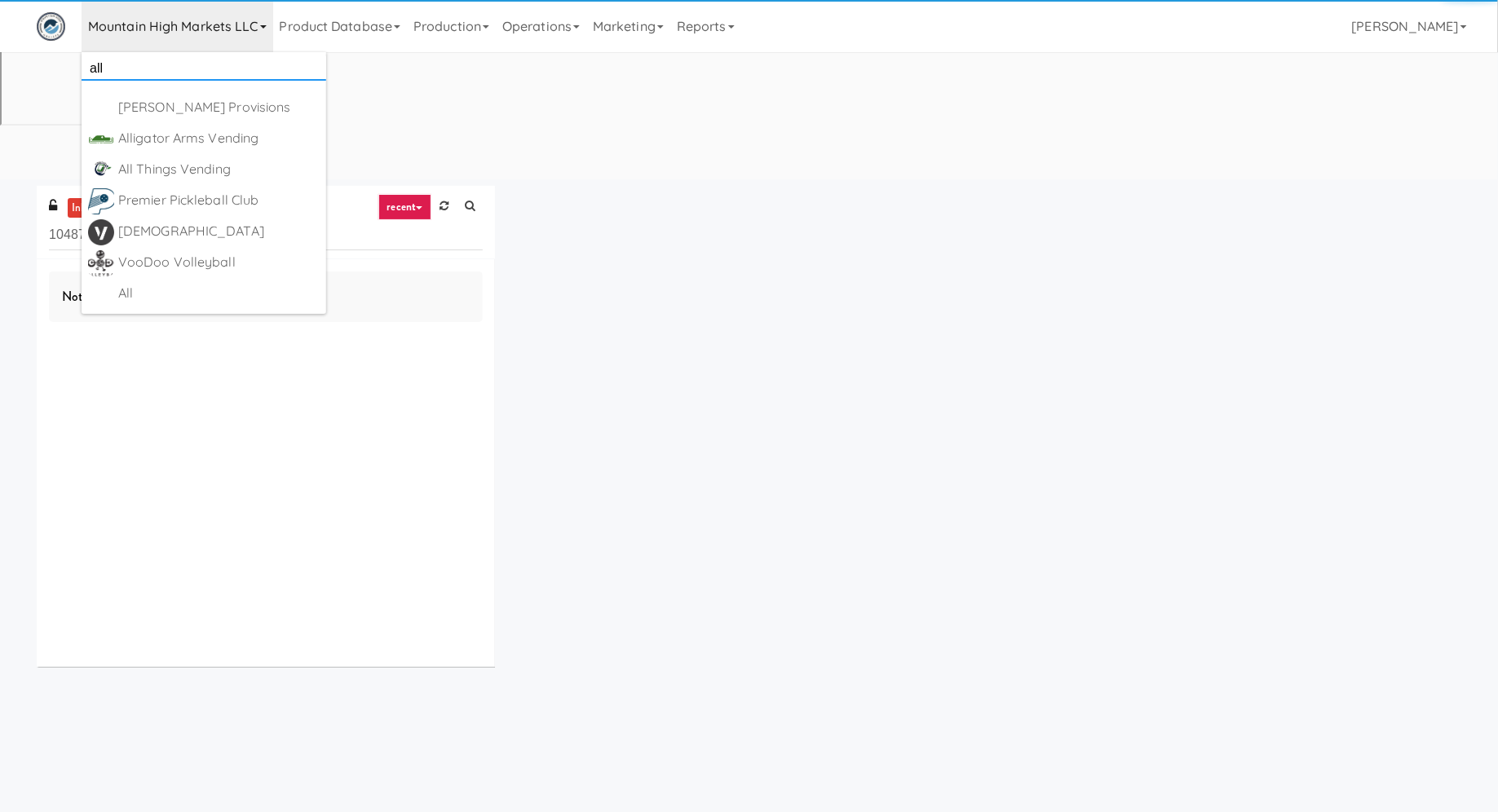
scroll to position [51, 0]
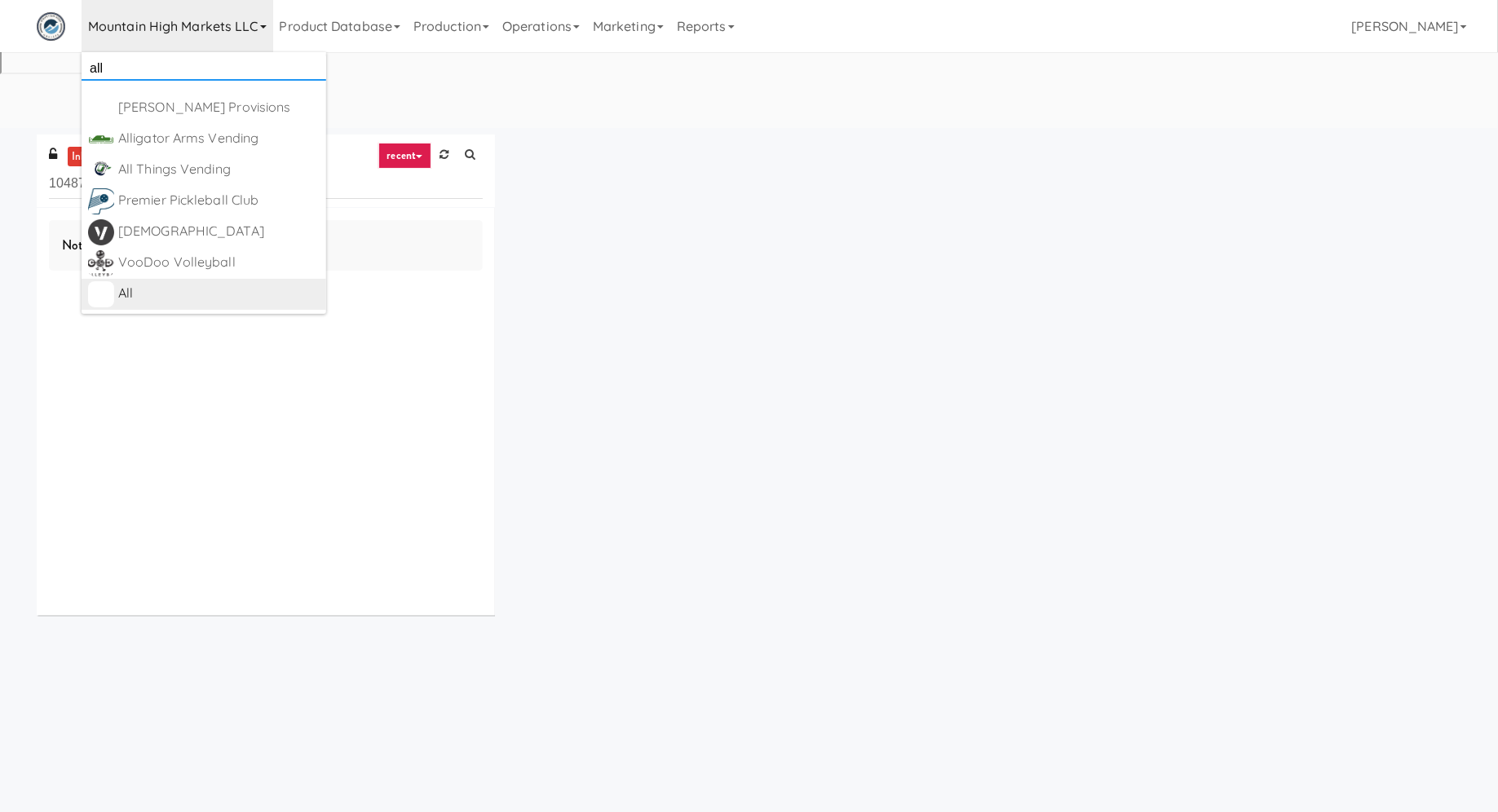
type input "all"
click at [255, 292] on div "All" at bounding box center [219, 293] width 202 height 24
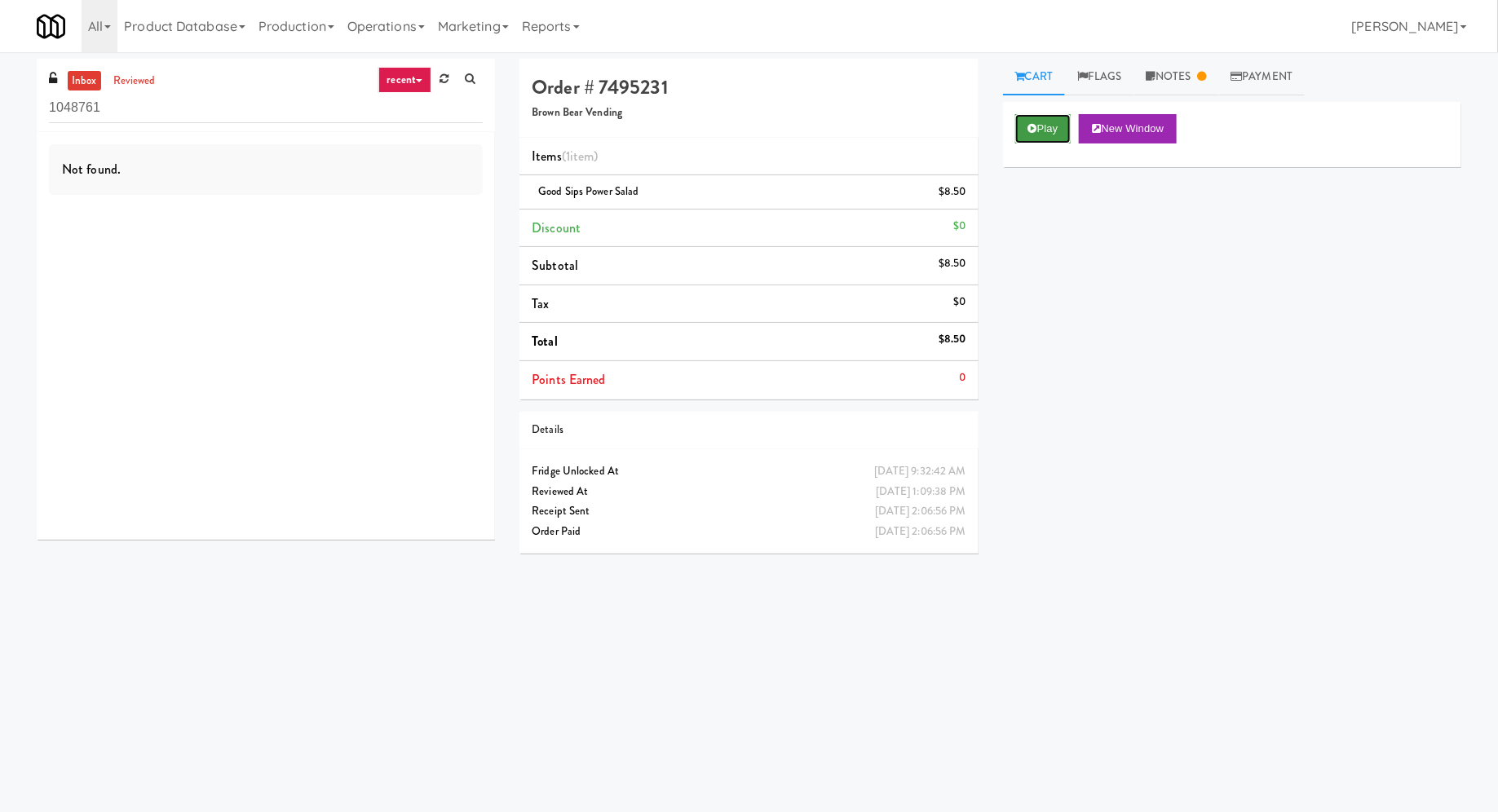
click at [1036, 138] on button "Play" at bounding box center [1043, 129] width 56 height 30
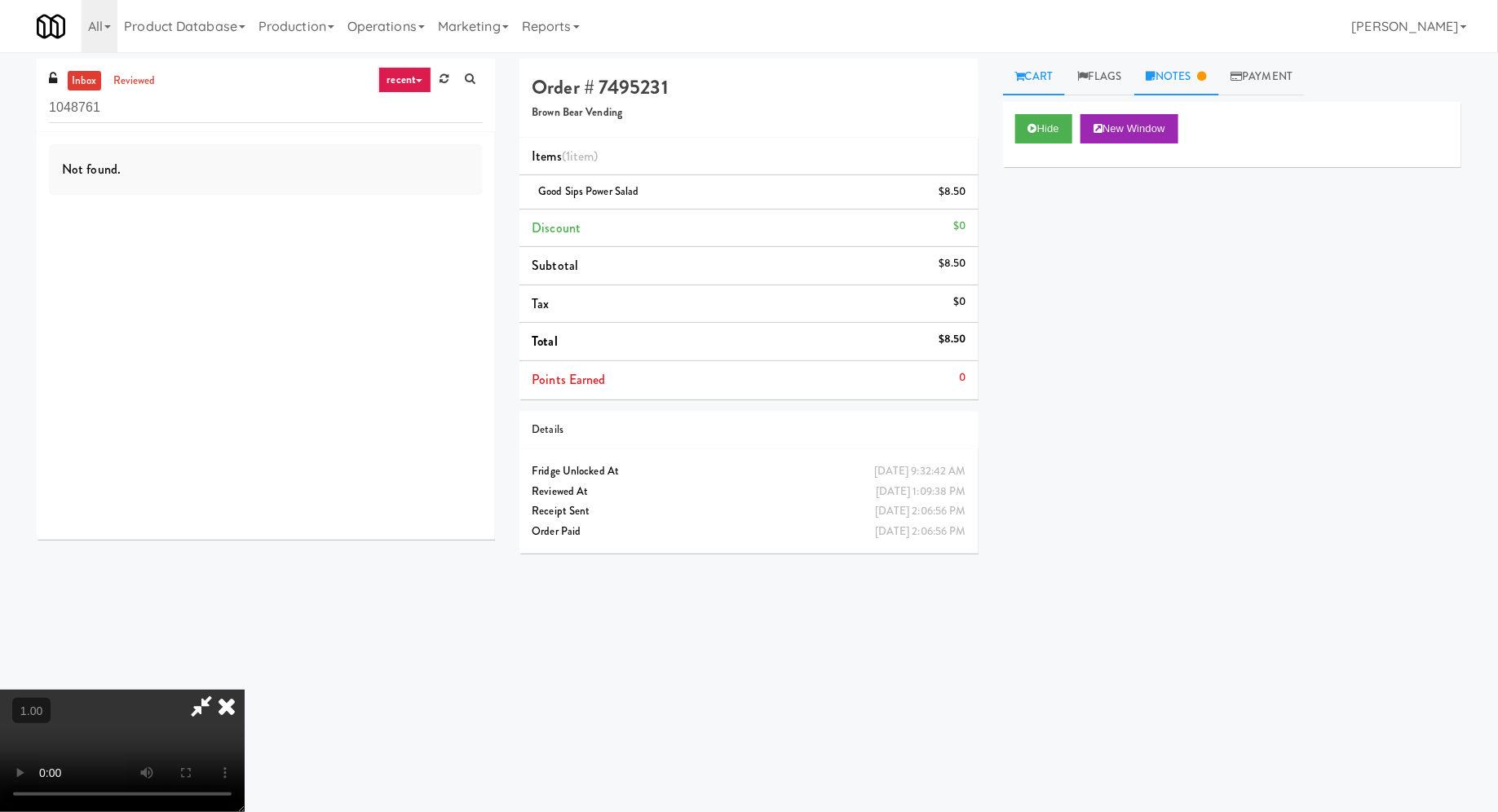
click at [1163, 85] on link "Notes" at bounding box center [1177, 77] width 85 height 37
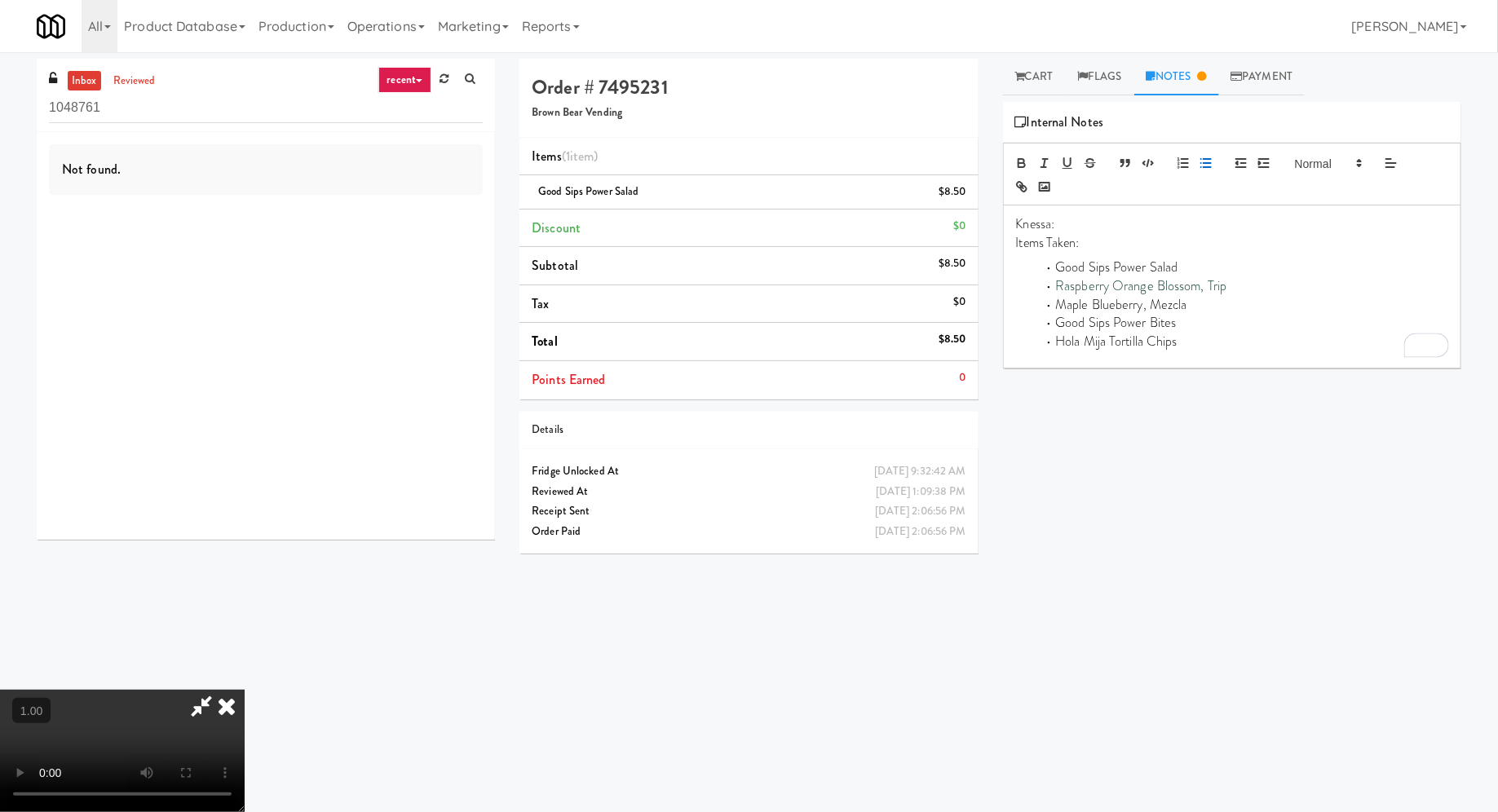
drag, startPoint x: 1059, startPoint y: 287, endPoint x: 1220, endPoint y: 339, distance: 169.2
click at [1220, 340] on ul "Good Sips Power Salad Raspberry Orange Blossom, Trip Maple Blueberry, Mezcla Go…" at bounding box center [1232, 304] width 432 height 93
copy ul "Raspberry Orange Blossom, Trip Maple Blueberry, Mezcla Good Sips Power Bites Ho…"
click at [1136, 334] on li "Hola Mija Tortilla Chips" at bounding box center [1241, 342] width 412 height 19
drag, startPoint x: 1184, startPoint y: 339, endPoint x: 1048, endPoint y: 258, distance: 158.3
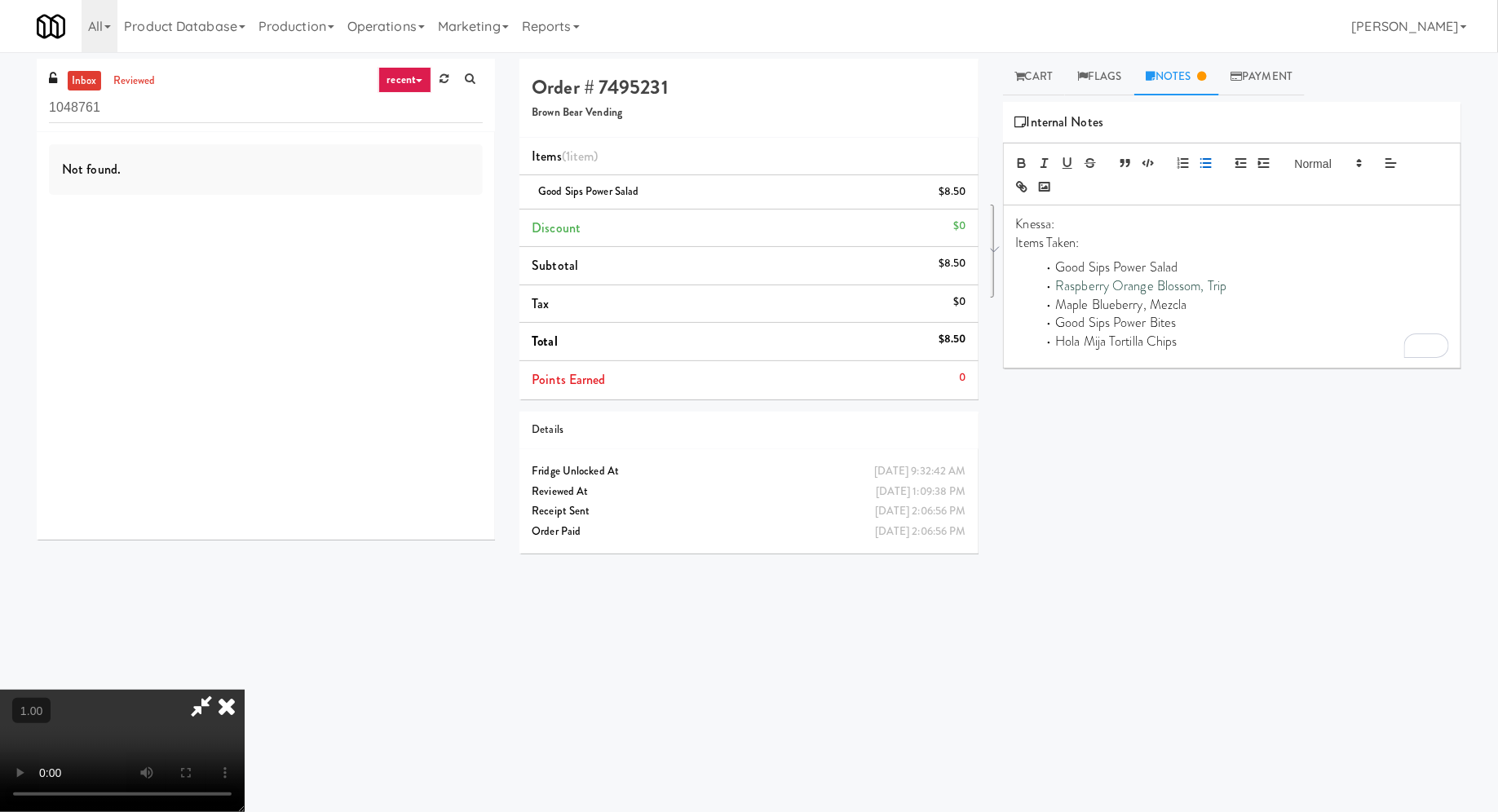
click at [1048, 258] on ul "Good Sips Power Salad Raspberry Orange Blossom, Trip Maple Blueberry, Mezcla Go…" at bounding box center [1232, 304] width 432 height 93
copy ul "Good Sips Power Salad Raspberry Orange Blossom, Trip Maple Blueberry, Mezcla Go…"
click at [1215, 276] on span "Raspberry Orange Blossom, Trip" at bounding box center [1141, 285] width 171 height 19
click at [245, 690] on icon at bounding box center [227, 706] width 36 height 32
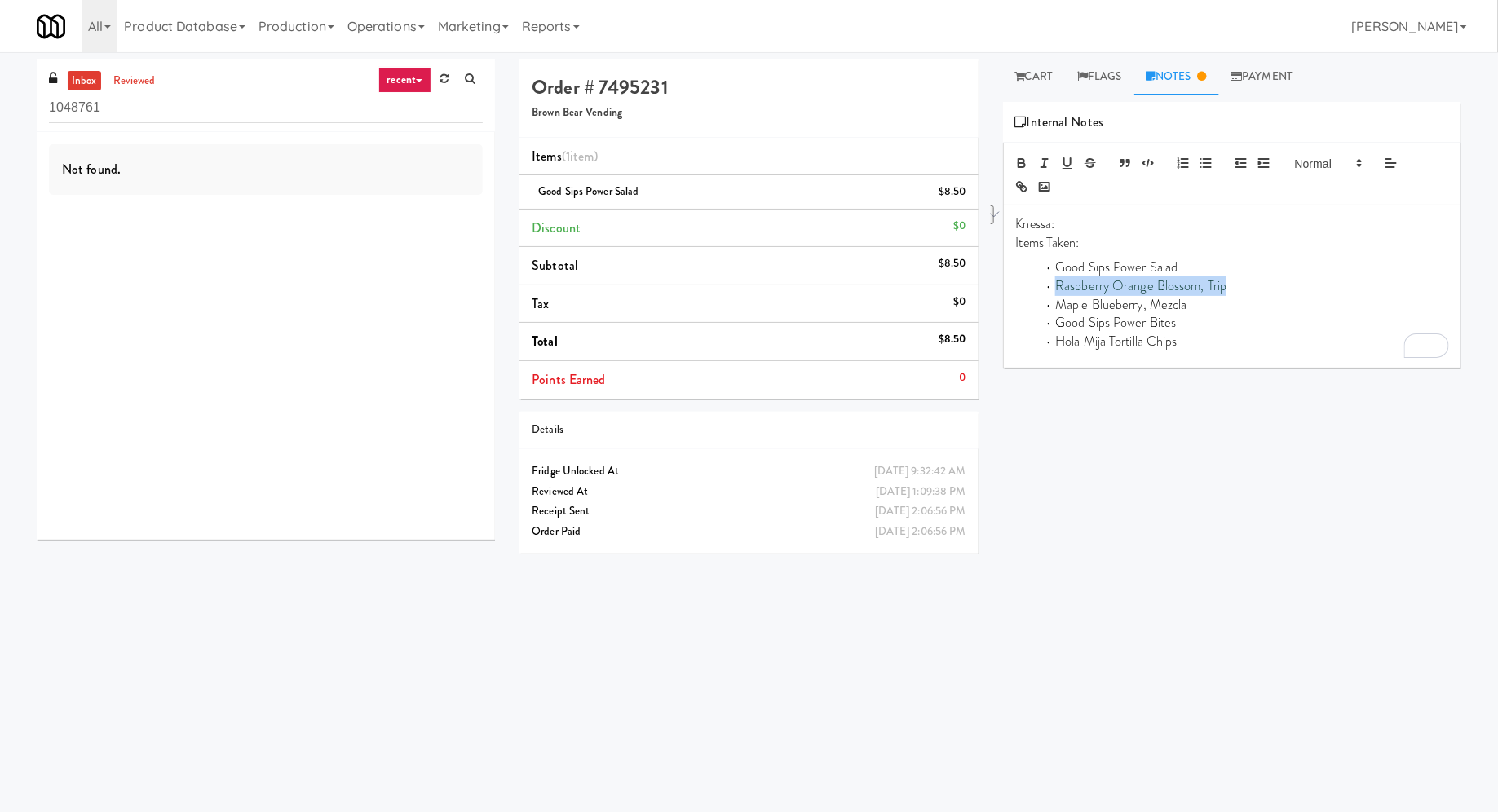
drag, startPoint x: 1054, startPoint y: 288, endPoint x: 1235, endPoint y: 290, distance: 181.0
click at [1235, 290] on li "Raspberry Orange Blossom, Trip" at bounding box center [1241, 286] width 412 height 19
copy span "Raspberry Orange Blossom, Trip"
click at [145, 81] on link "reviewed" at bounding box center [134, 81] width 50 height 21
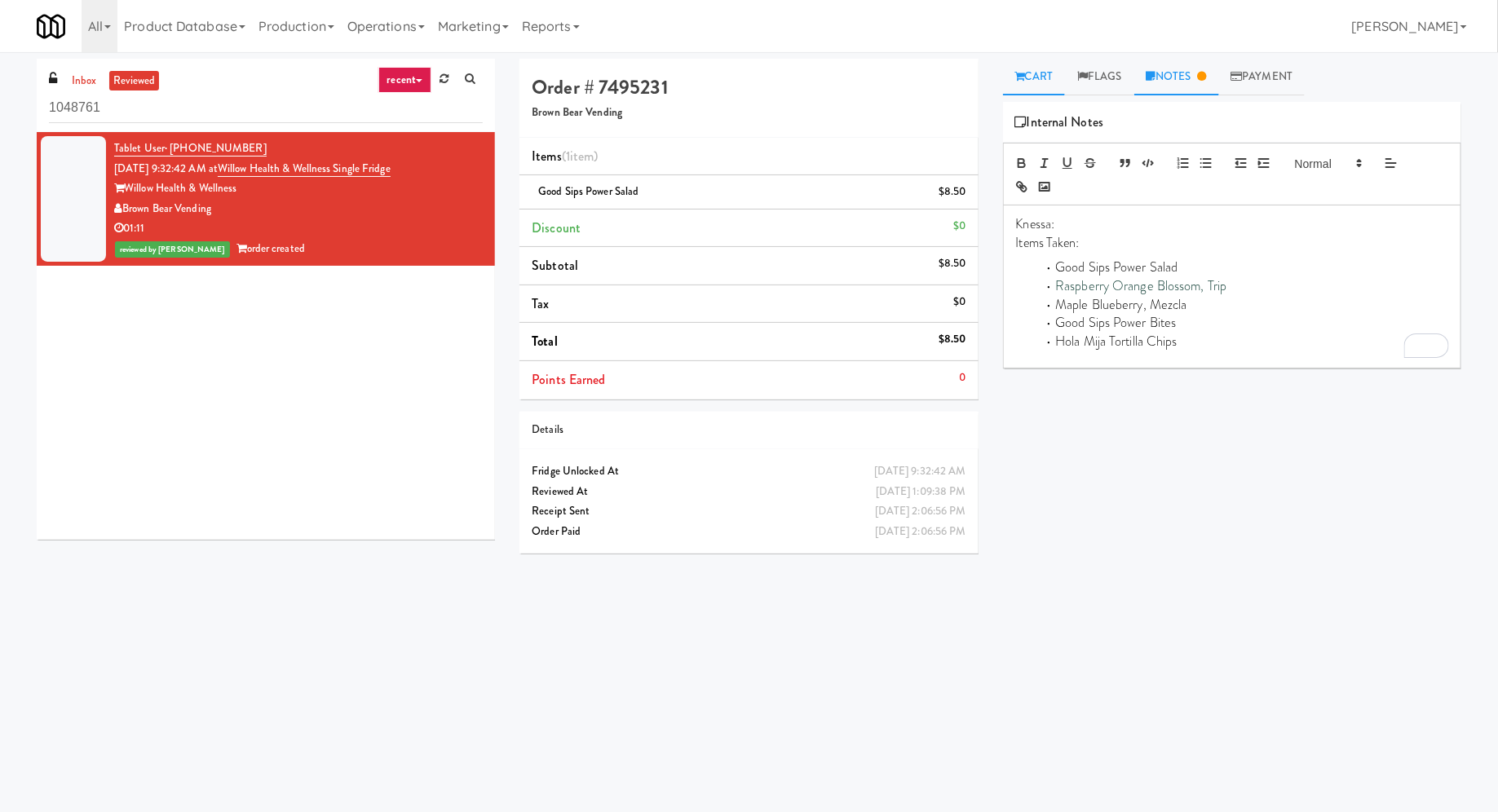
click at [1033, 83] on link "Cart" at bounding box center [1034, 77] width 63 height 37
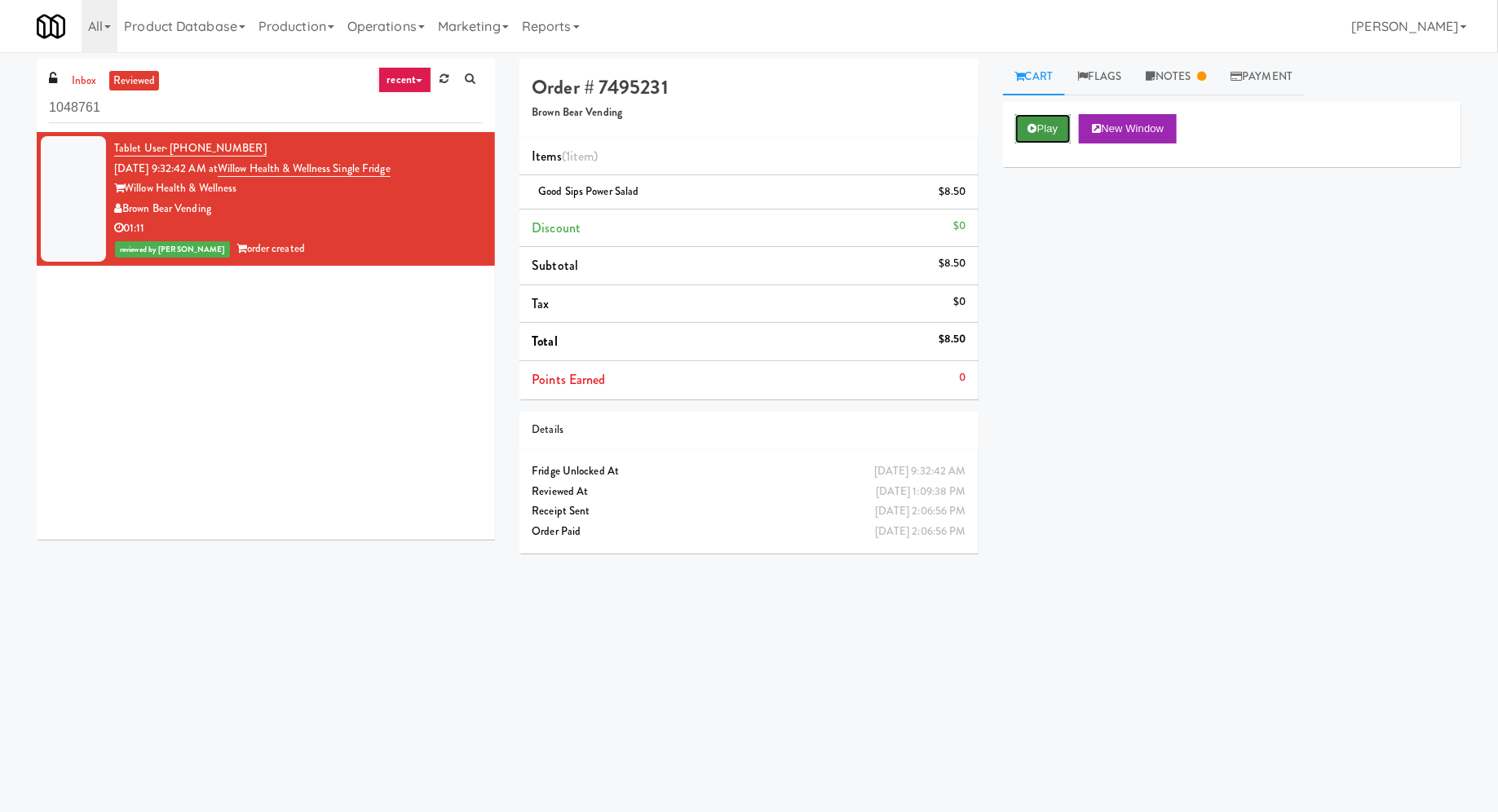
click at [1039, 132] on button "Play" at bounding box center [1043, 129] width 56 height 30
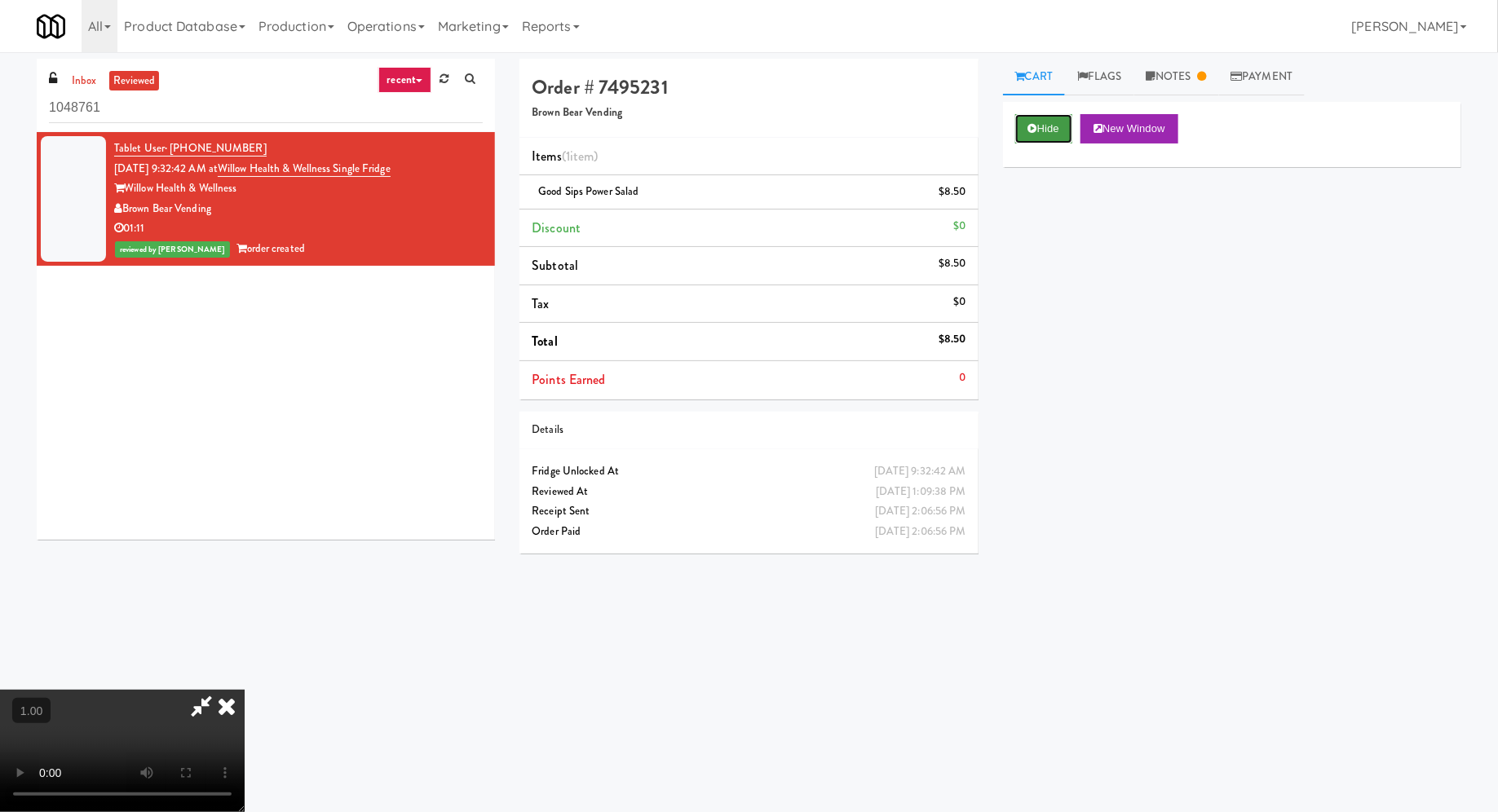
click at [1024, 128] on button "Hide" at bounding box center [1043, 129] width 57 height 30
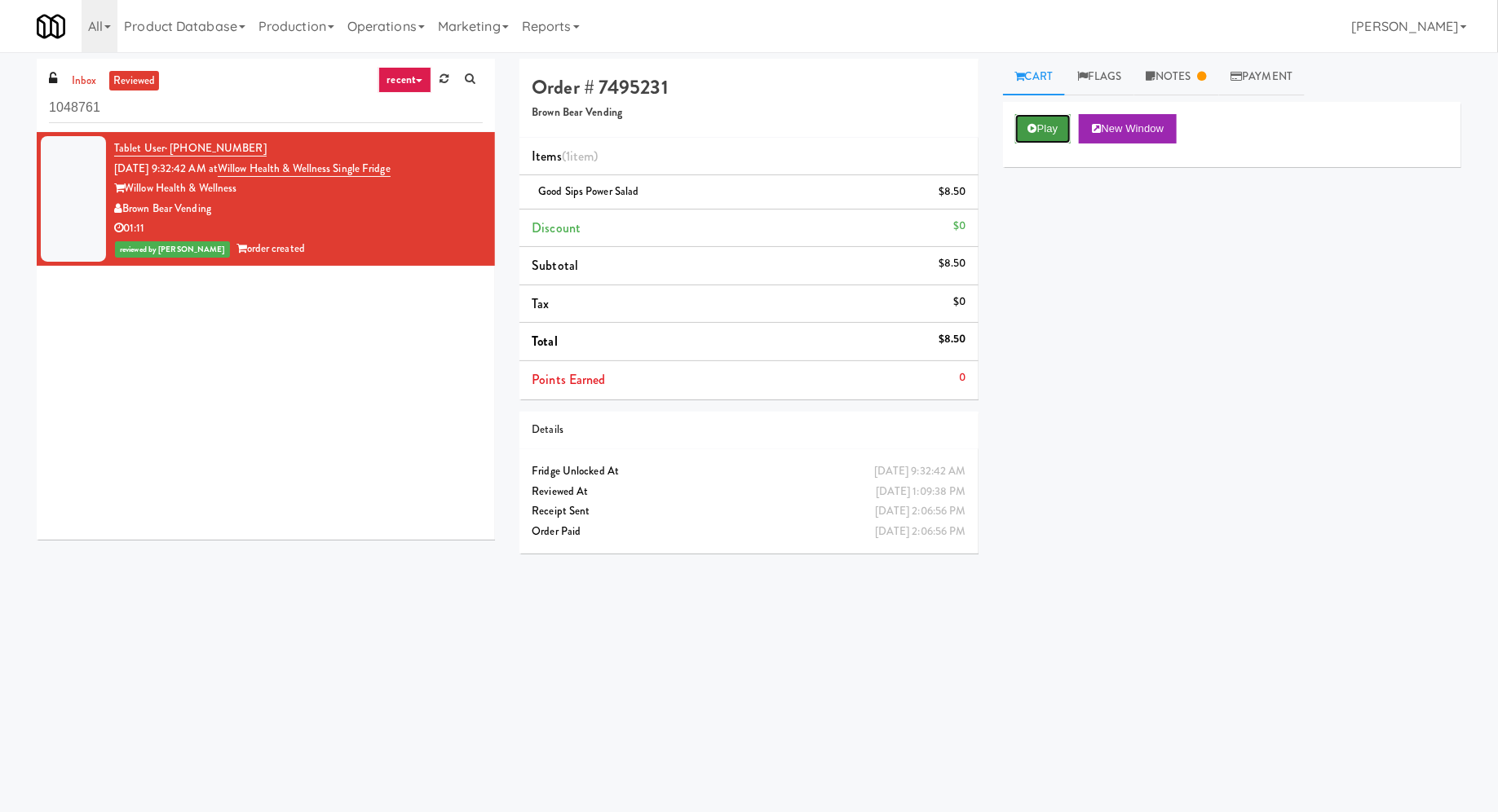
click at [1024, 128] on button "Play" at bounding box center [1043, 129] width 56 height 30
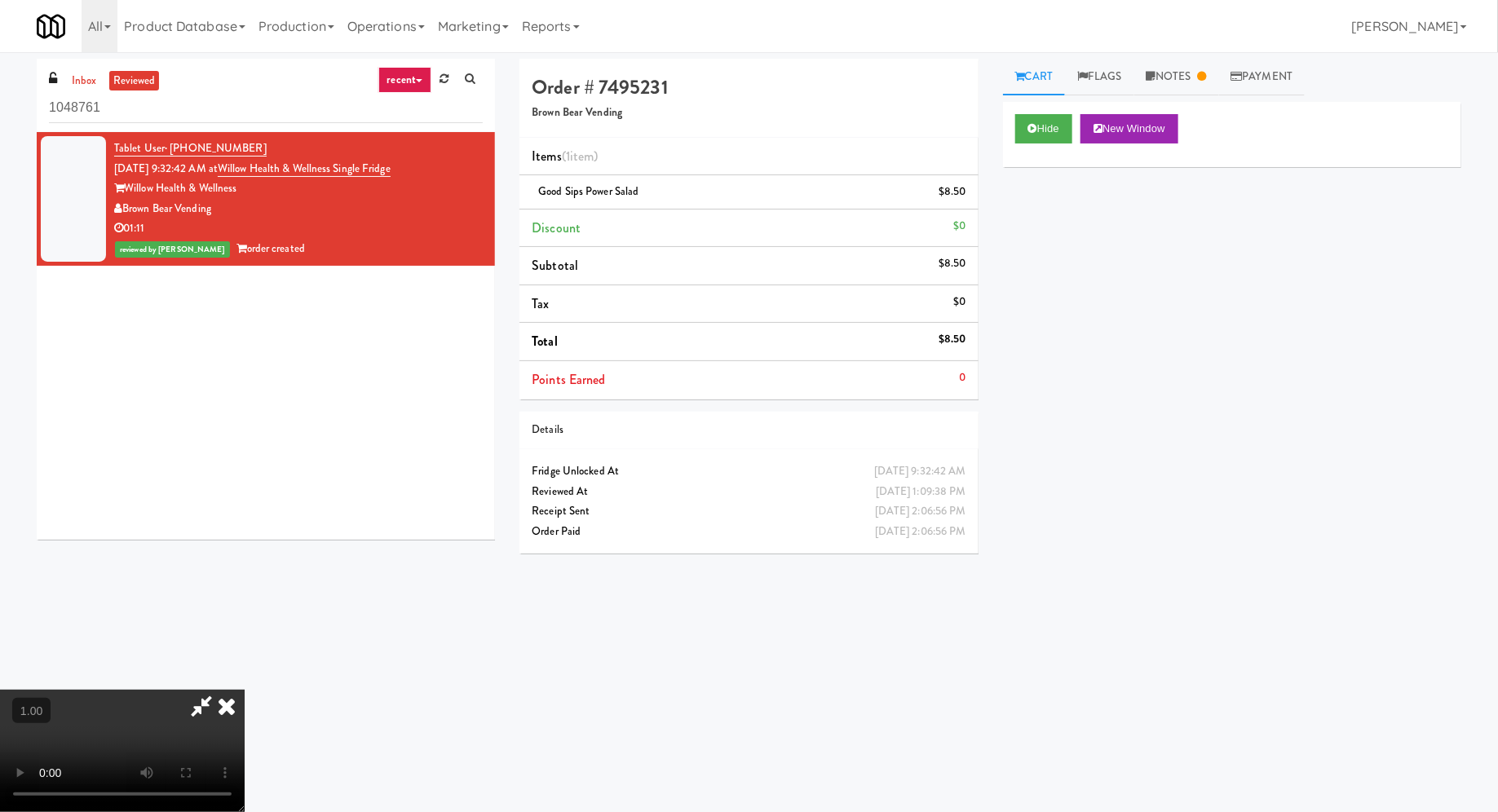
click at [245, 690] on video at bounding box center [122, 751] width 245 height 122
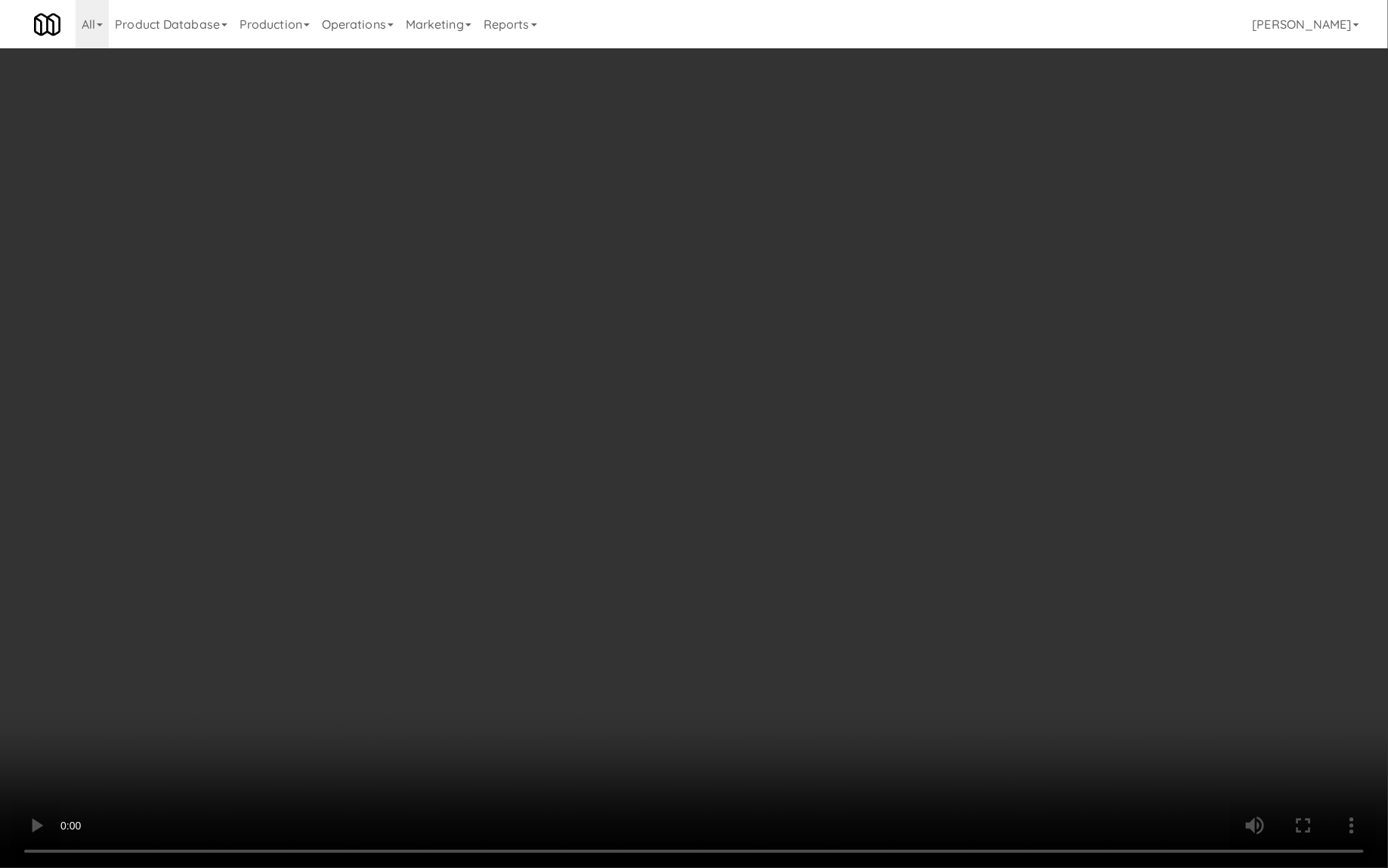
click at [366, 676] on video at bounding box center [694, 434] width 1388 height 868
click at [392, 628] on video at bounding box center [694, 434] width 1388 height 868
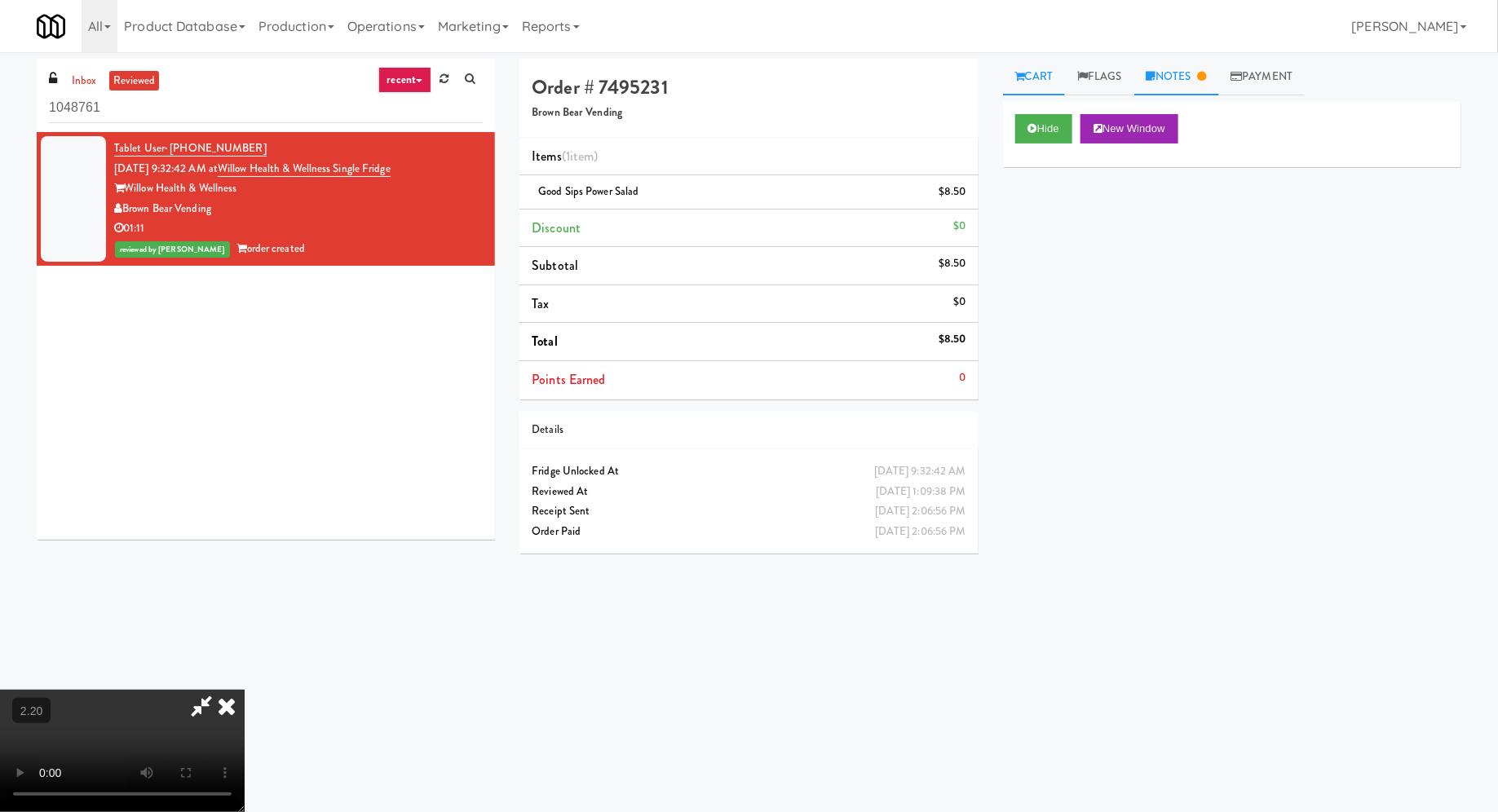
click at [1161, 82] on link "Notes" at bounding box center [1177, 77] width 85 height 37
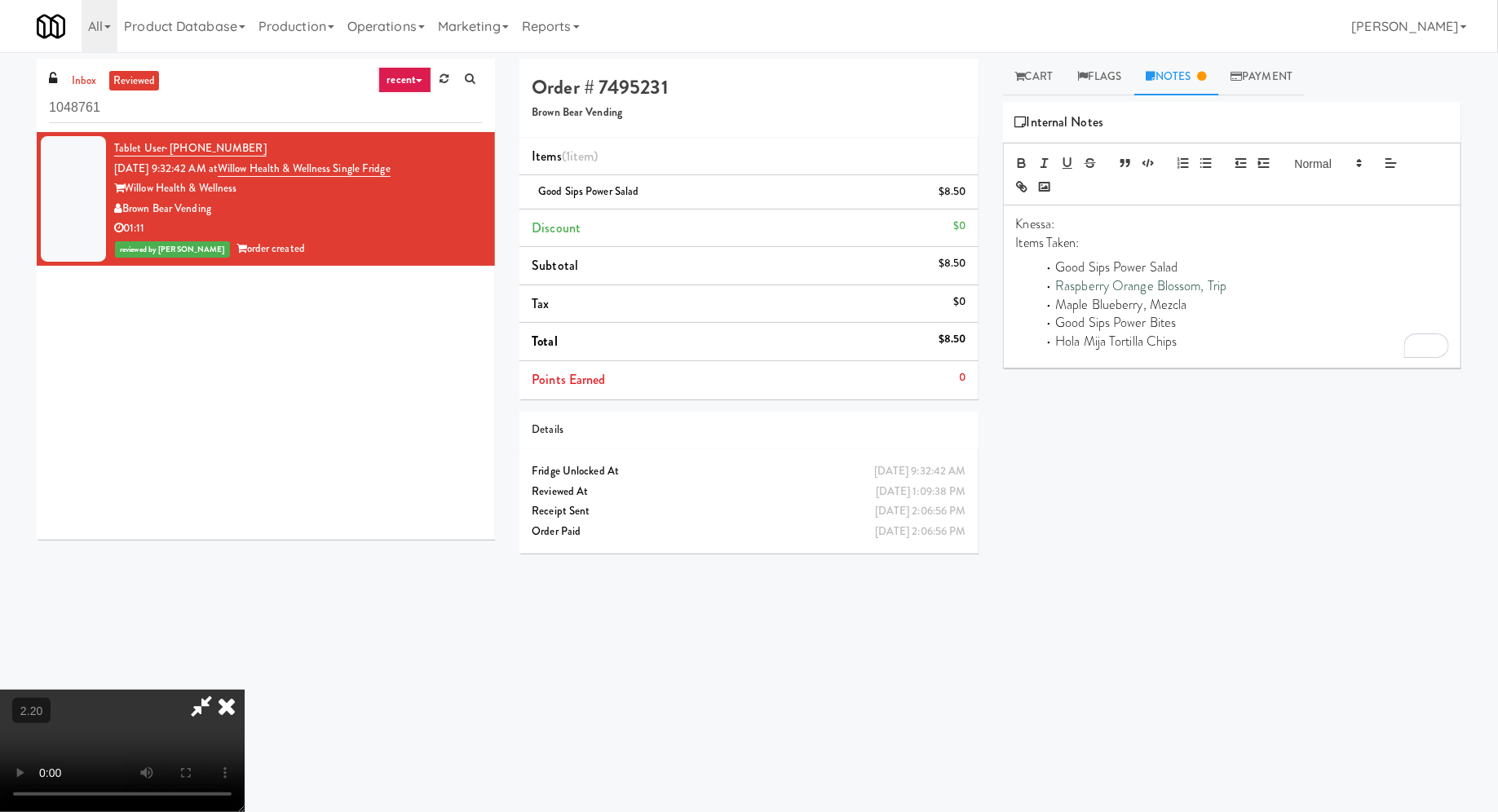
click at [1214, 333] on li "Hola Mija Tortilla Chips" at bounding box center [1241, 342] width 412 height 19
click at [245, 690] on video at bounding box center [122, 751] width 245 height 122
click at [245, 690] on icon at bounding box center [227, 706] width 36 height 32
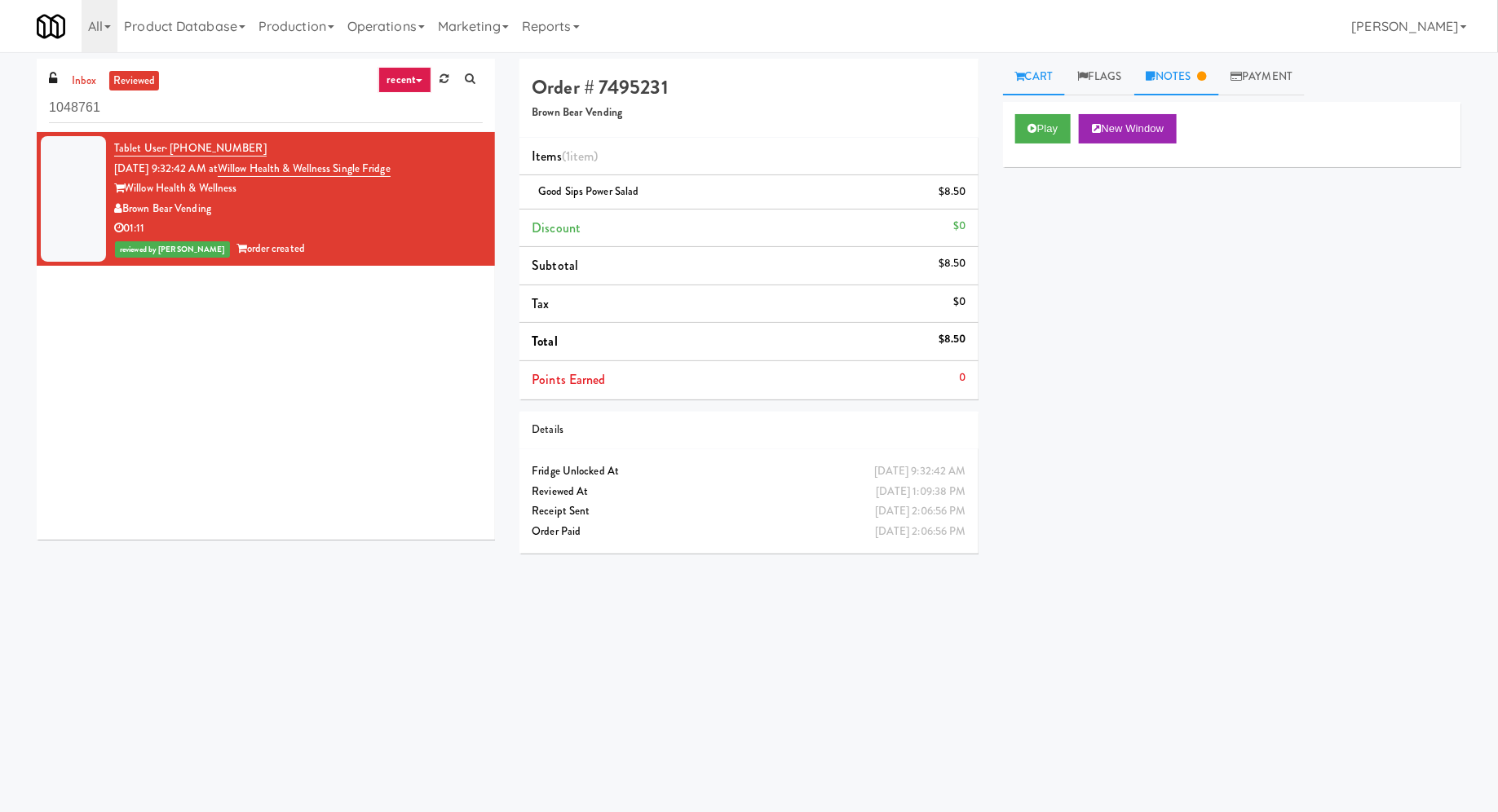
click at [1154, 79] on icon at bounding box center [1151, 77] width 9 height 11
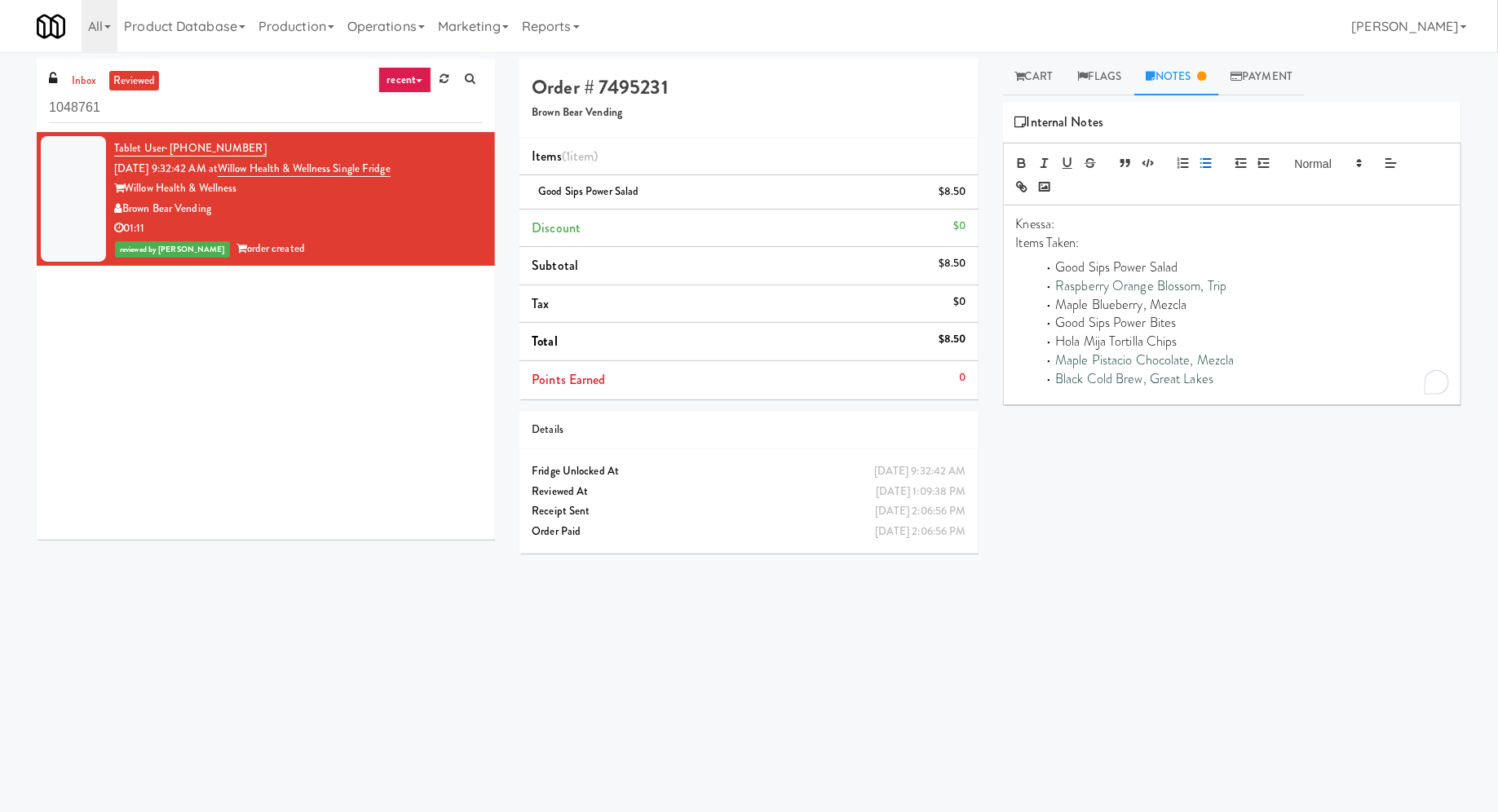
click at [1051, 267] on li "Good Sips Power Salad" at bounding box center [1241, 267] width 412 height 19
drag, startPoint x: 1057, startPoint y: 359, endPoint x: 1241, endPoint y: 376, distance: 184.8
click at [1241, 376] on ul "Good Sips Power Salad Raspberry Orange Blossom, Trip Maple Blueberry, Mezcla Go…" at bounding box center [1232, 323] width 432 height 130
copy ul "Maple Pistacio Chocolate, Mezcla ﻿Black Cold Brew, [GEOGRAPHIC_DATA]"
click at [230, 119] on input "1048761" at bounding box center [266, 108] width 434 height 31
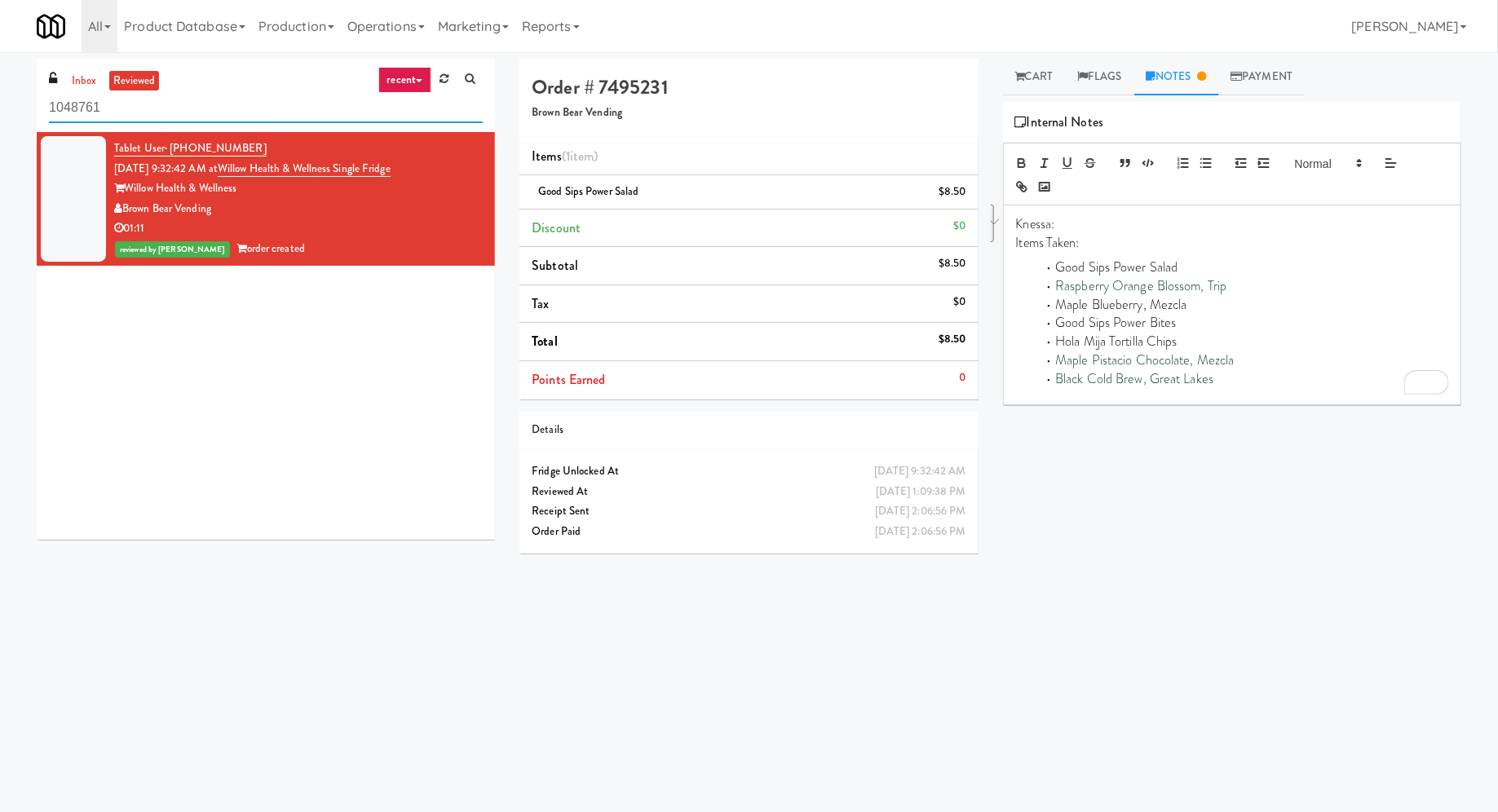
click at [230, 119] on input "1048761" at bounding box center [266, 108] width 434 height 31
click at [1241, 381] on li "﻿Black Cold Brew, [GEOGRAPHIC_DATA]" at bounding box center [1241, 379] width 412 height 19
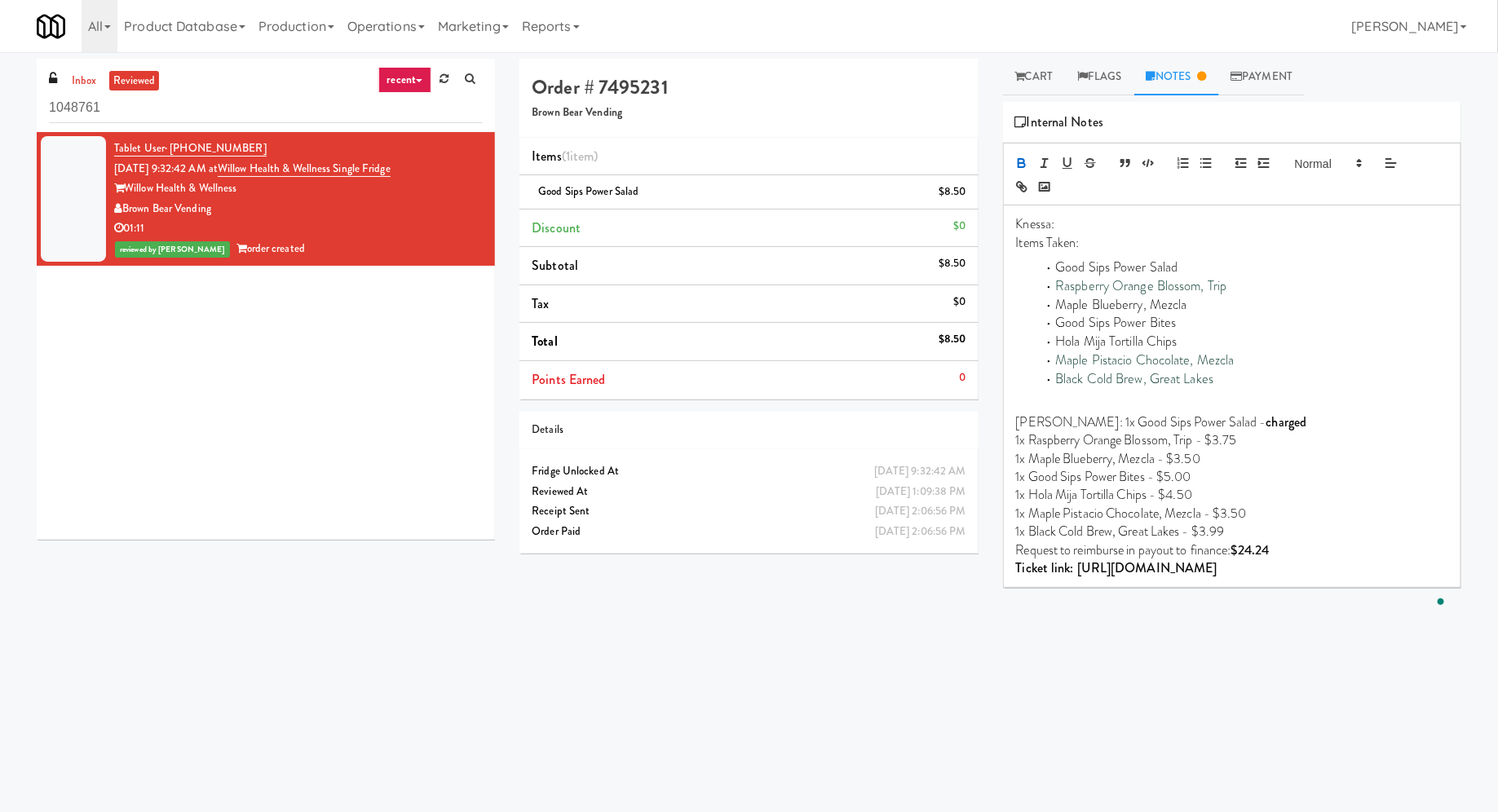
click at [1054, 421] on p "[PERSON_NAME]: 1x Good Sips Power Salad - charged" at bounding box center [1232, 422] width 432 height 18
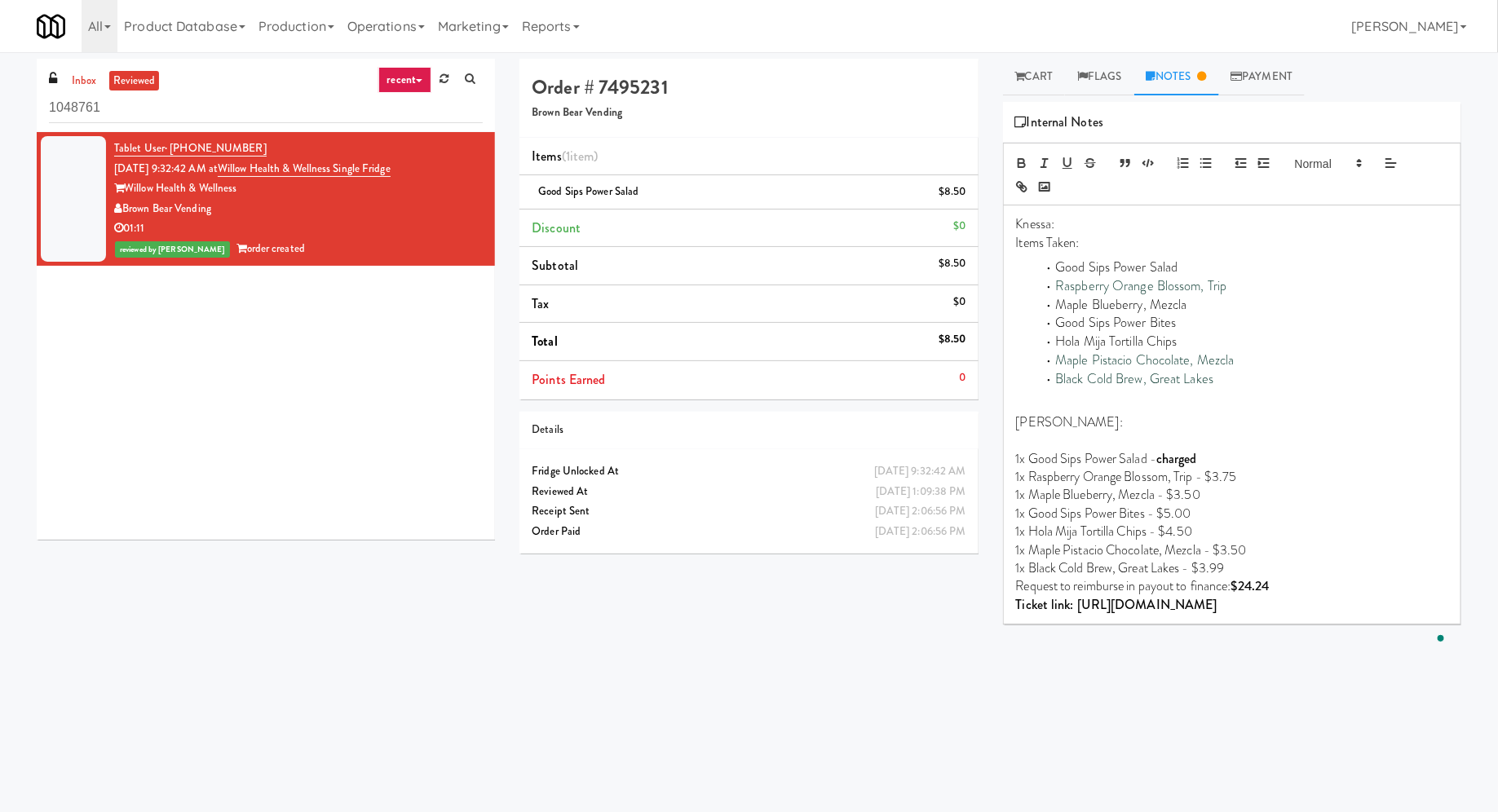
click at [1090, 424] on p "[PERSON_NAME]:" at bounding box center [1232, 422] width 432 height 18
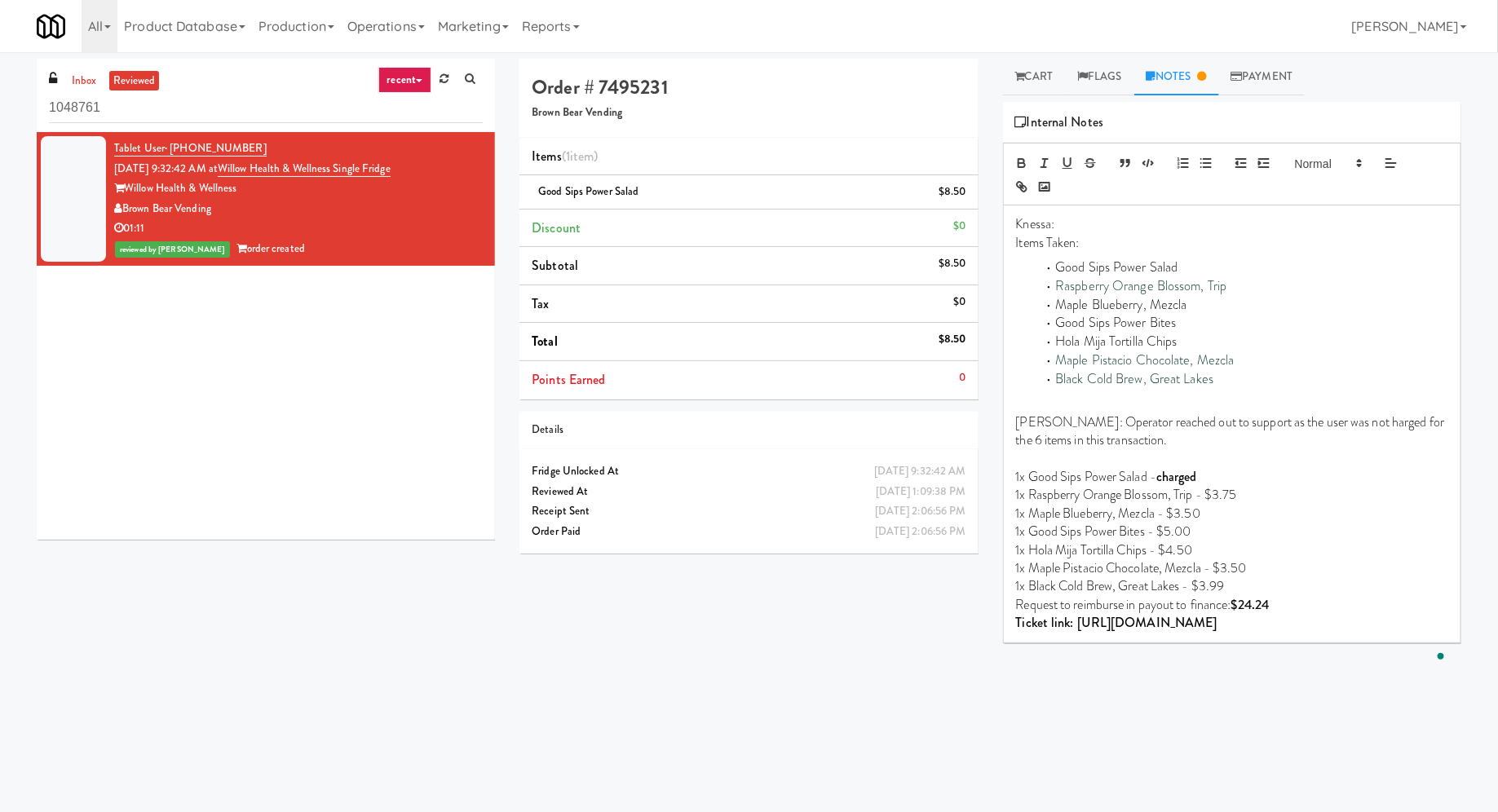
scroll to position [51, 0]
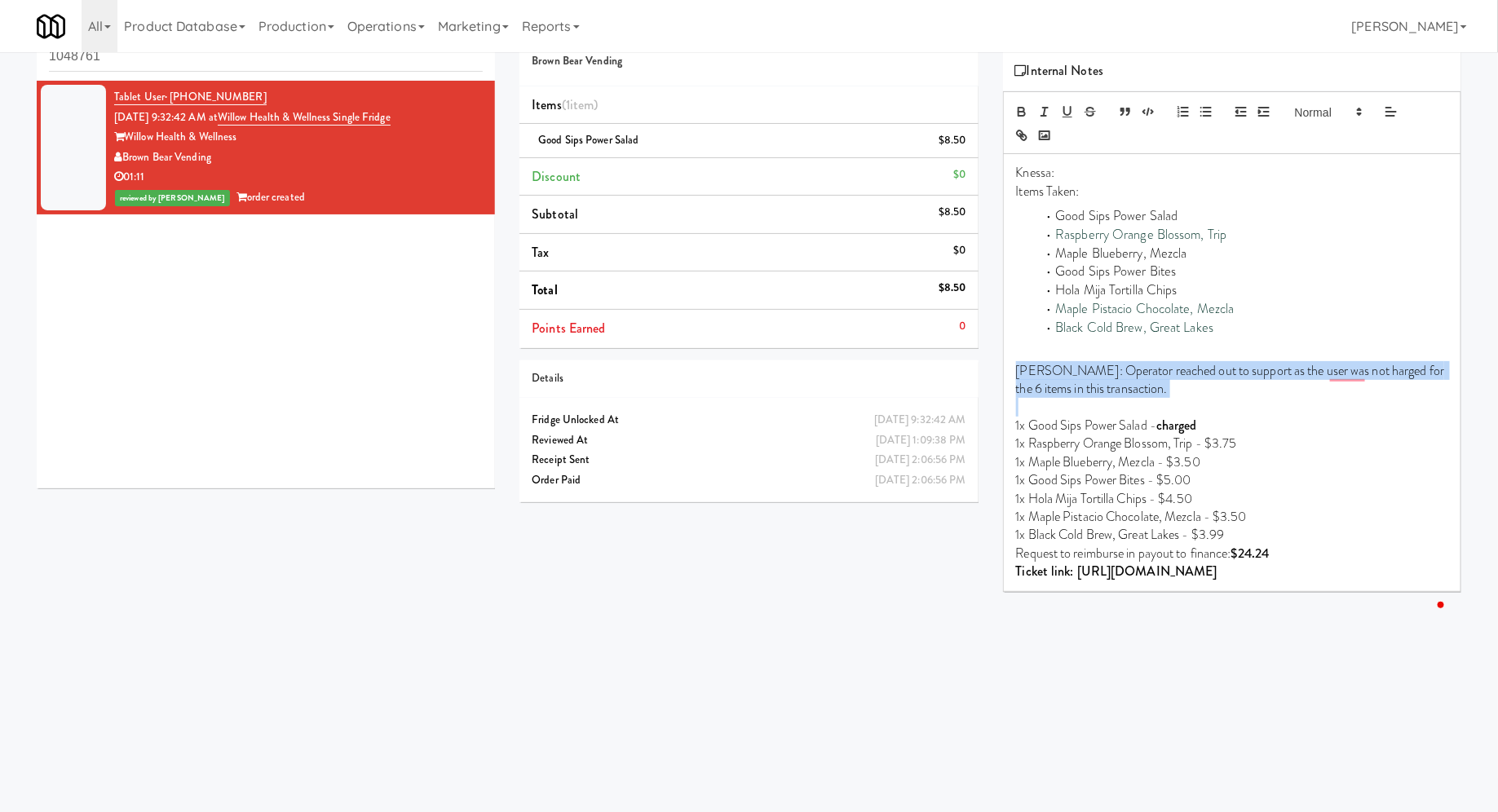
drag, startPoint x: 1016, startPoint y: 370, endPoint x: 1114, endPoint y: 400, distance: 102.5
click at [1115, 400] on div "Knessa: Items Taken: Good Sips Power Salad Raspberry Orange Blossom, Trip Maple…" at bounding box center [1232, 372] width 456 height 437
click at [1118, 411] on p "To enrich screen reader interactions, please activate Accessibility in Grammarl…" at bounding box center [1232, 408] width 432 height 18
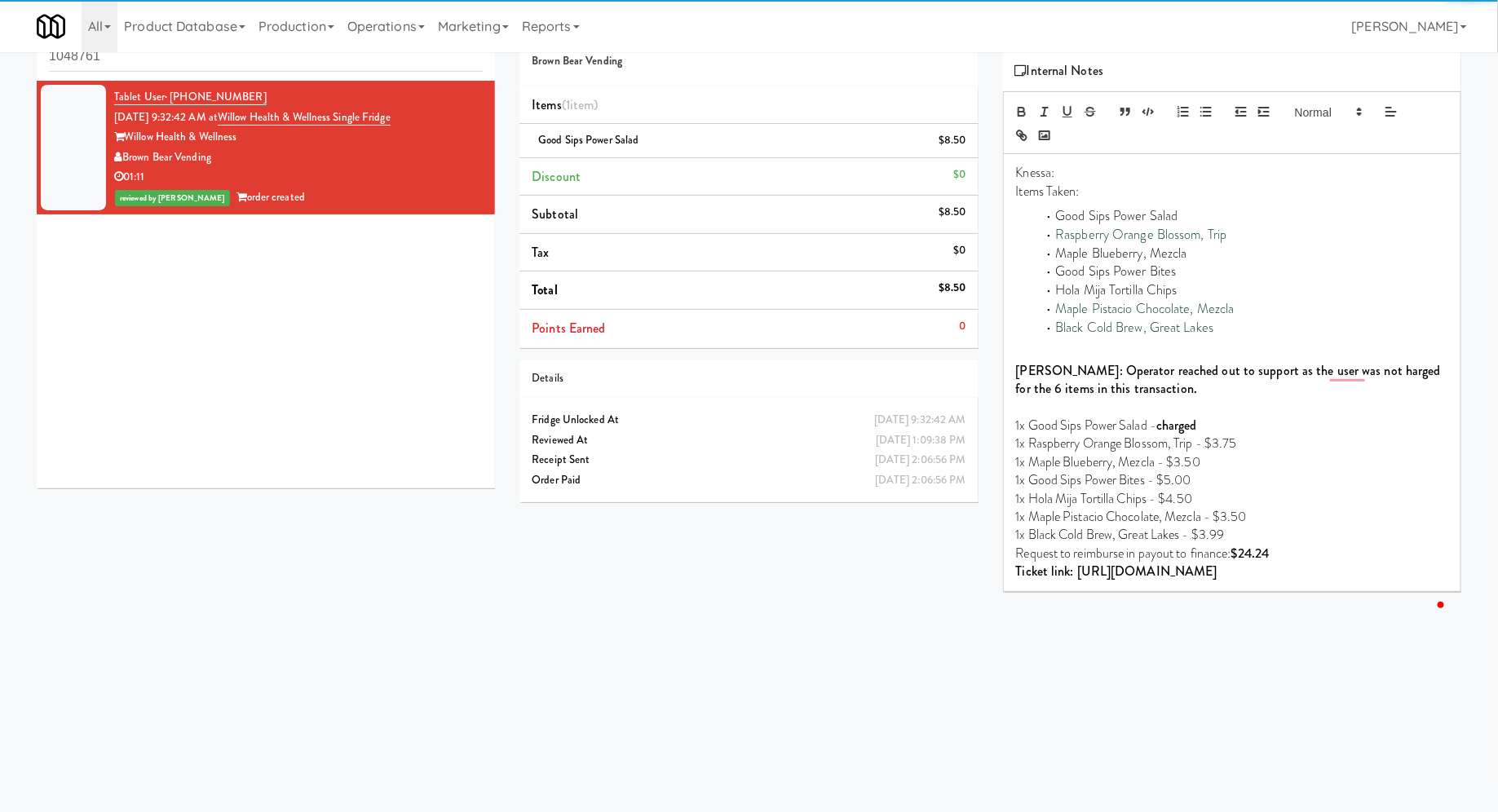
click at [1120, 399] on p "To enrich screen reader interactions, please activate Accessibility in Grammarl…" at bounding box center [1232, 408] width 432 height 18
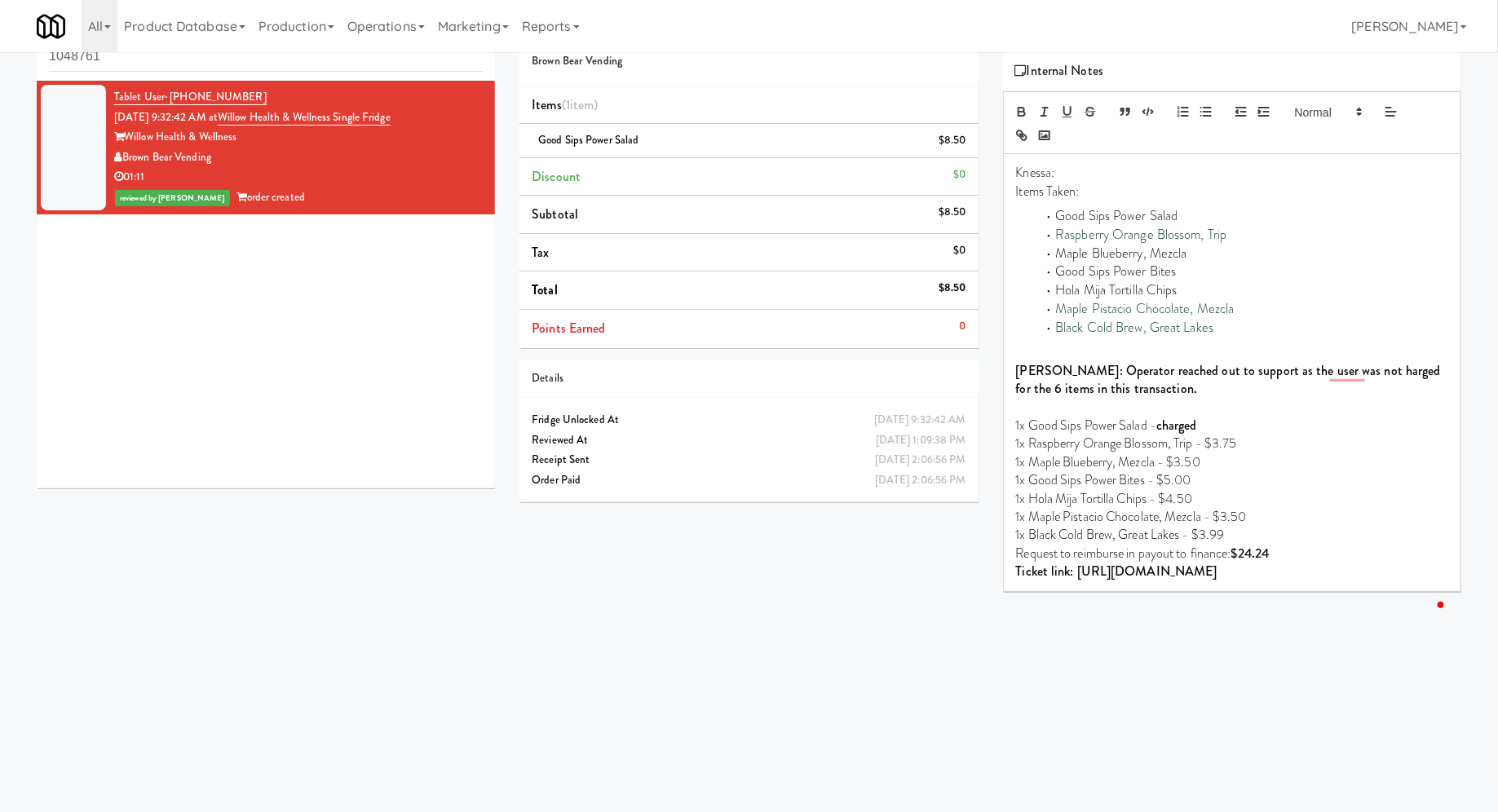
click at [1118, 383] on p "MARY: Operator reached out to support as the user was not harged for the 6 item…" at bounding box center [1232, 380] width 432 height 37
click at [1284, 557] on p "Request to reimburse in payout to finance: $24.24" at bounding box center [1232, 554] width 432 height 18
click at [1277, 539] on p "1x Black Cold Brew, Great Lakes - $3.99" at bounding box center [1232, 535] width 432 height 18
click at [1291, 574] on p "Request to reimburse in payout to finance: $24.24" at bounding box center [1232, 572] width 432 height 18
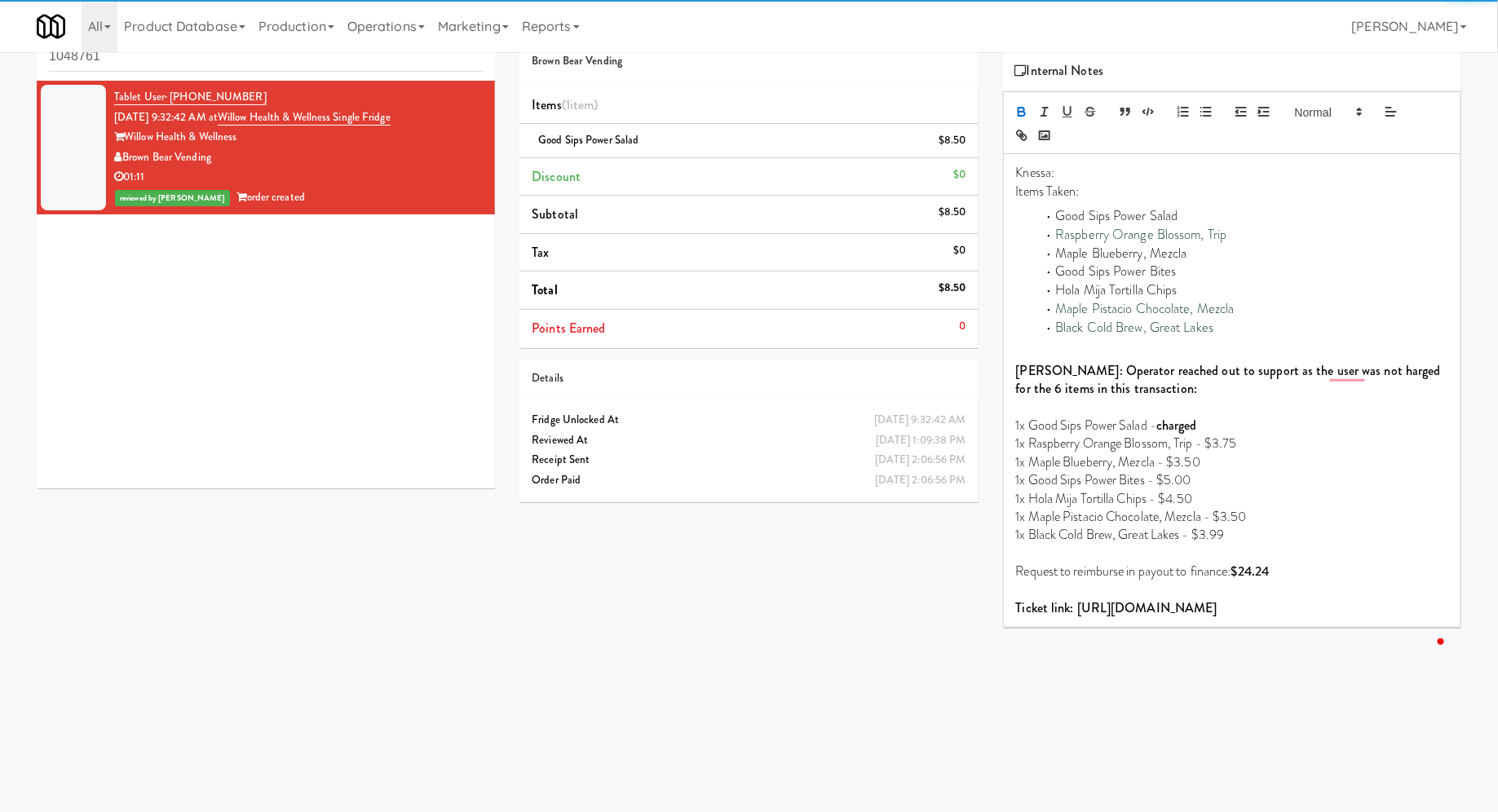
click at [931, 662] on div "Order # 7495231 Brown Bear Vending Items (1 item ) Good Sips Power Salad $8.50 …" at bounding box center [989, 334] width 966 height 654
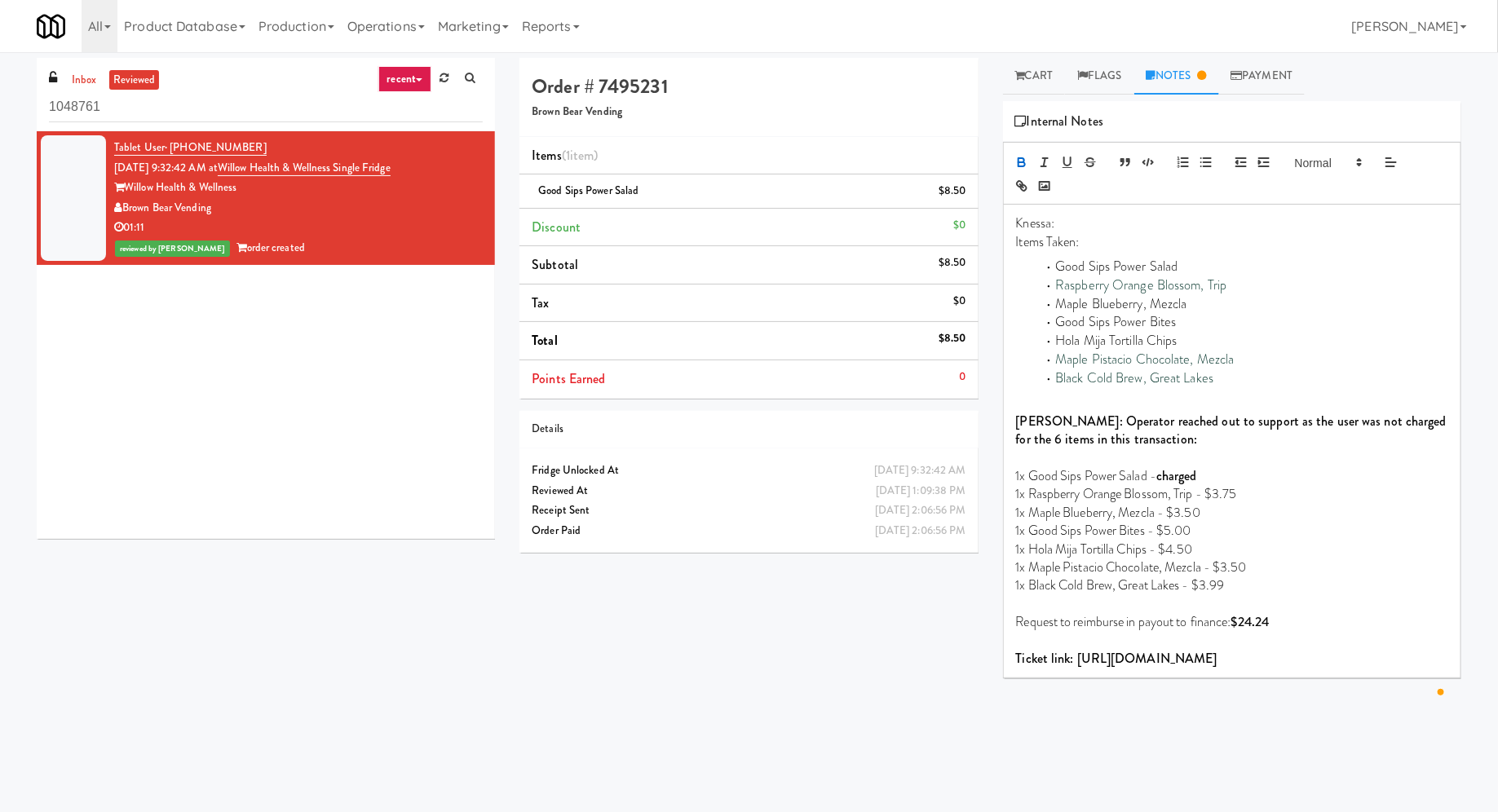
scroll to position [0, 0]
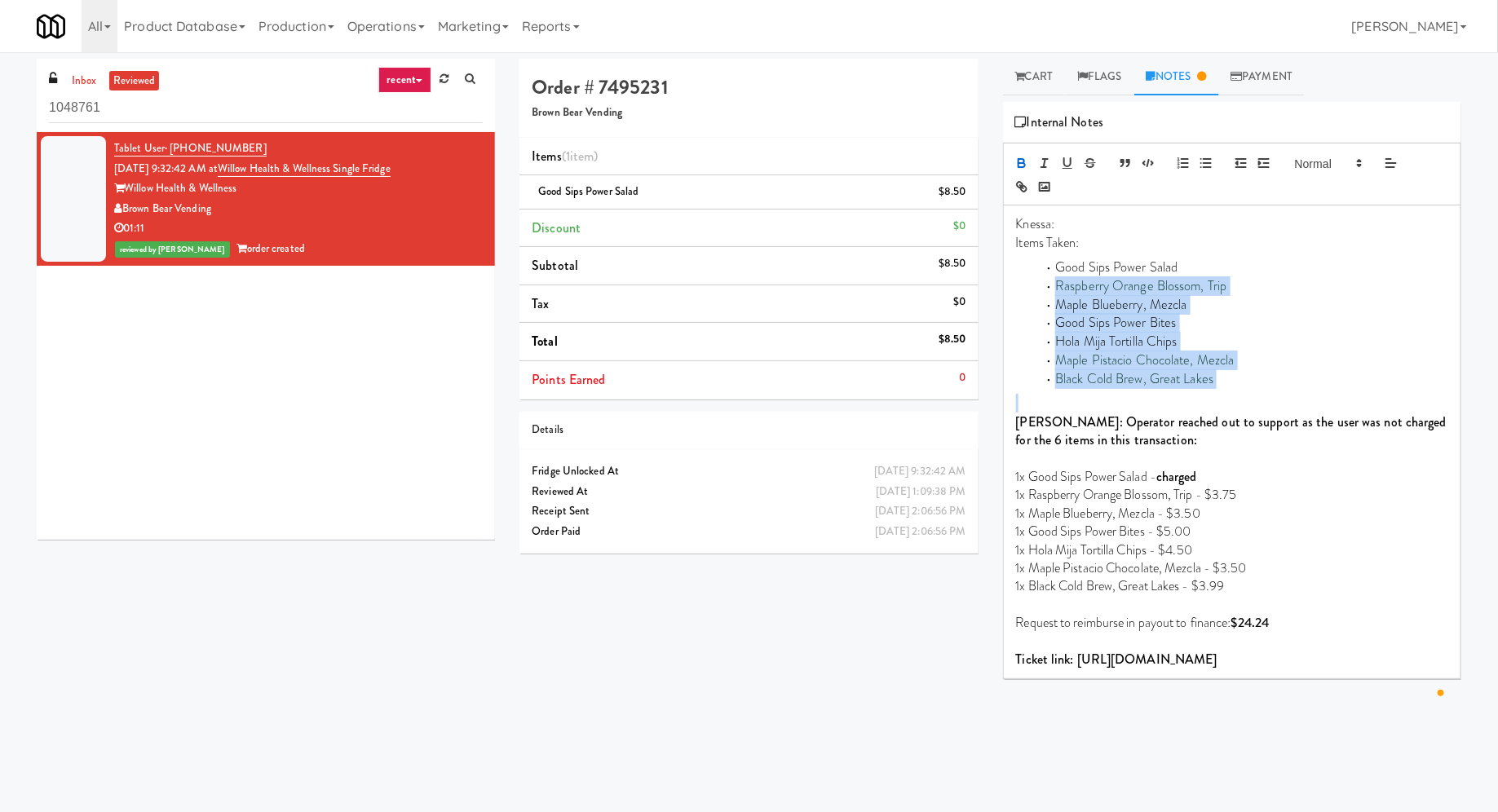
drag, startPoint x: 1054, startPoint y: 283, endPoint x: 1215, endPoint y: 389, distance: 192.8
click at [1215, 389] on div "Knessa: Items Taken: Good Sips Power Salad Raspberry Orange Blossom, Trip Maple…" at bounding box center [1232, 441] width 456 height 473
drag, startPoint x: 1222, startPoint y: 379, endPoint x: 1042, endPoint y: 266, distance: 212.5
click at [1042, 266] on ul "Good Sips Power Salad Raspberry Orange Blossom, Trip Maple Blueberry, Mezcla Go…" at bounding box center [1232, 323] width 432 height 130
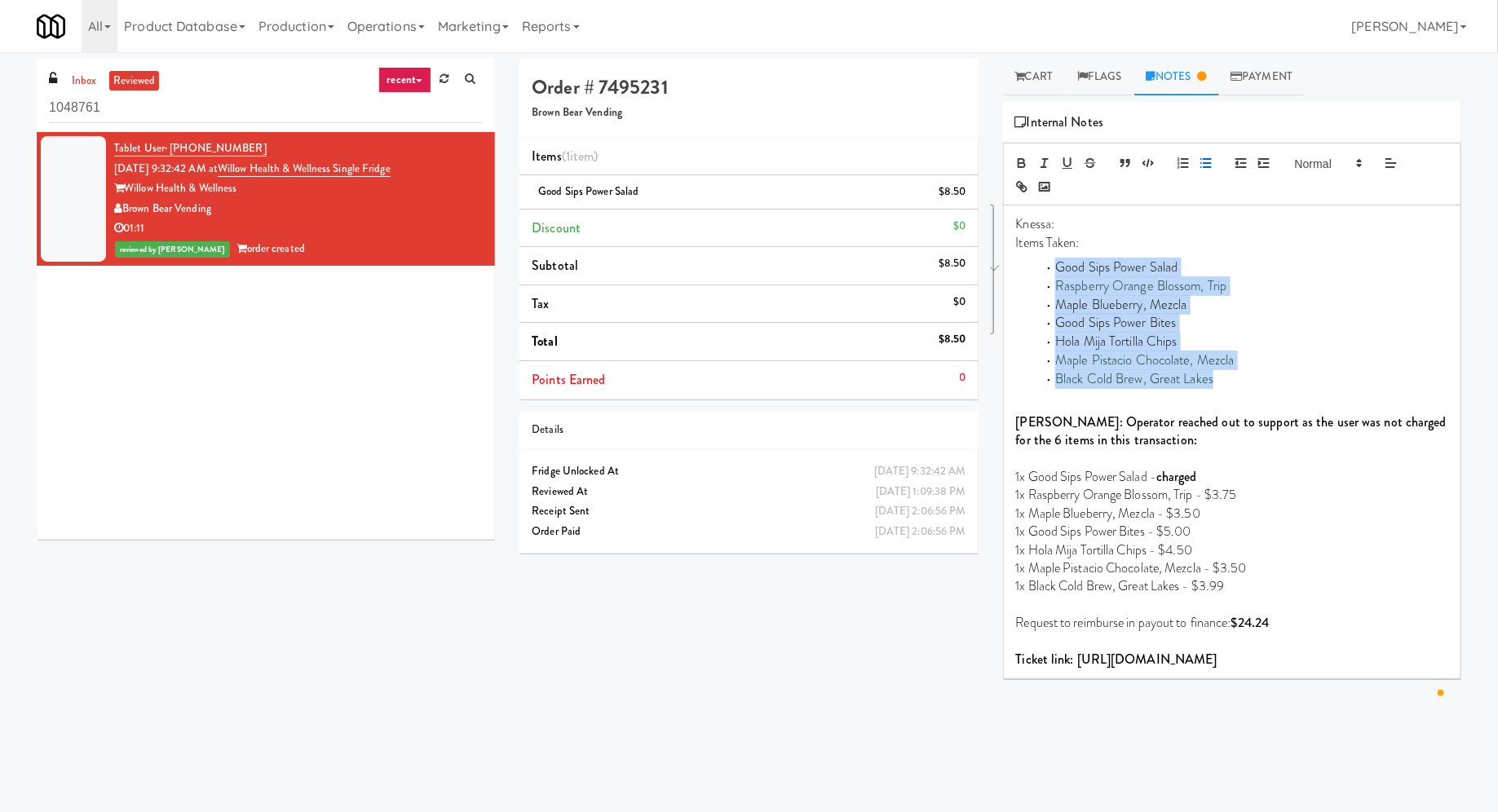
copy ul "Good Sips Power Salad Raspberry Orange Blossom, Trip Maple Blueberry, Mezcla Go…"
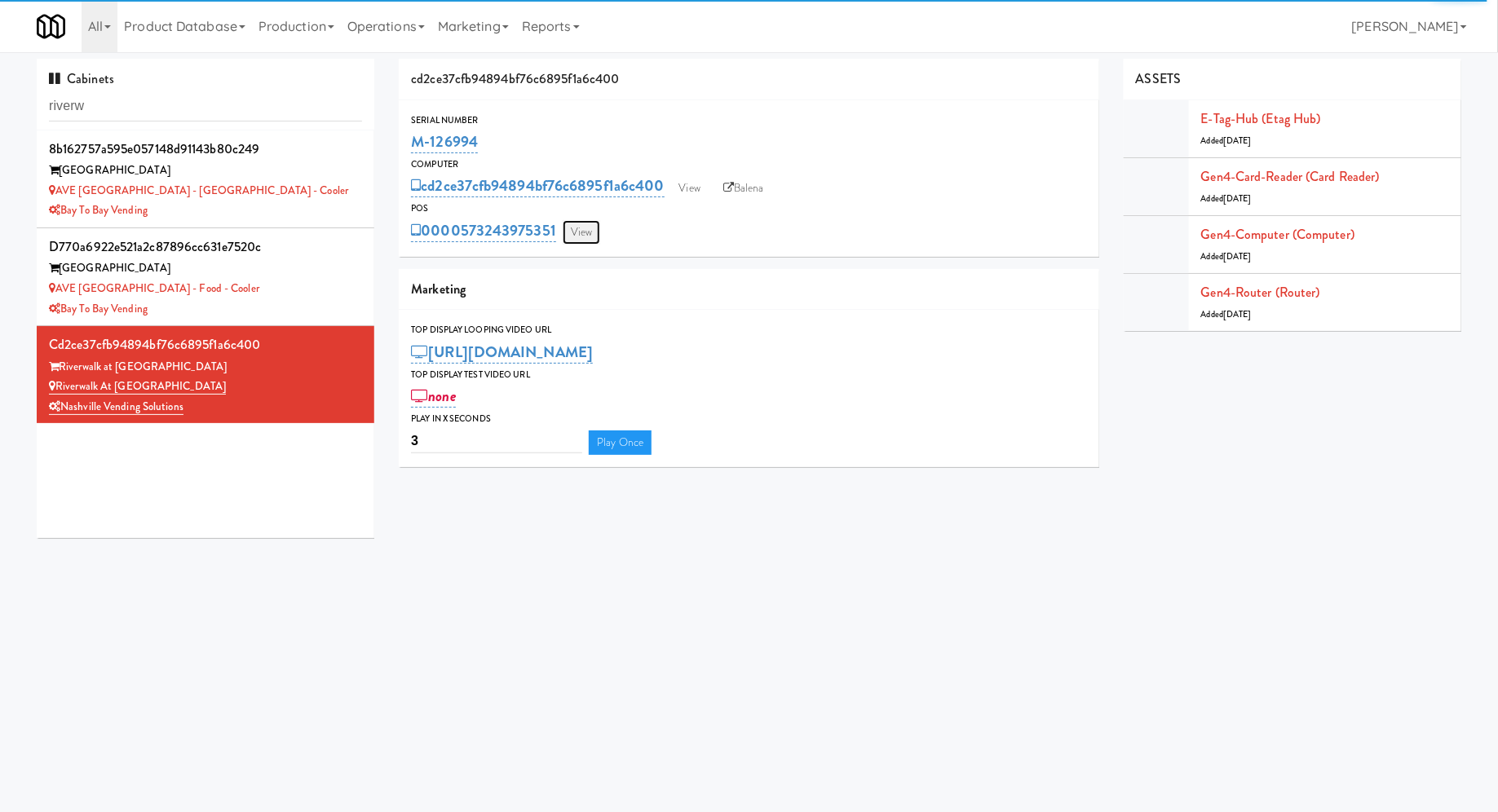
click at [583, 230] on link "View" at bounding box center [582, 232] width 38 height 24
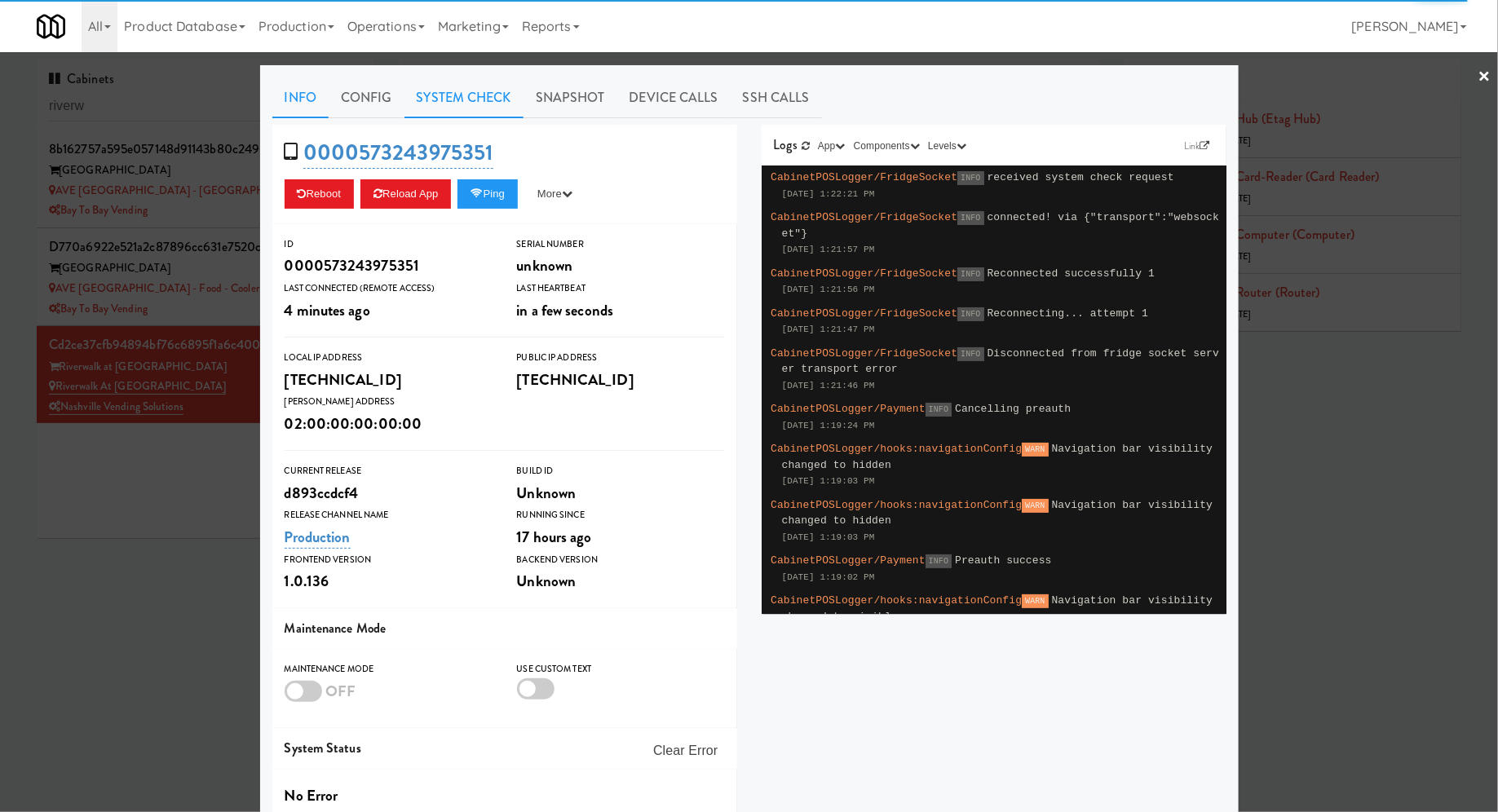
click at [480, 98] on link "System Check" at bounding box center [464, 97] width 119 height 41
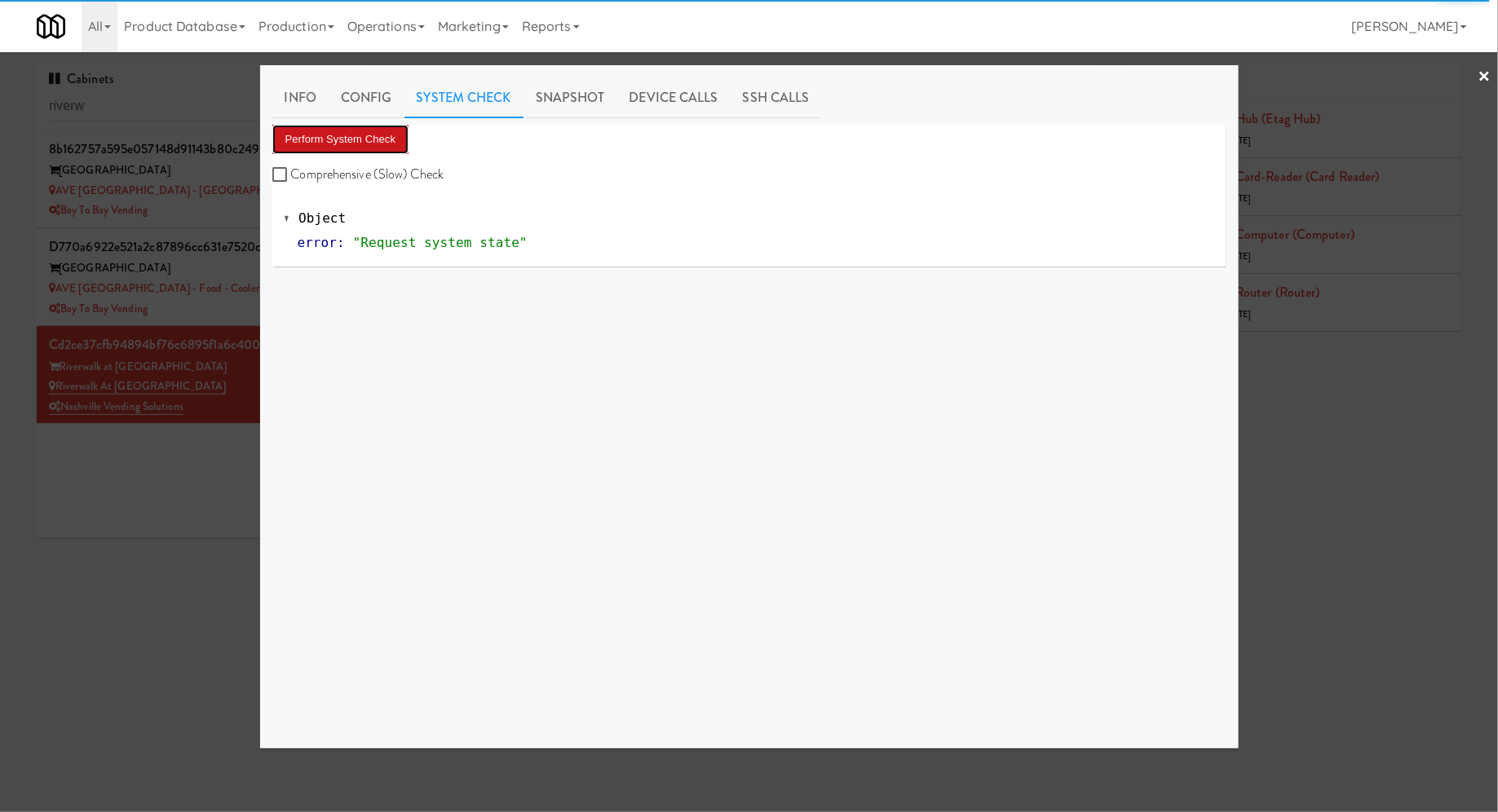
click at [383, 128] on button "Perform System Check" at bounding box center [341, 140] width 137 height 30
click at [93, 532] on div at bounding box center [749, 406] width 1498 height 812
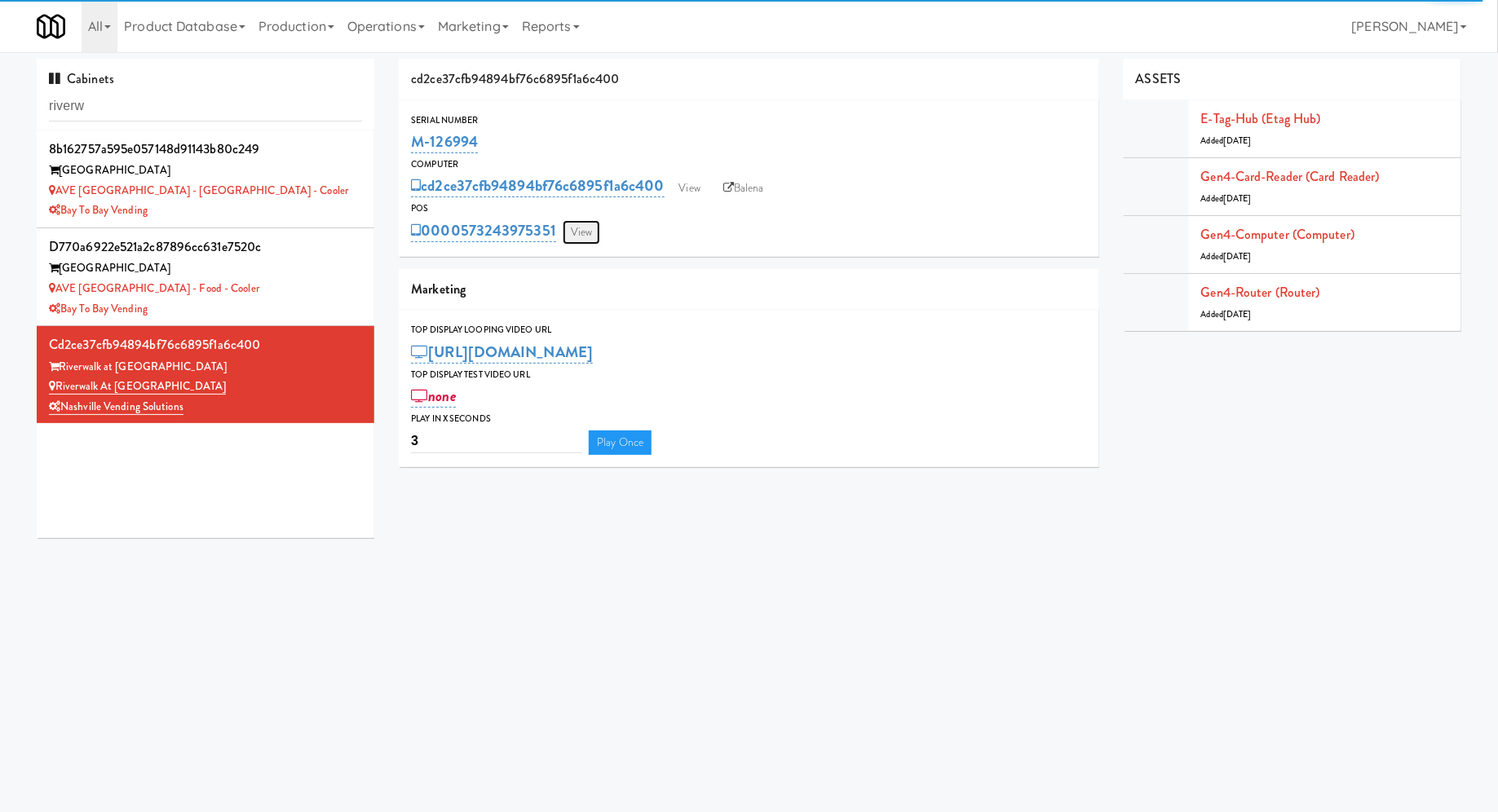
click at [593, 227] on link "View" at bounding box center [582, 232] width 38 height 24
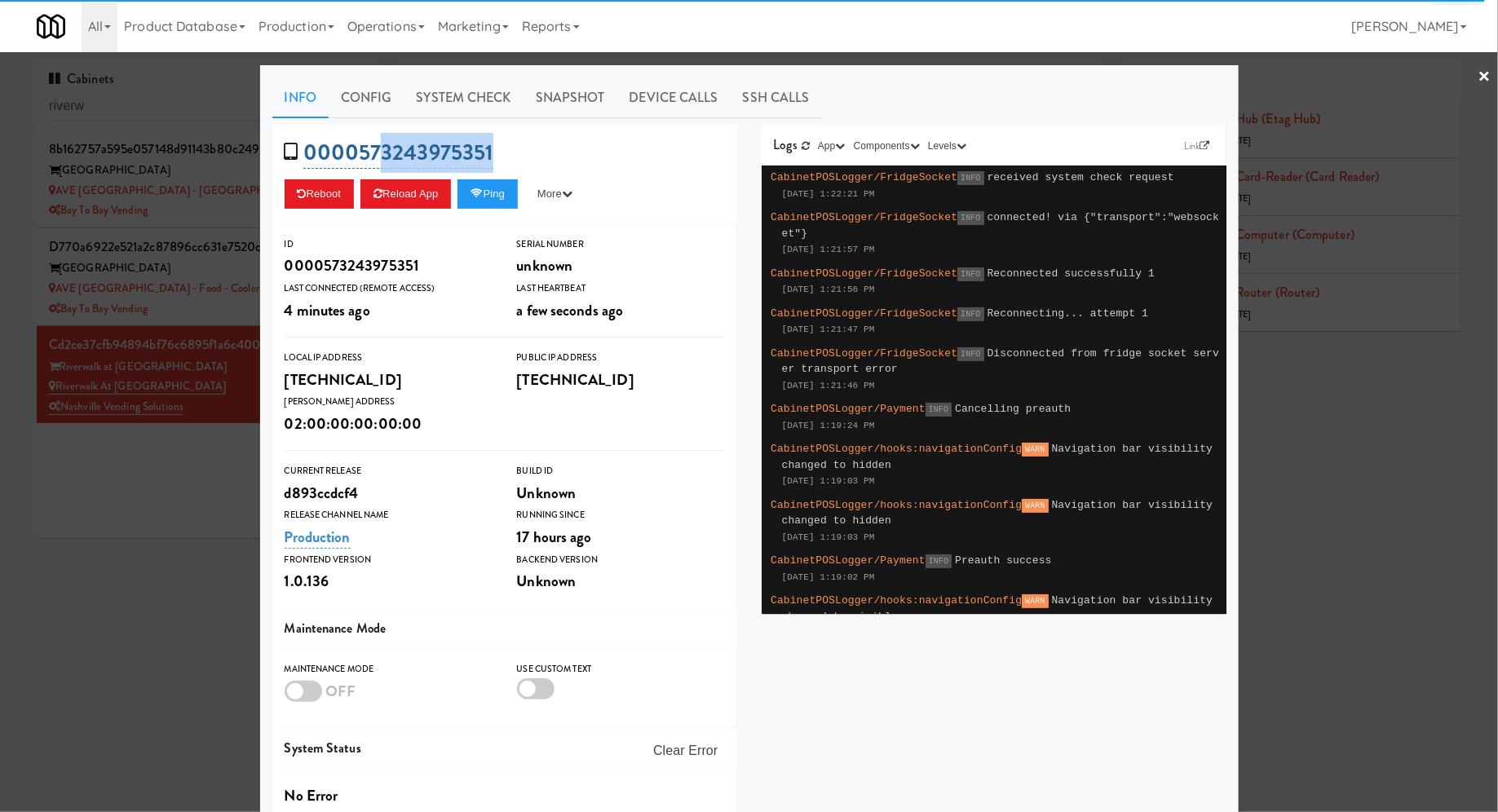
drag, startPoint x: 536, startPoint y: 156, endPoint x: 379, endPoint y: 156, distance: 157.0
click at [379, 156] on div "0000573243975351 Reboot Reload App Ping More Ping Server Restart Server Force R…" at bounding box center [505, 175] width 465 height 99
click at [173, 504] on div at bounding box center [749, 406] width 1498 height 812
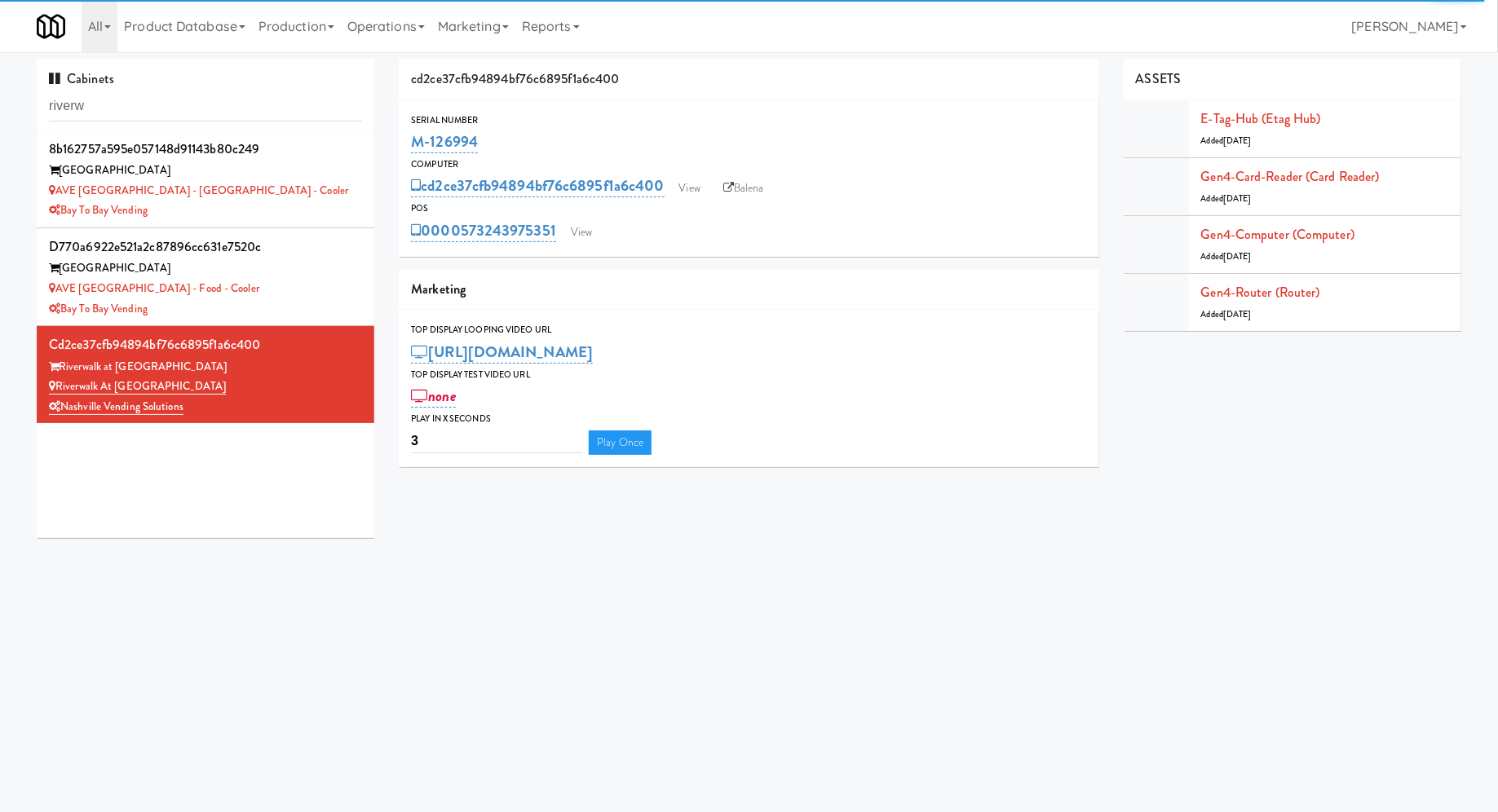
drag, startPoint x: 497, startPoint y: 143, endPoint x: 406, endPoint y: 143, distance: 91.0
click at [406, 143] on div "Serial Number M-126994" at bounding box center [749, 134] width 700 height 44
copy link "M-126994"
